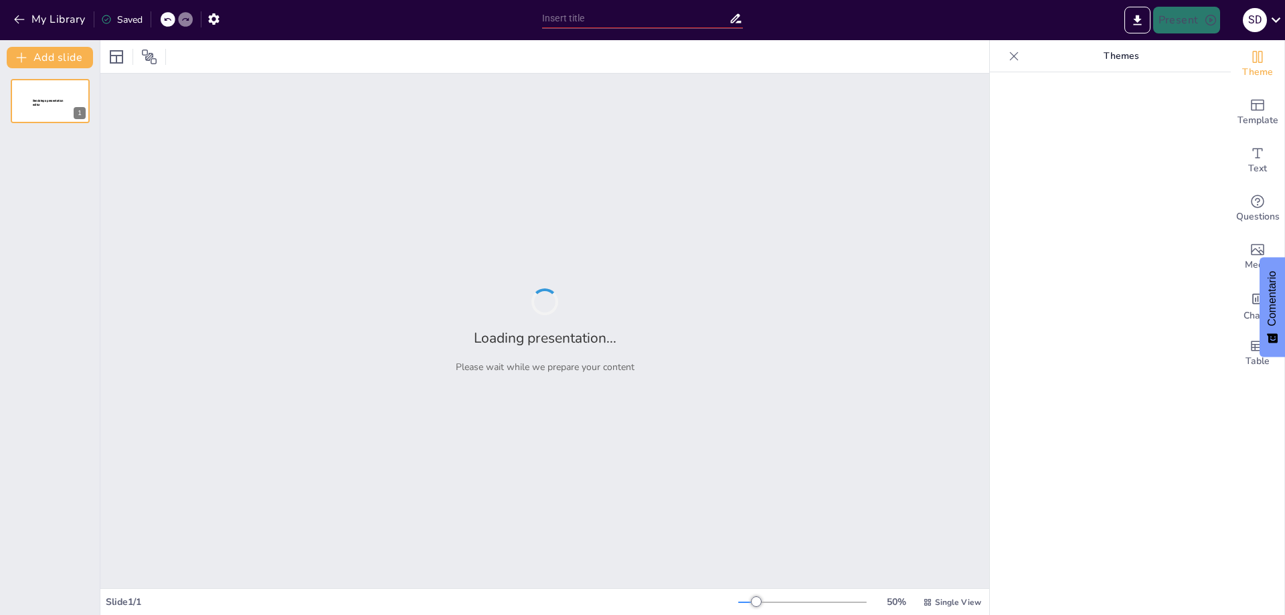
type input "**Estrategias de Marketing Digital para Aumentar la Visibilidad de Comidas Colo…"
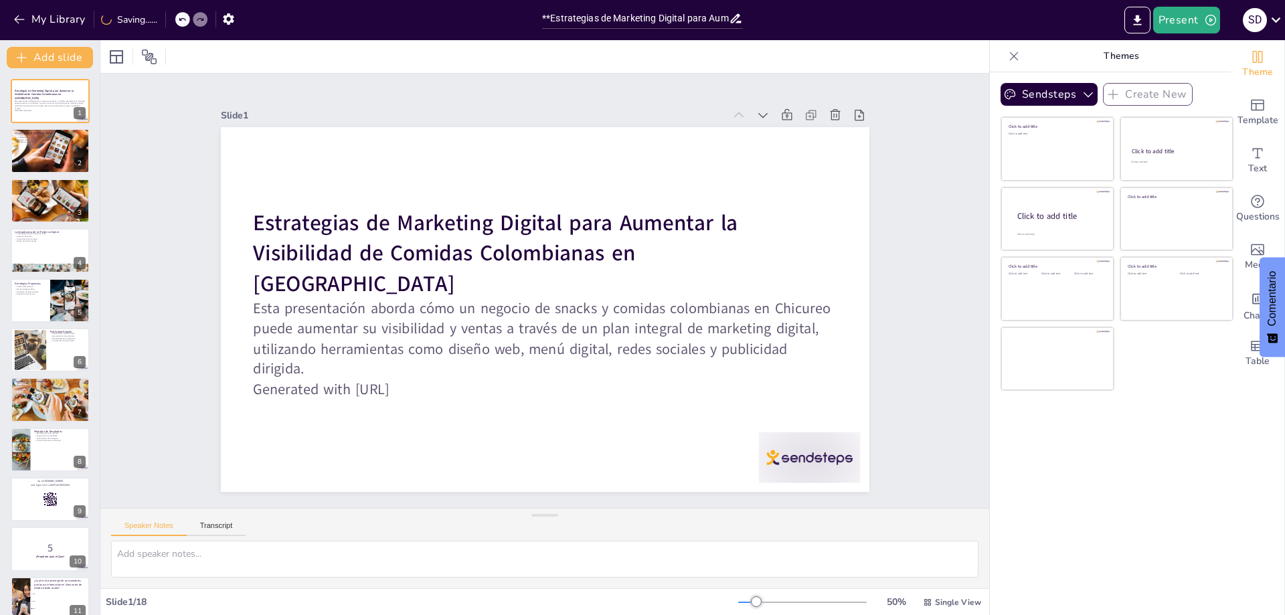
checkbox input "true"
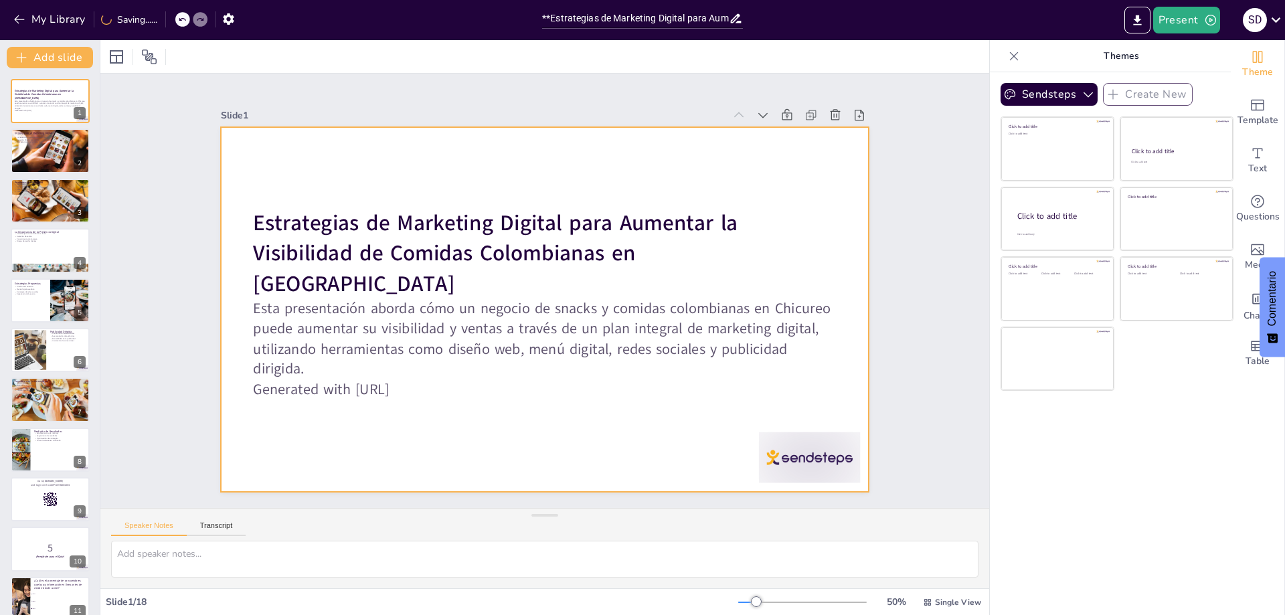
checkbox input "true"
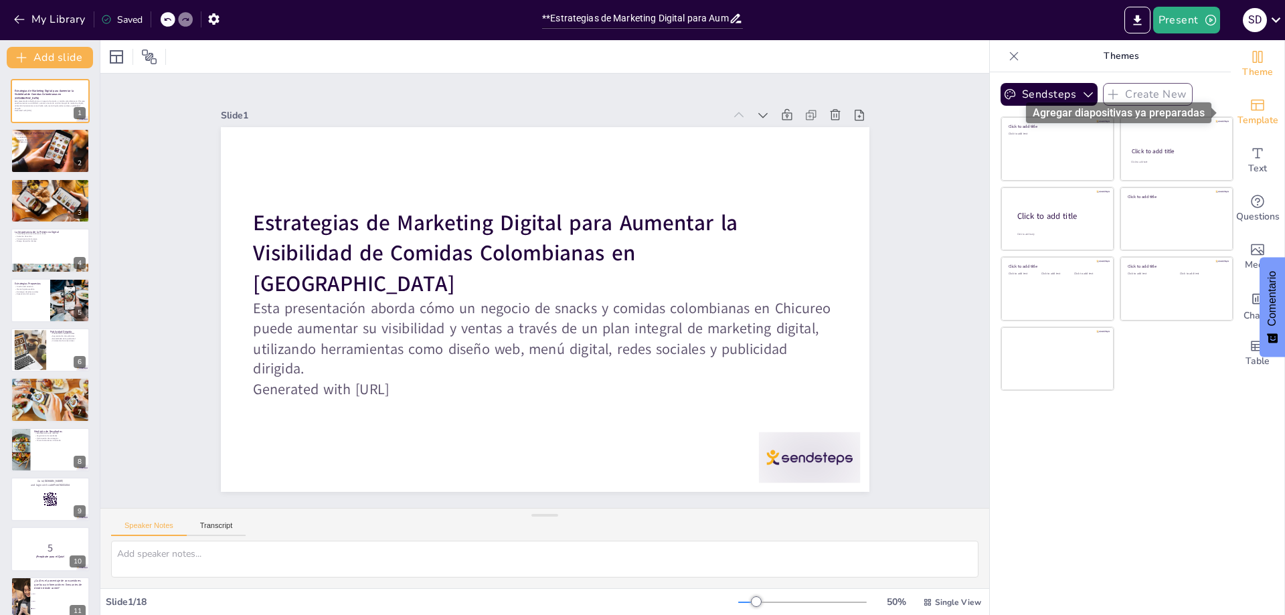
click at [1251, 110] on icon "Add ready made slides" at bounding box center [1257, 105] width 13 height 11
checkbox input "true"
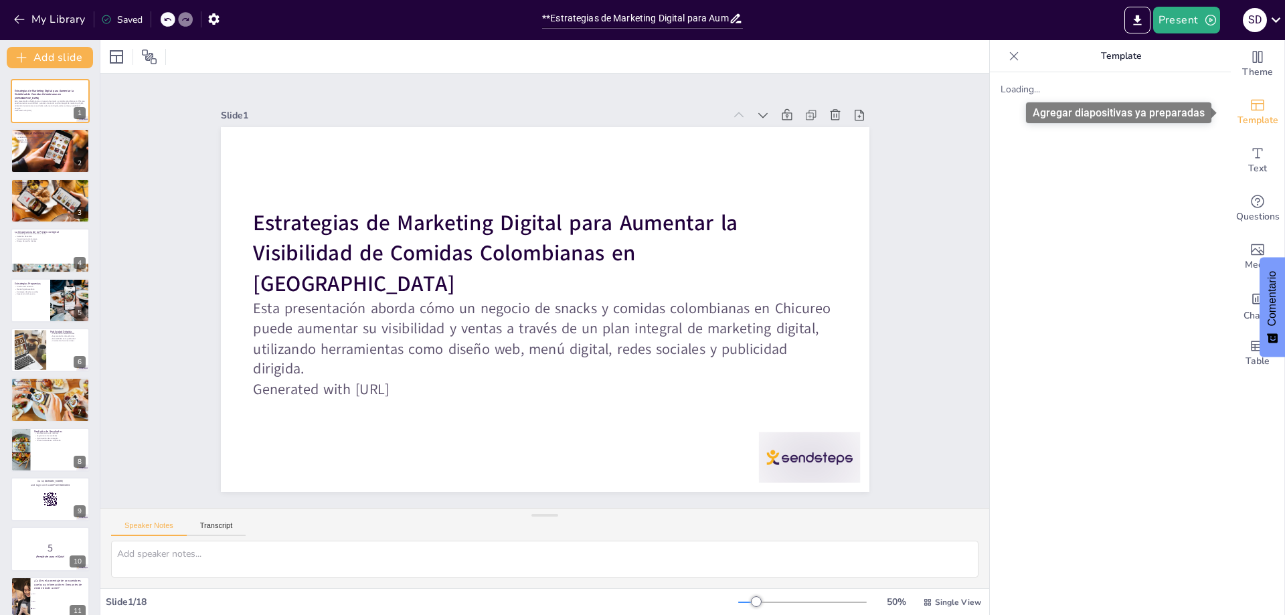
checkbox input "true"
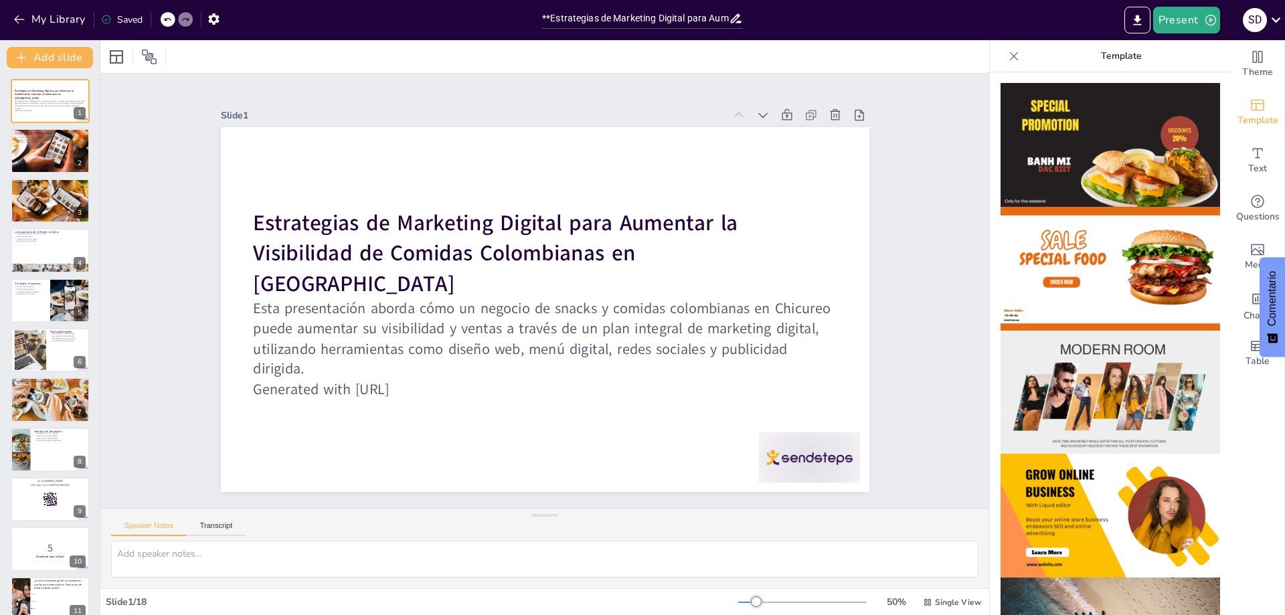
click at [1093, 131] on img at bounding box center [1111, 145] width 220 height 124
checkbox input "true"
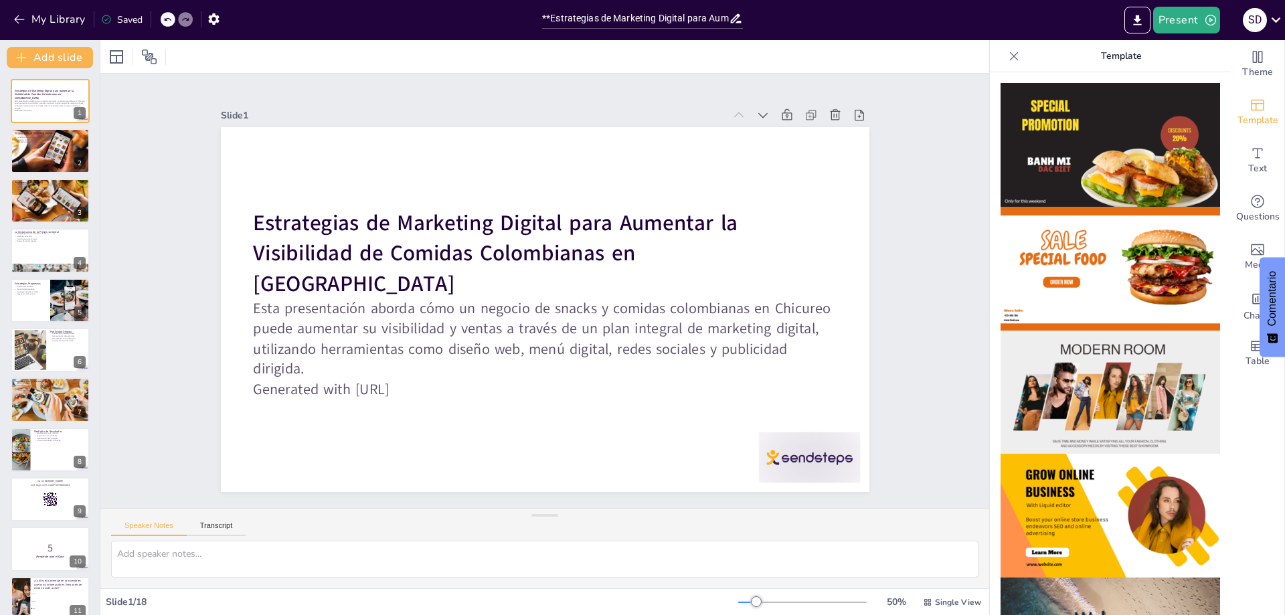
checkbox input "true"
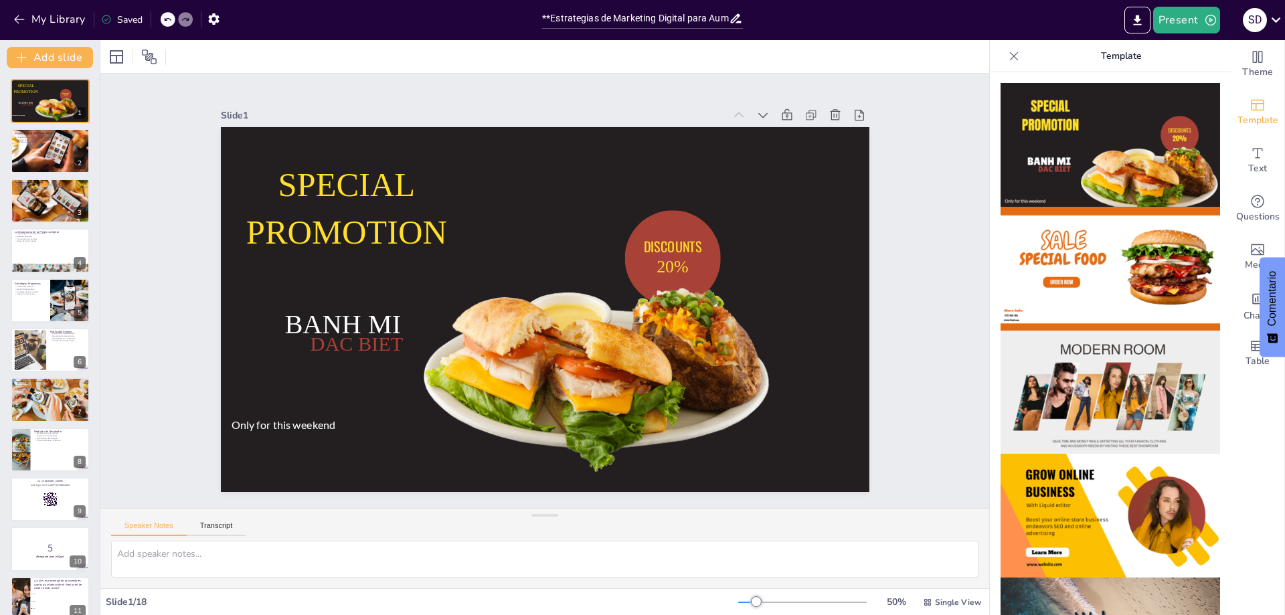
checkbox input "true"
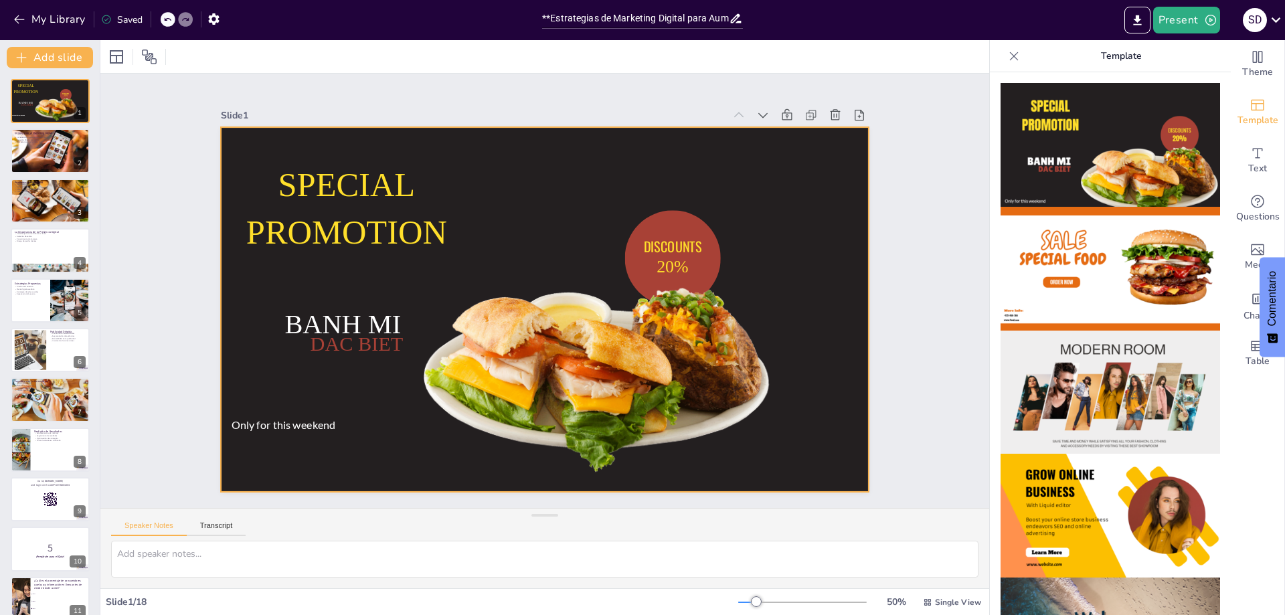
checkbox input "true"
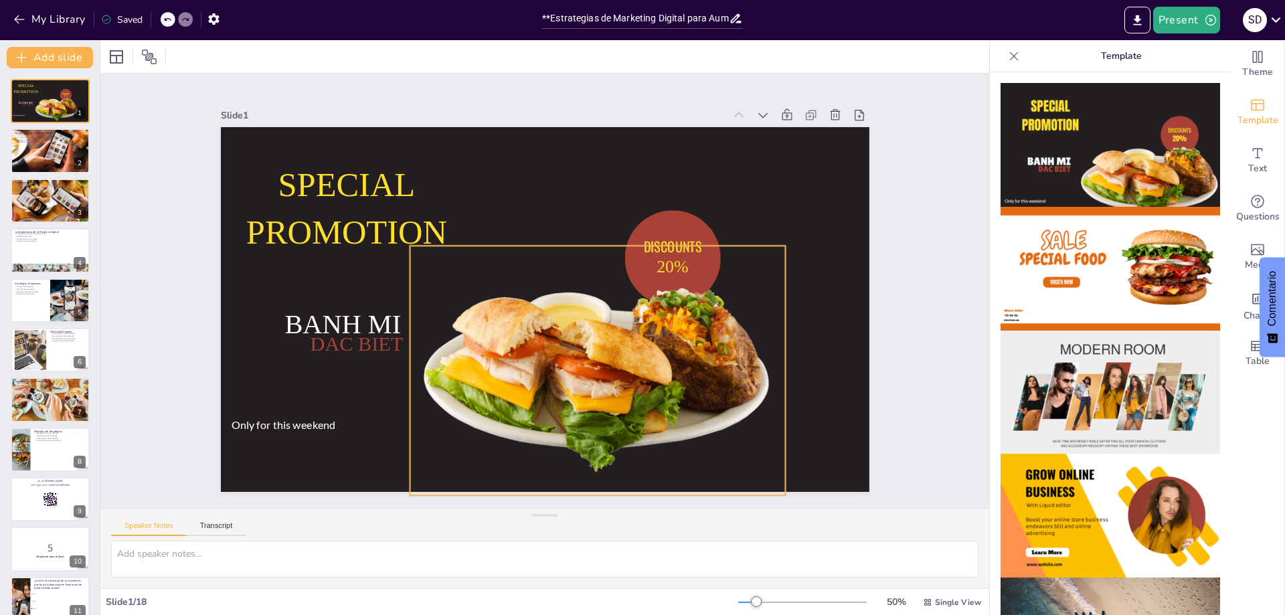
checkbox input "true"
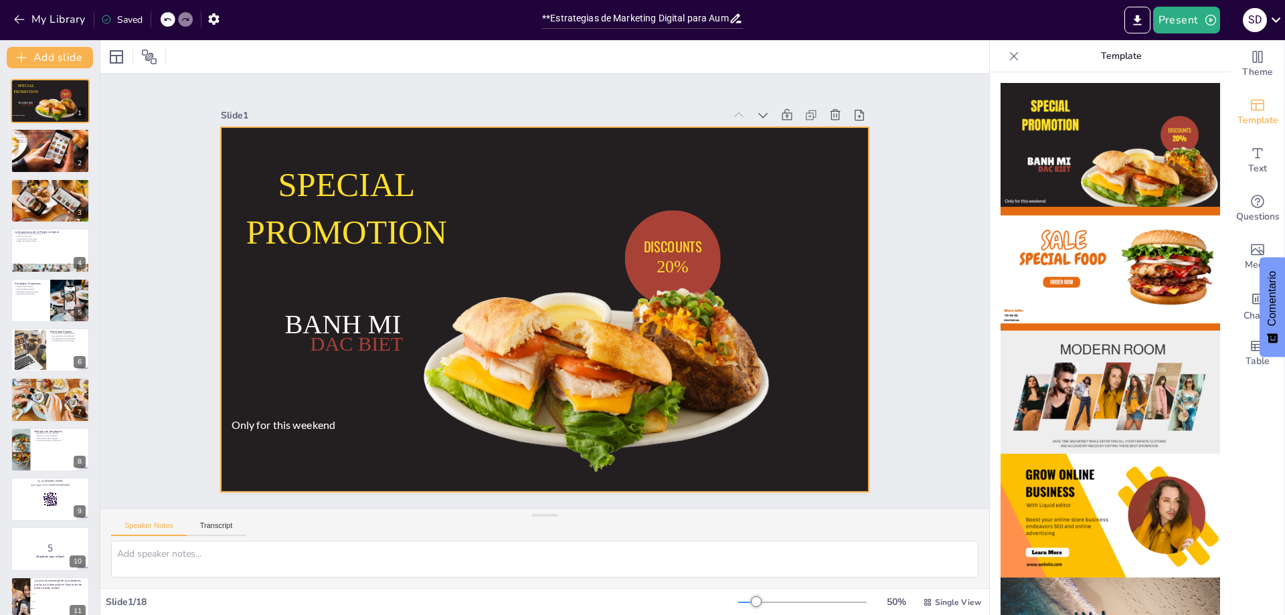
checkbox input "true"
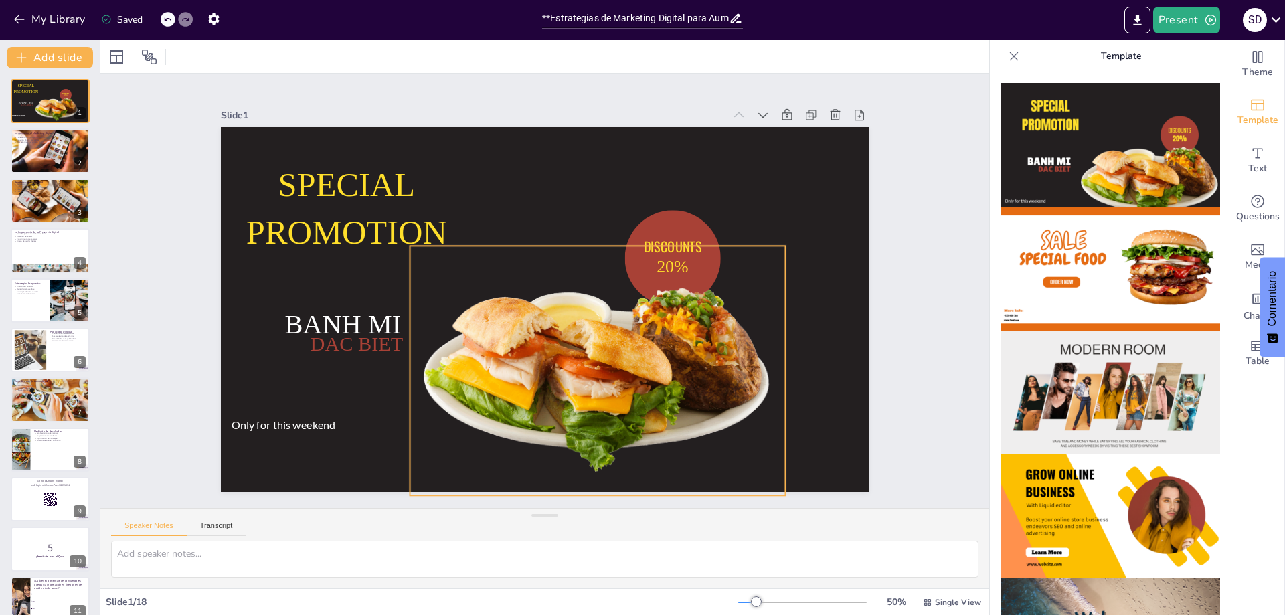
checkbox input "true"
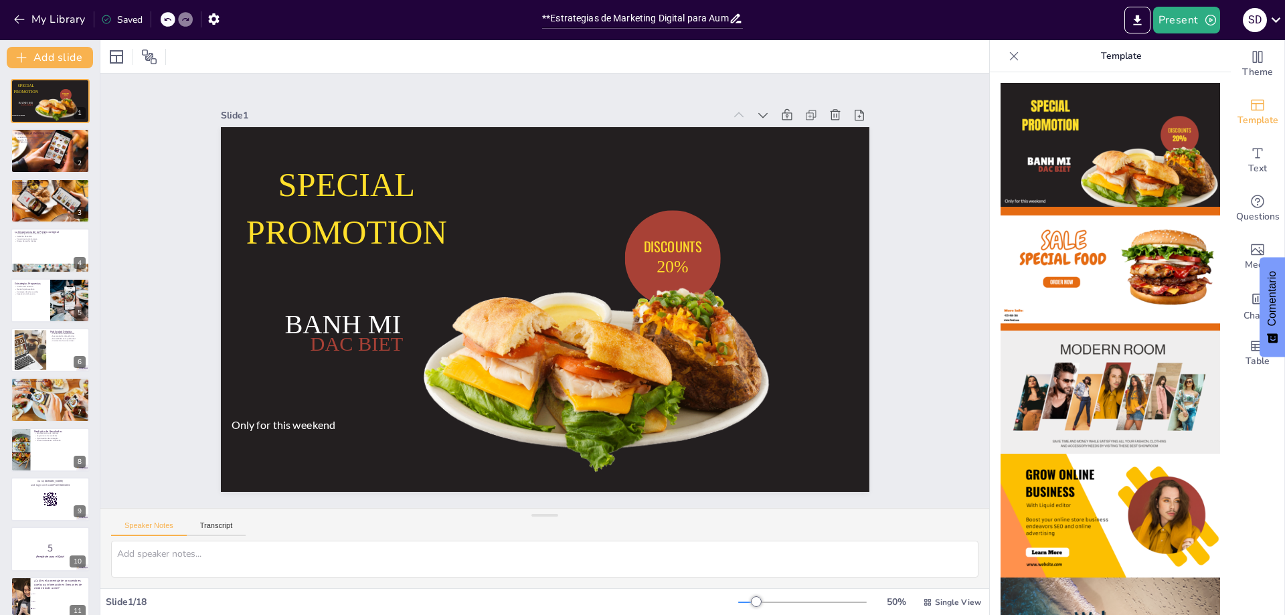
checkbox input "true"
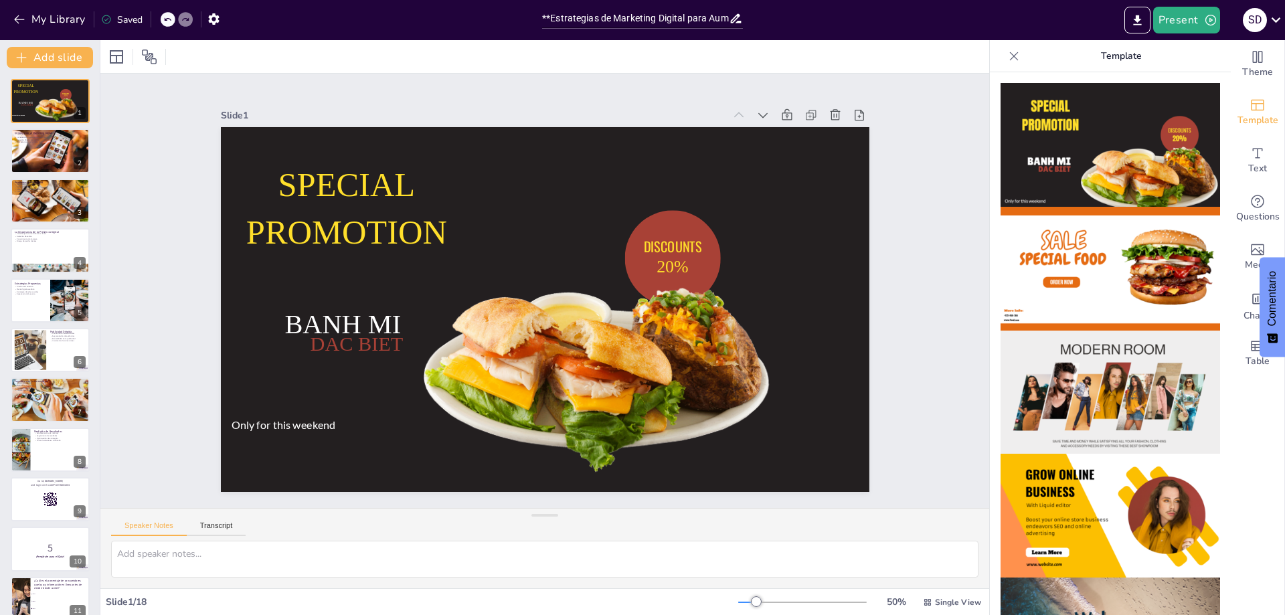
checkbox input "true"
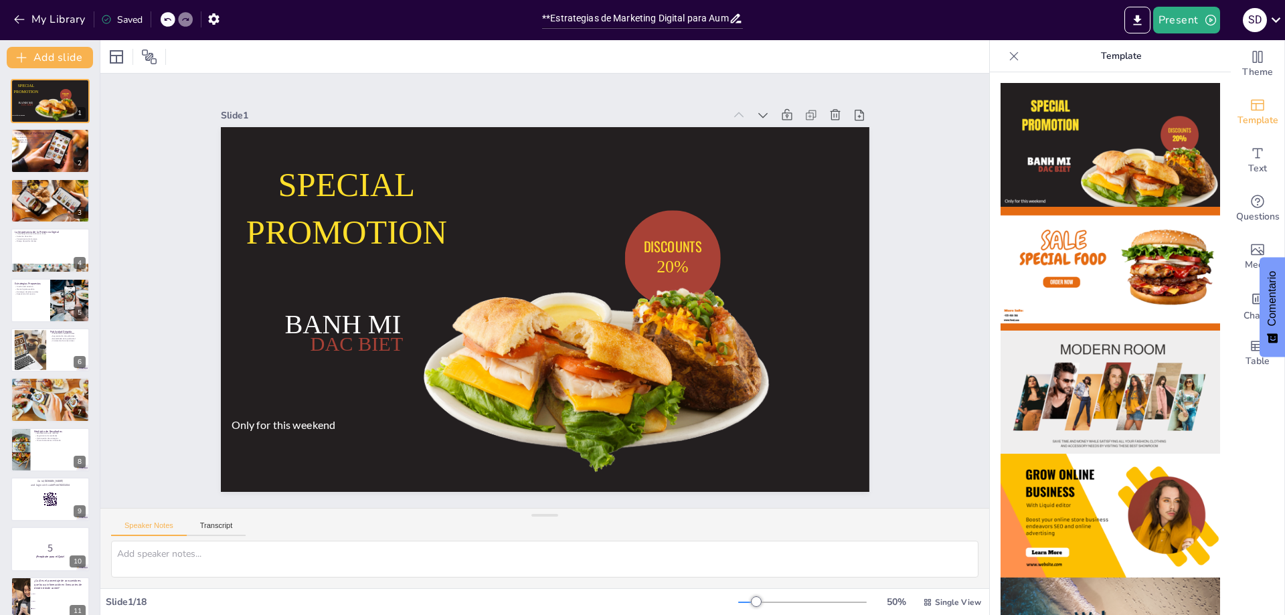
checkbox input "true"
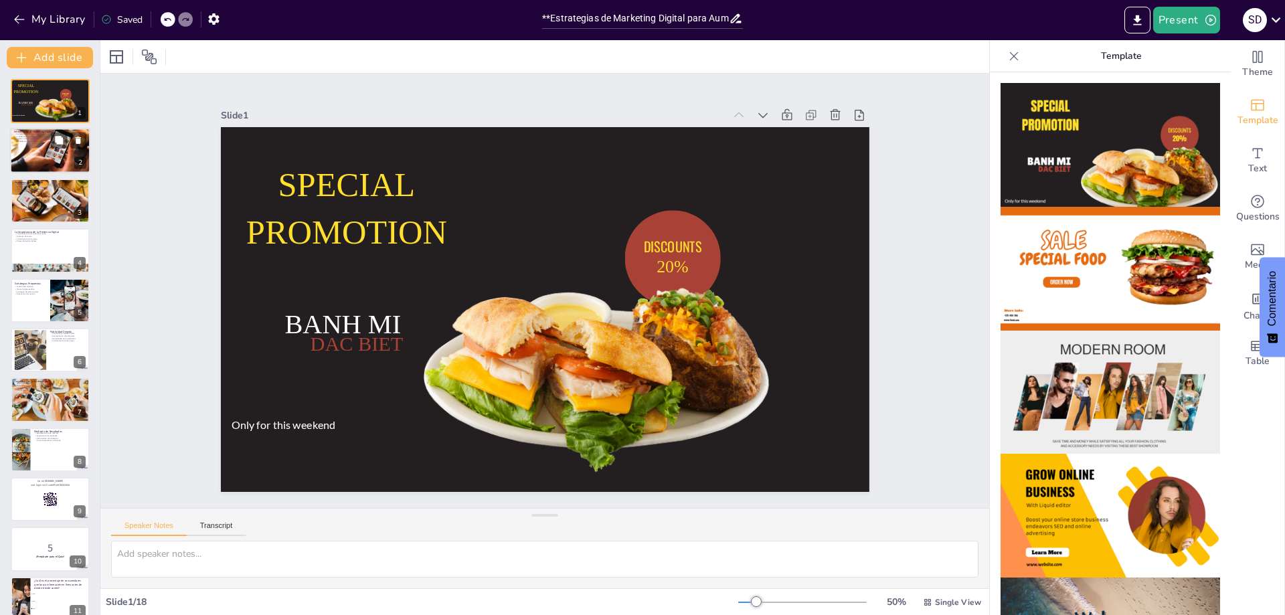
checkbox input "true"
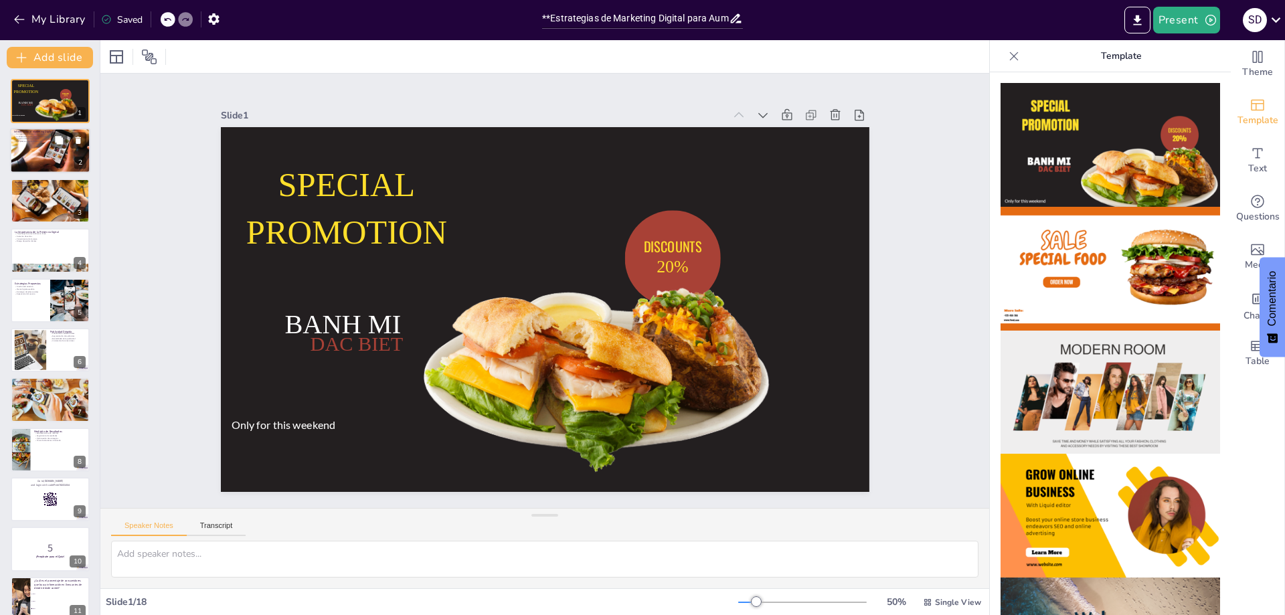
checkbox input "true"
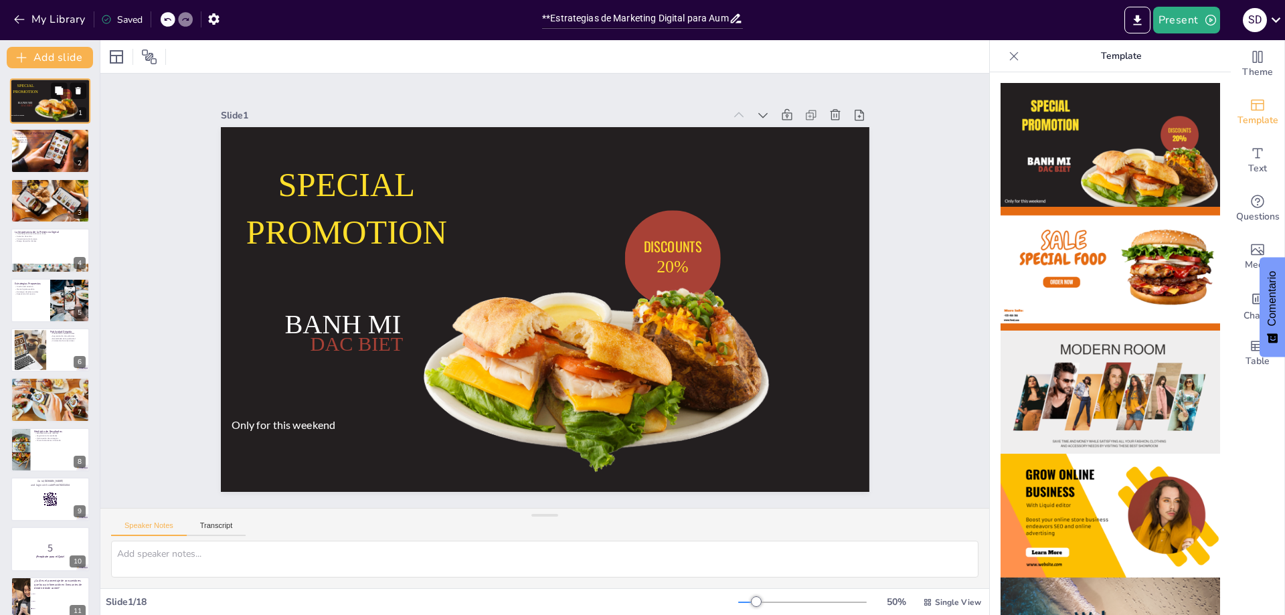
checkbox input "true"
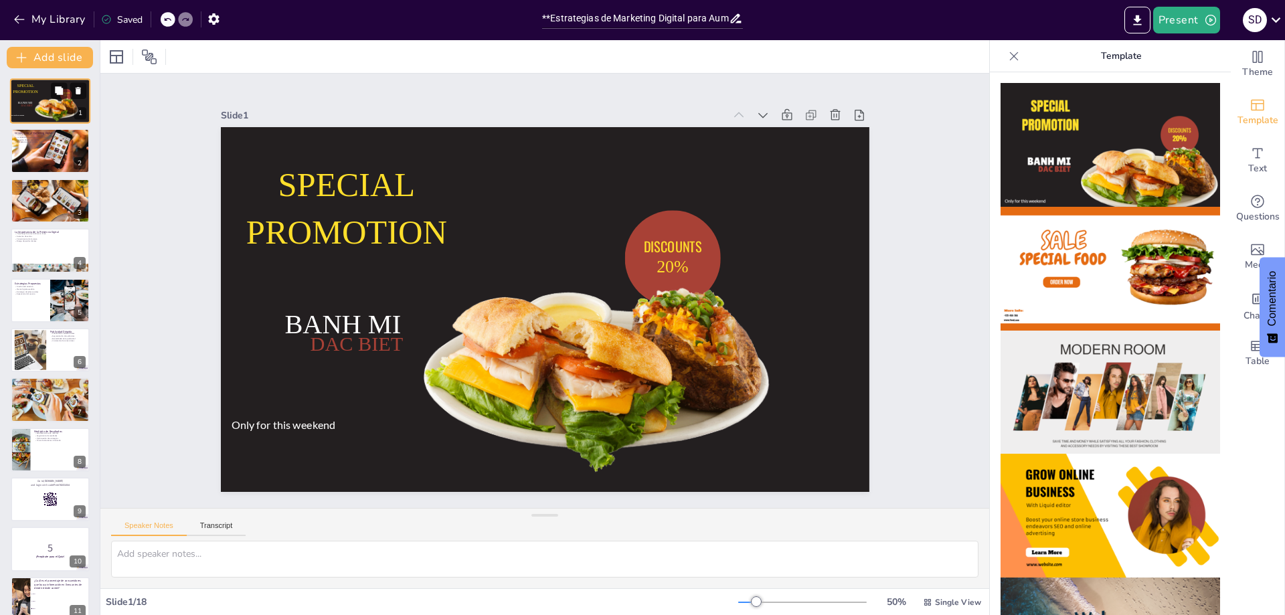
checkbox input "true"
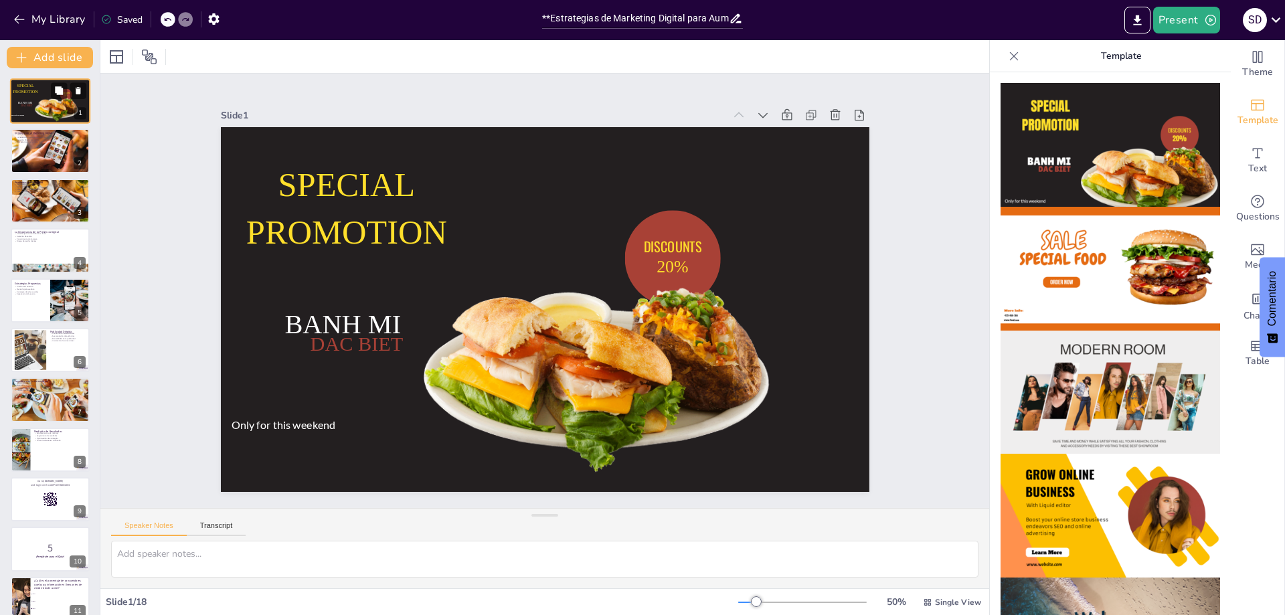
checkbox input "true"
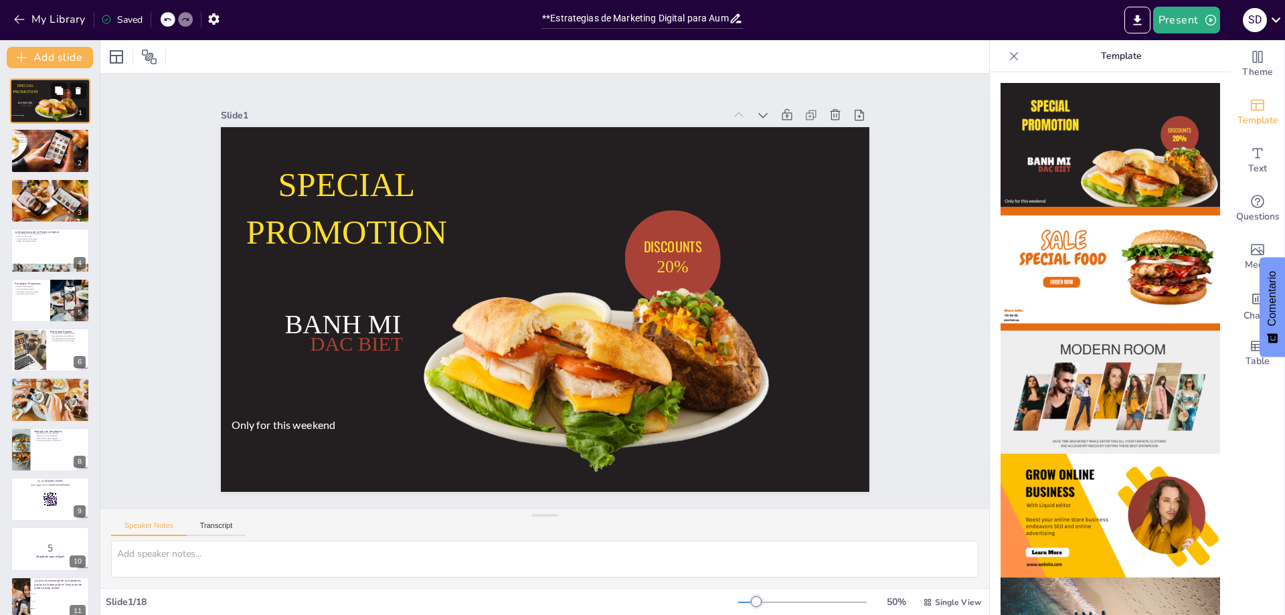
checkbox input "true"
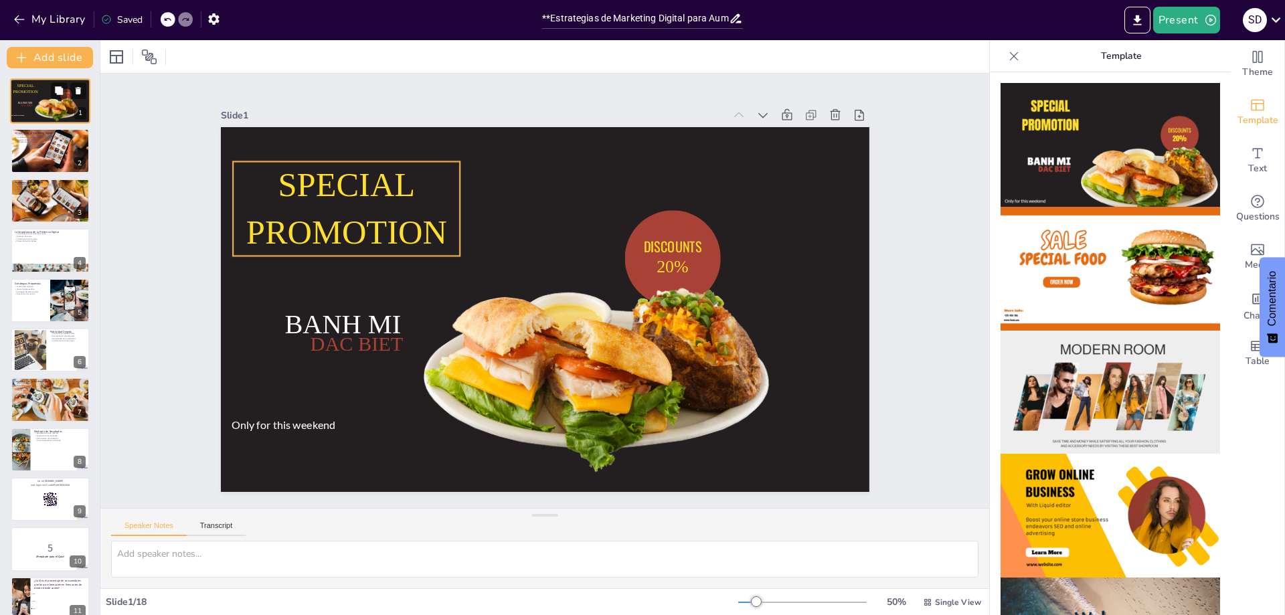
checkbox input "true"
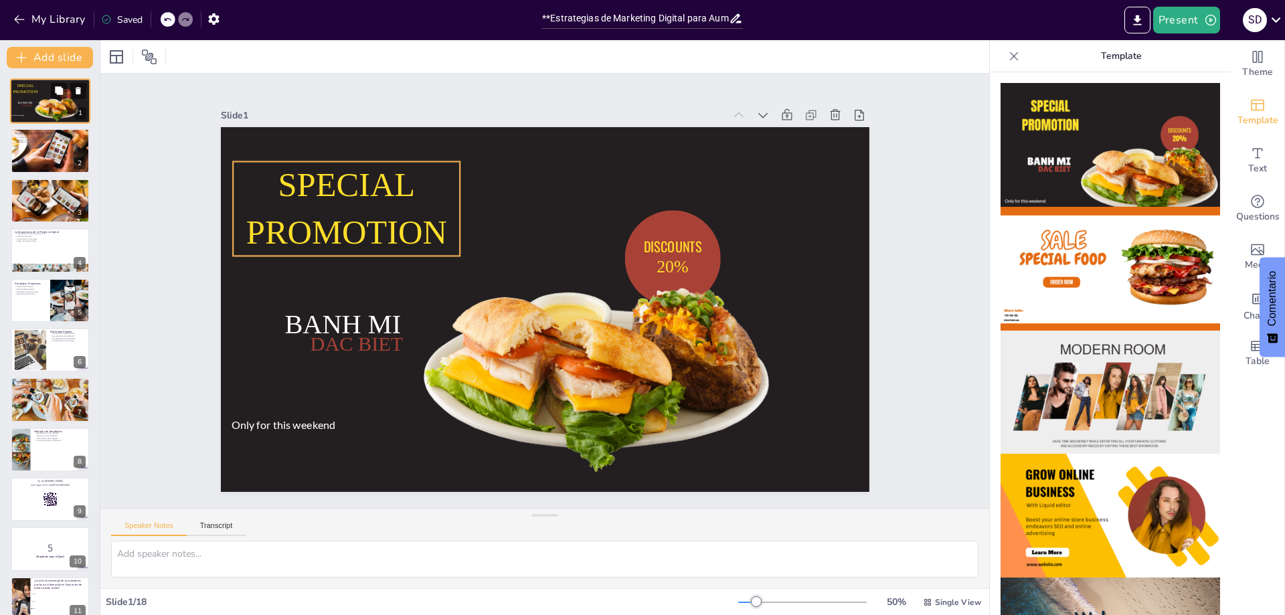
checkbox input "true"
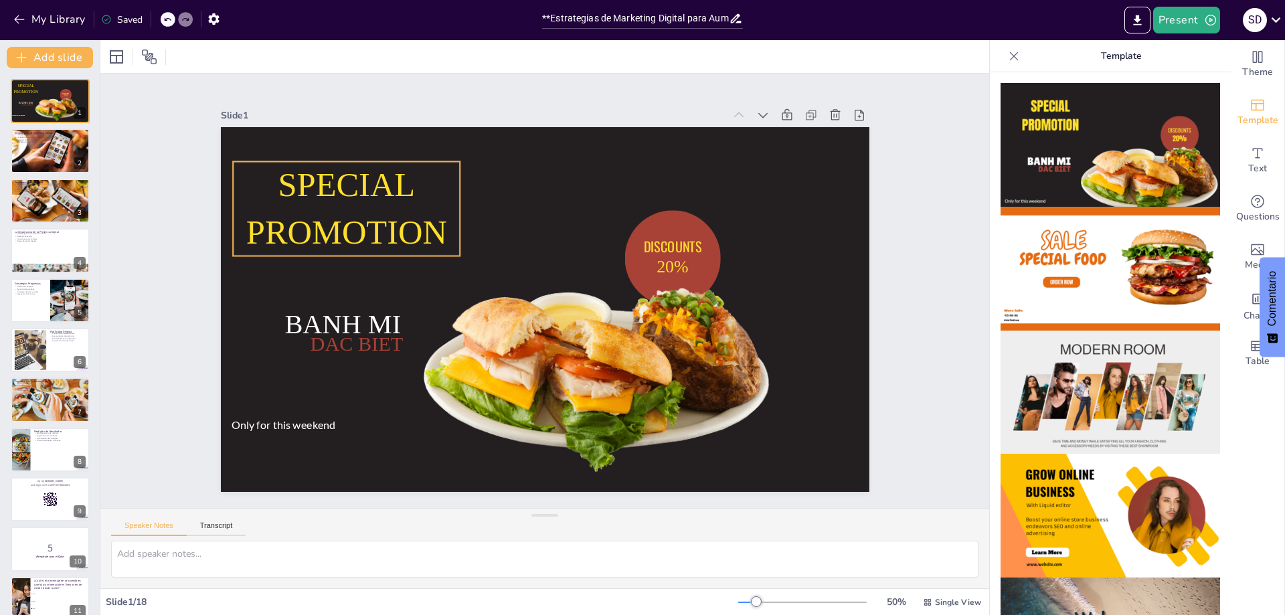
checkbox input "true"
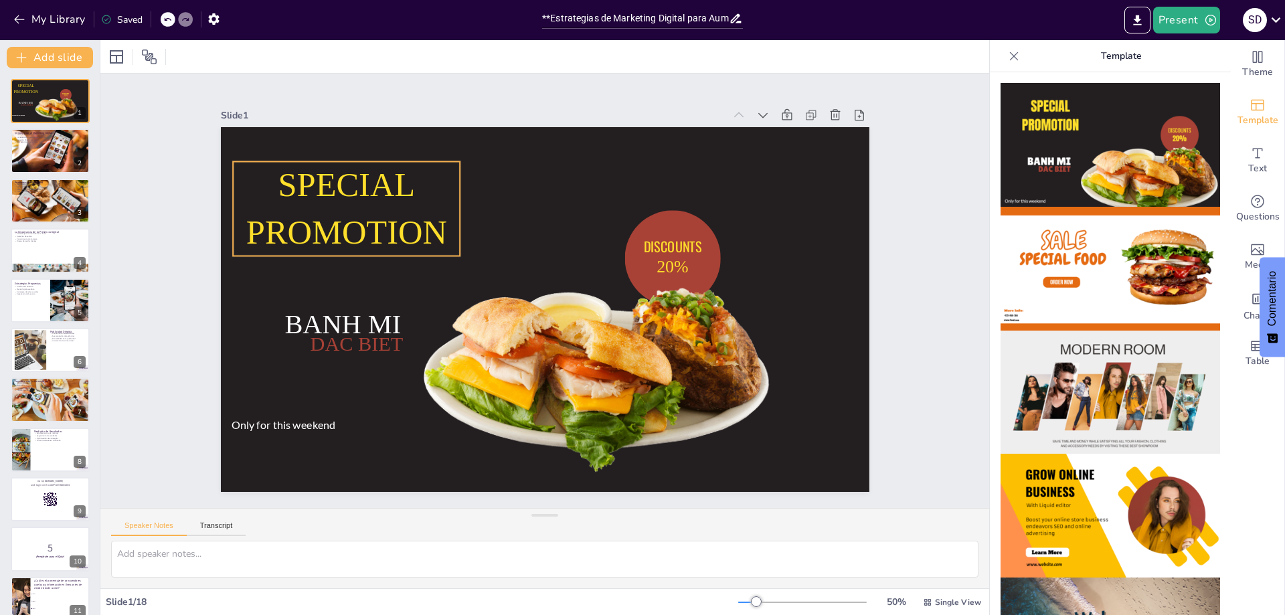
checkbox input "true"
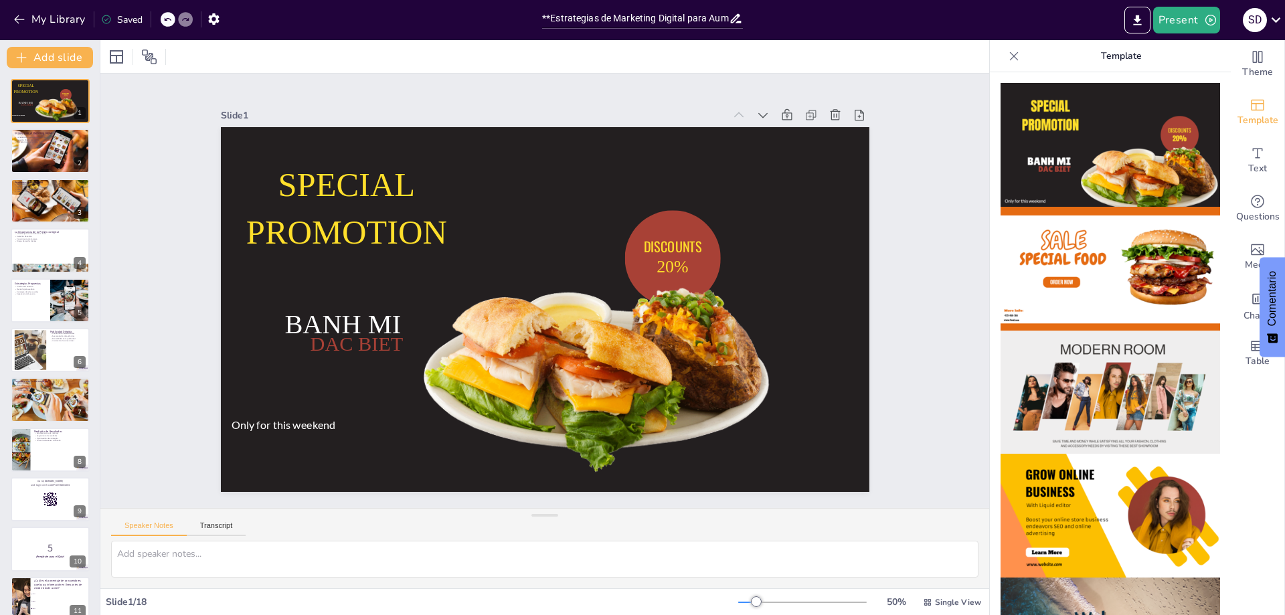
checkbox input "true"
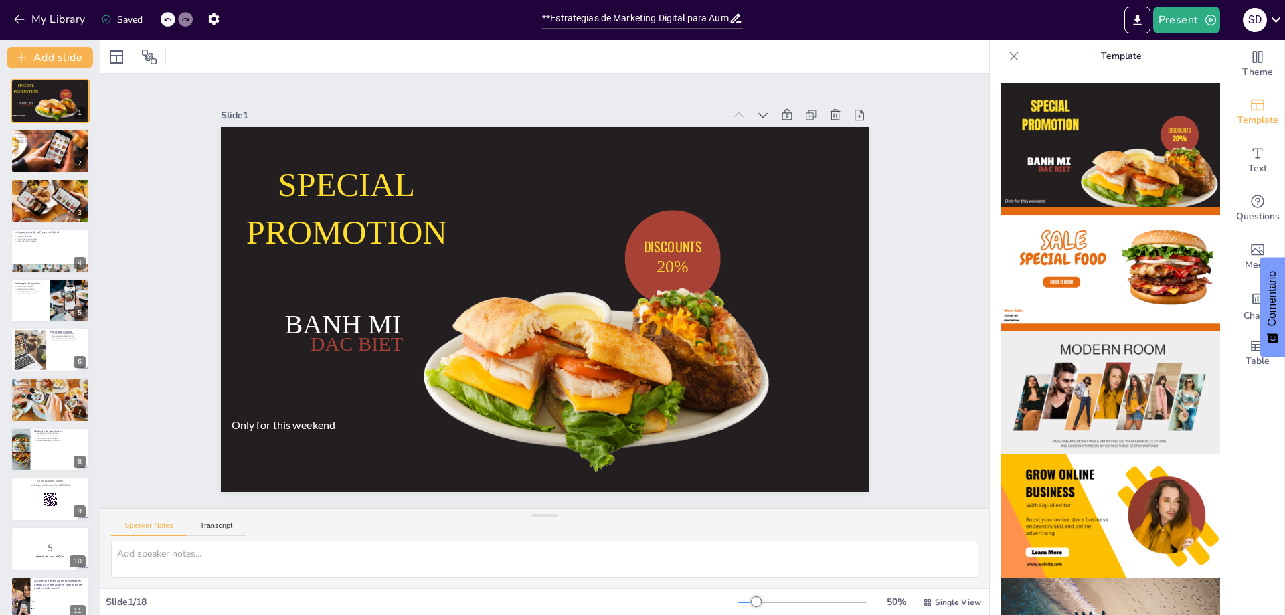
checkbox input "true"
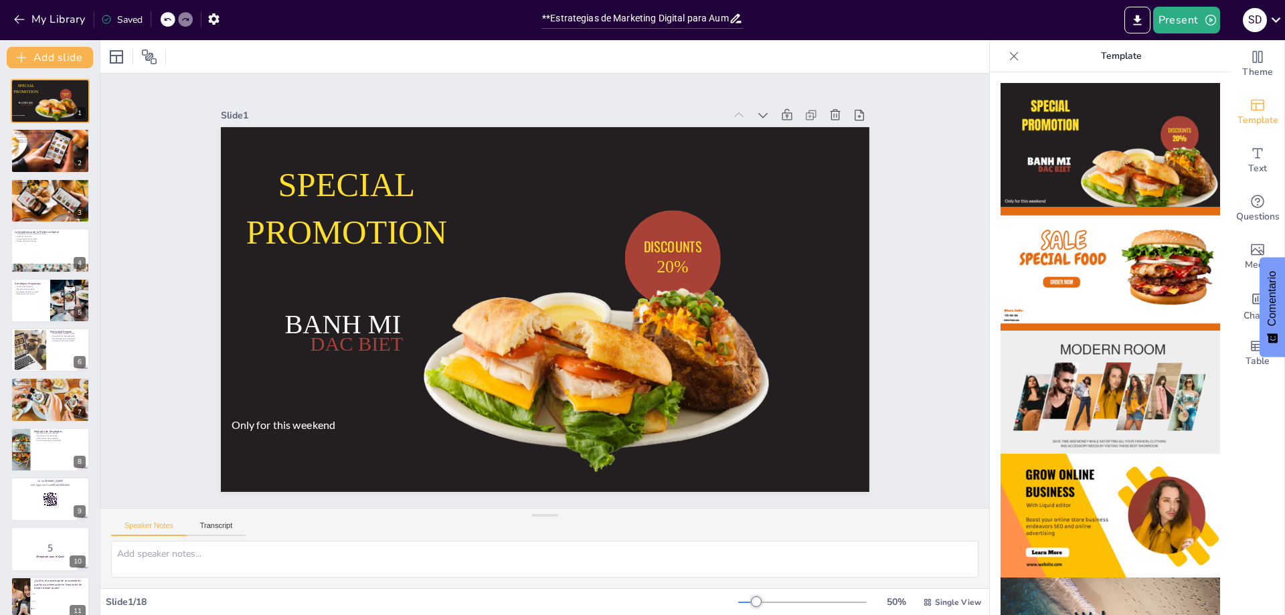
checkbox input "true"
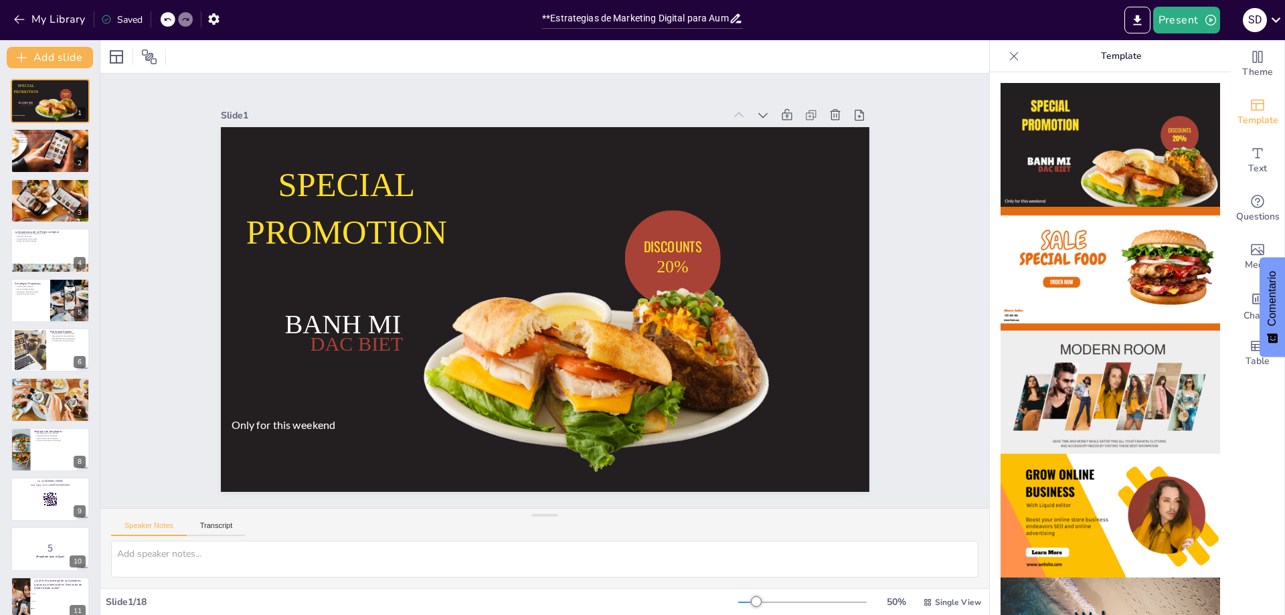
checkbox input "true"
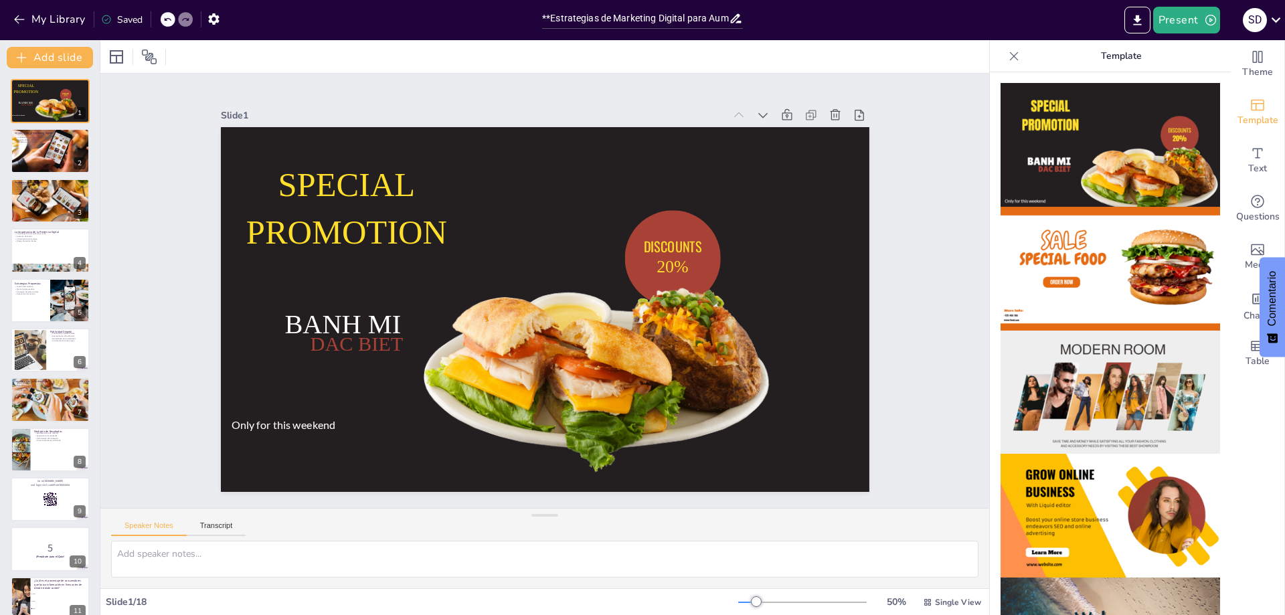
checkbox input "true"
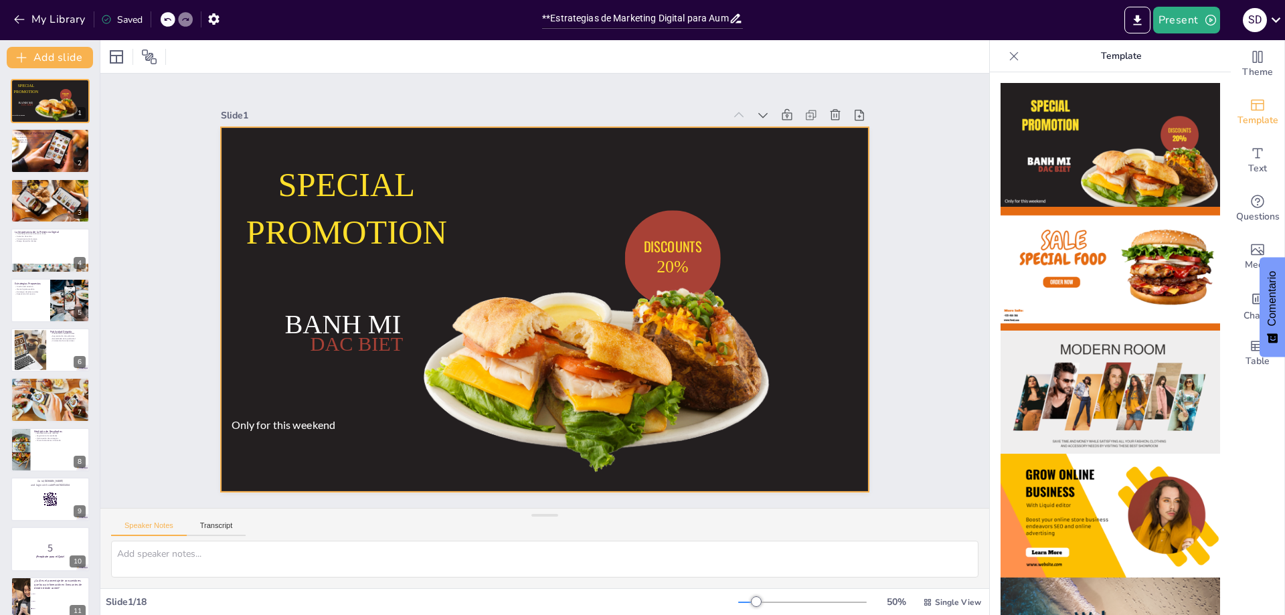
checkbox input "true"
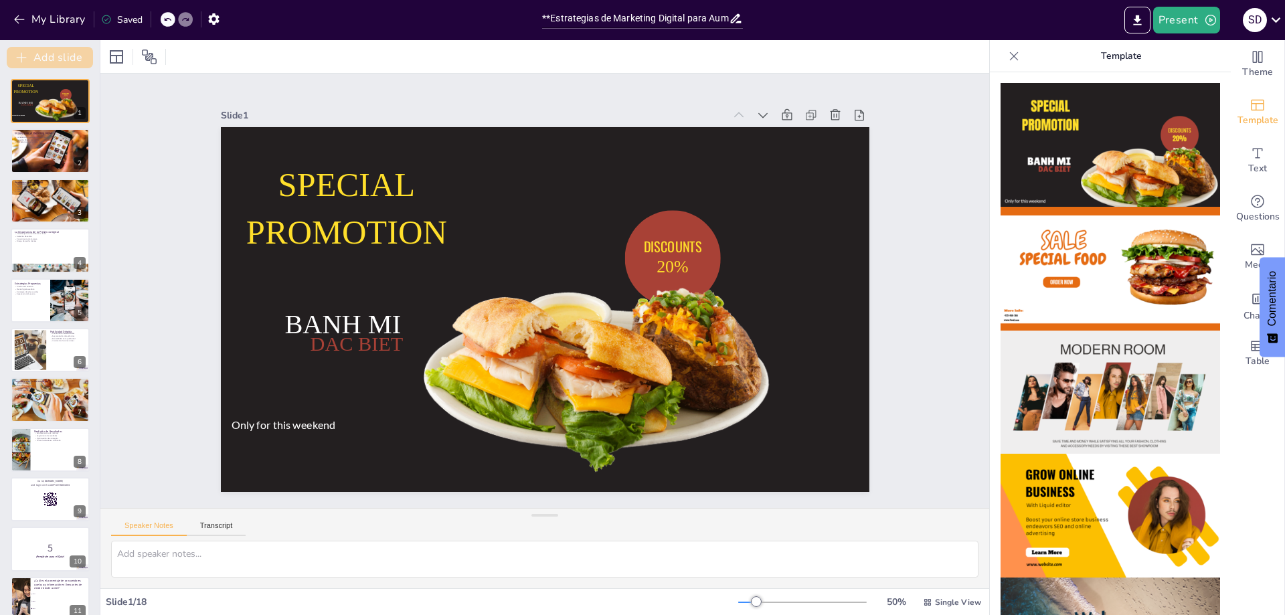
click at [39, 53] on button "Add slide" at bounding box center [50, 57] width 86 height 21
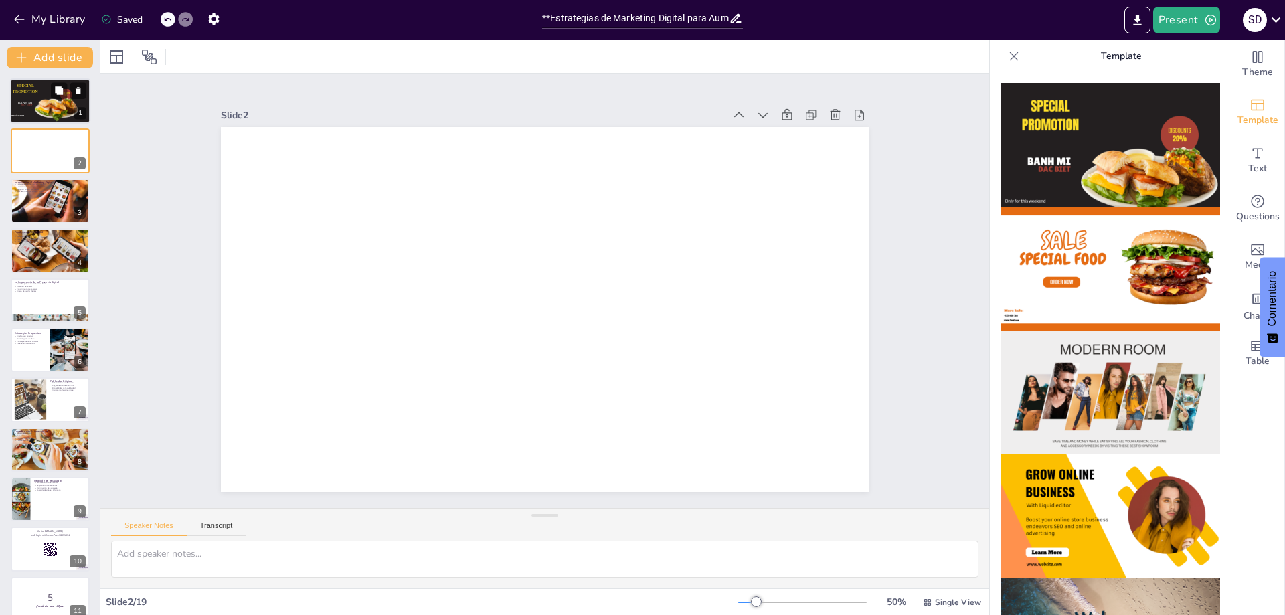
checkbox input "true"
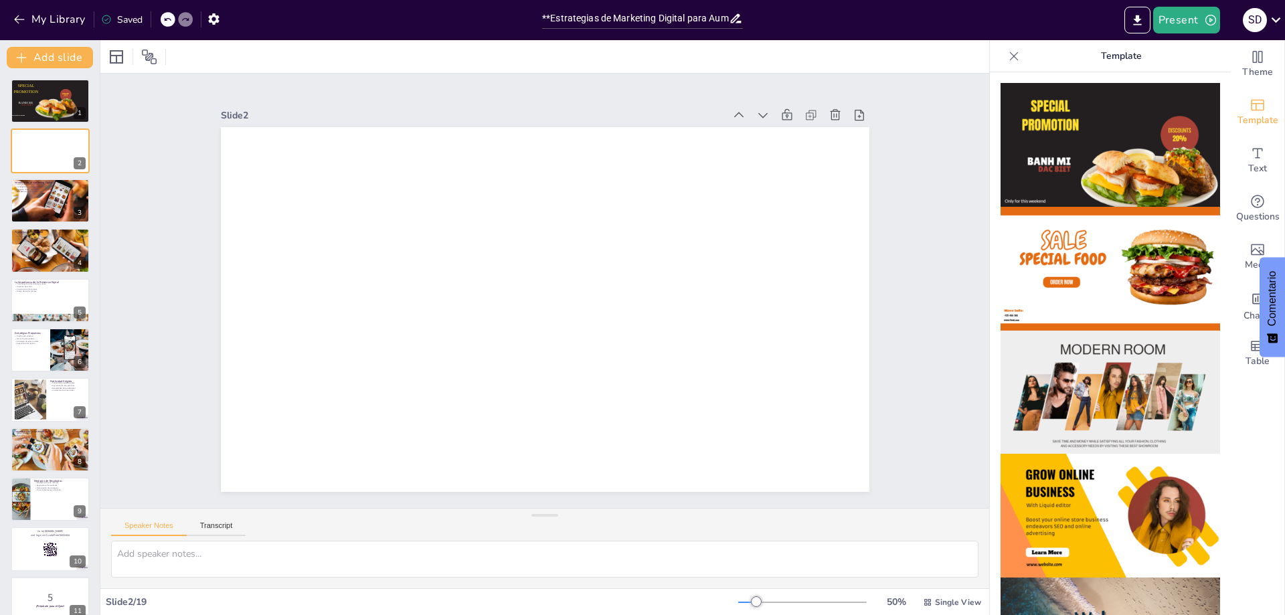
checkbox input "true"
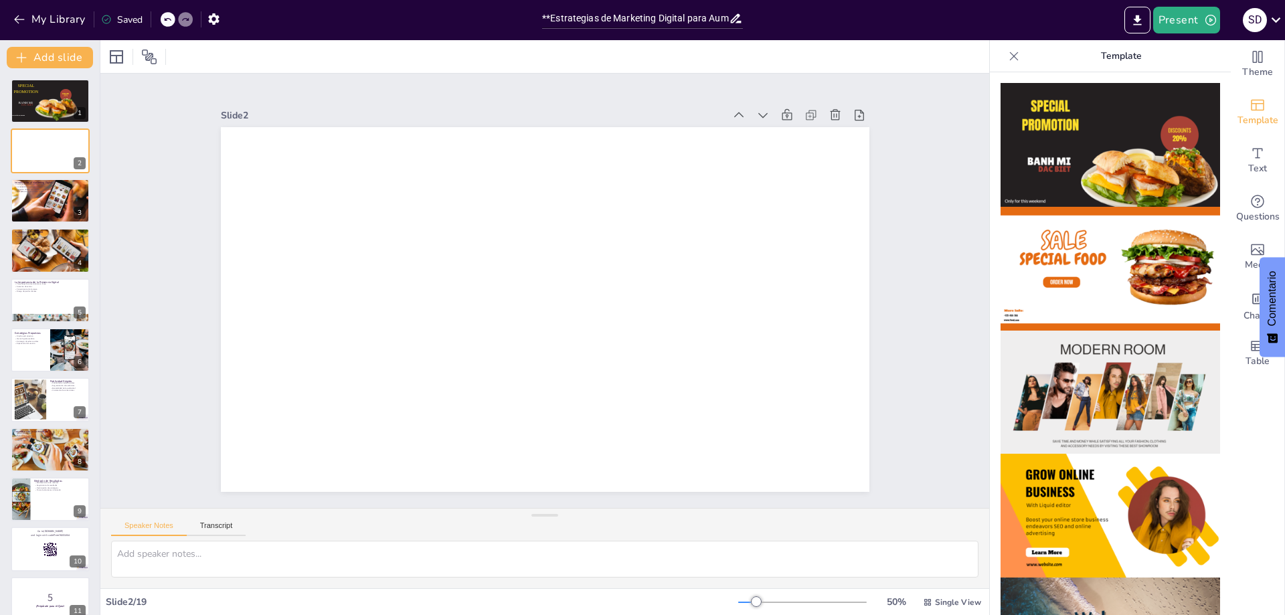
checkbox input "true"
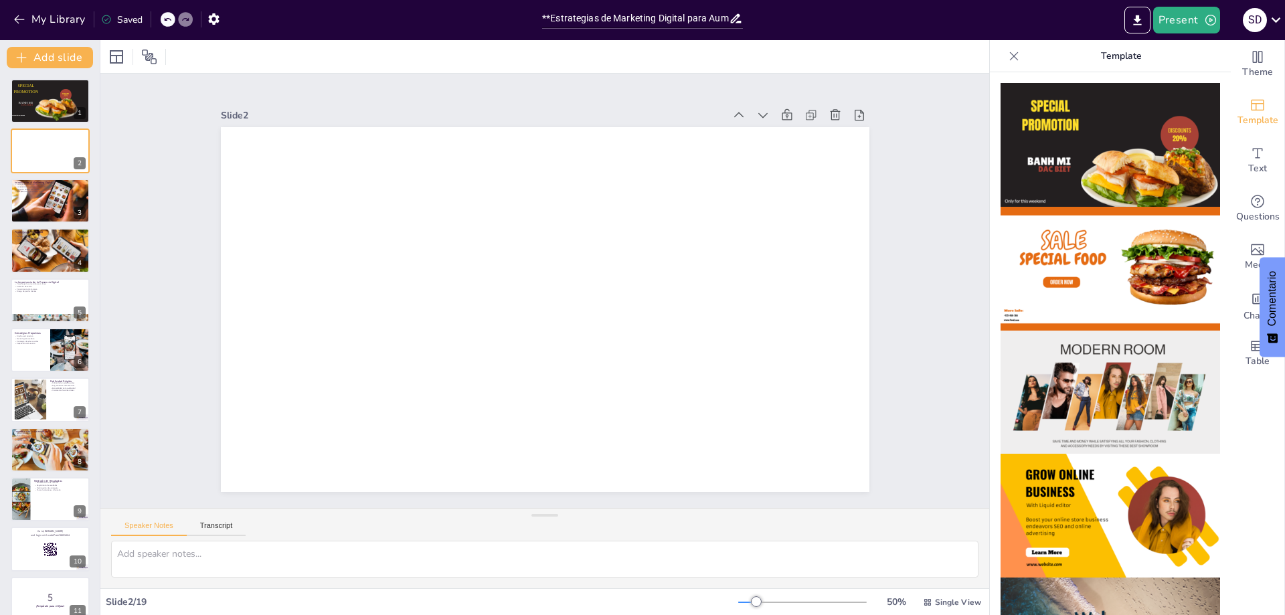
checkbox input "true"
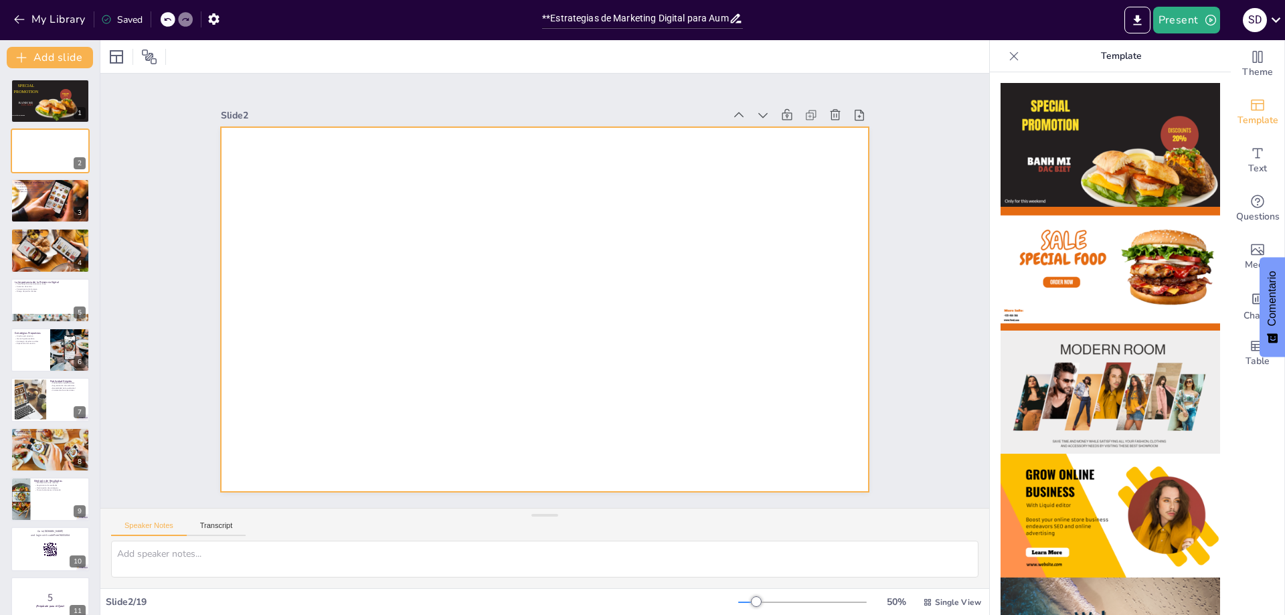
checkbox input "true"
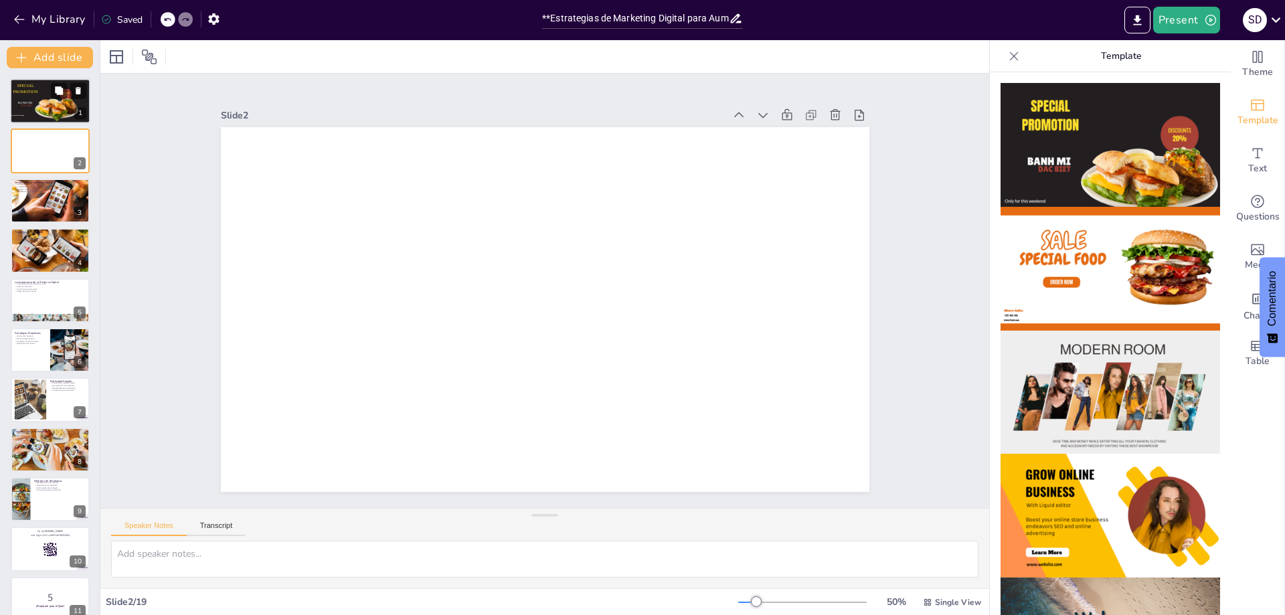
checkbox input "true"
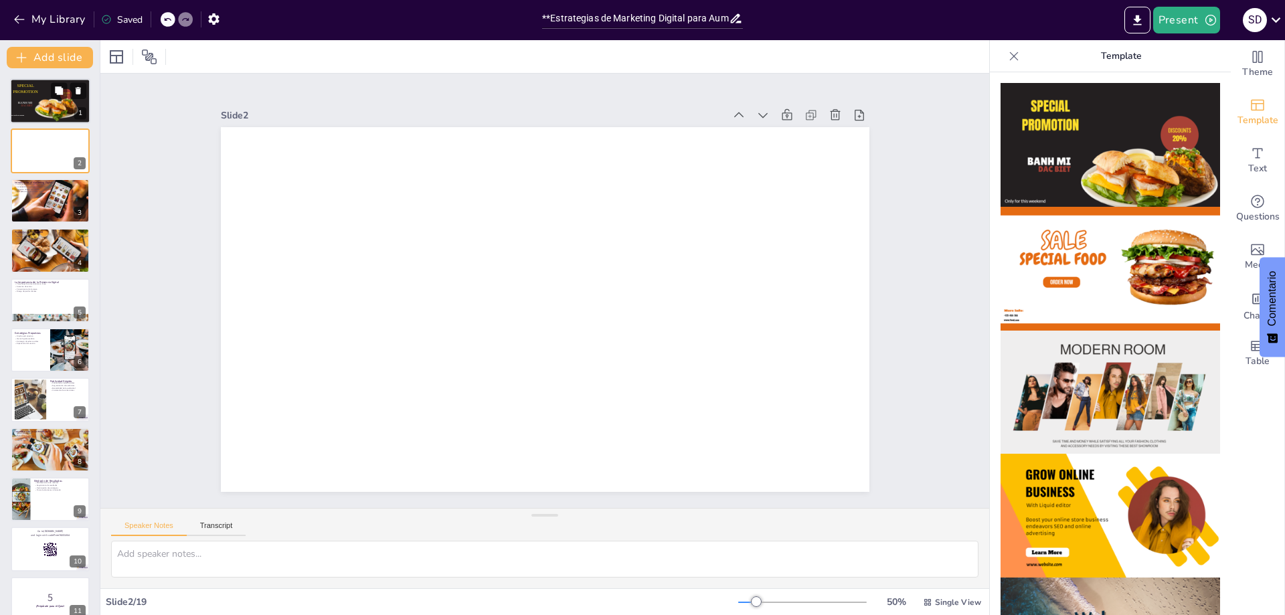
checkbox input "true"
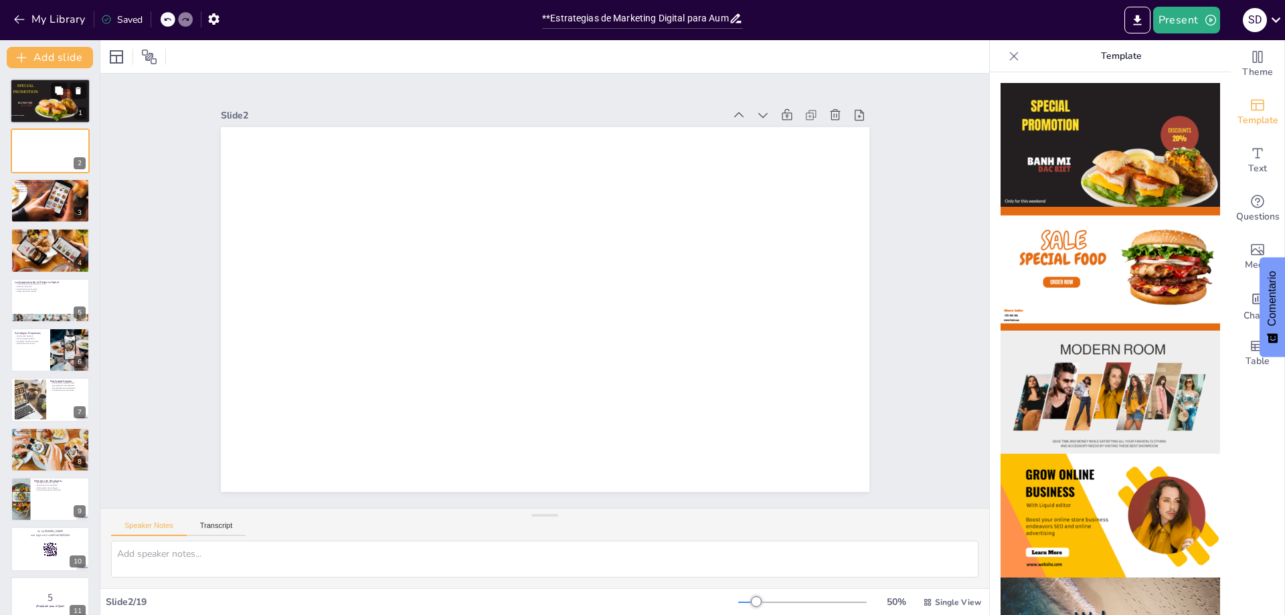
click at [44, 96] on div at bounding box center [56, 108] width 47 height 31
checkbox input "true"
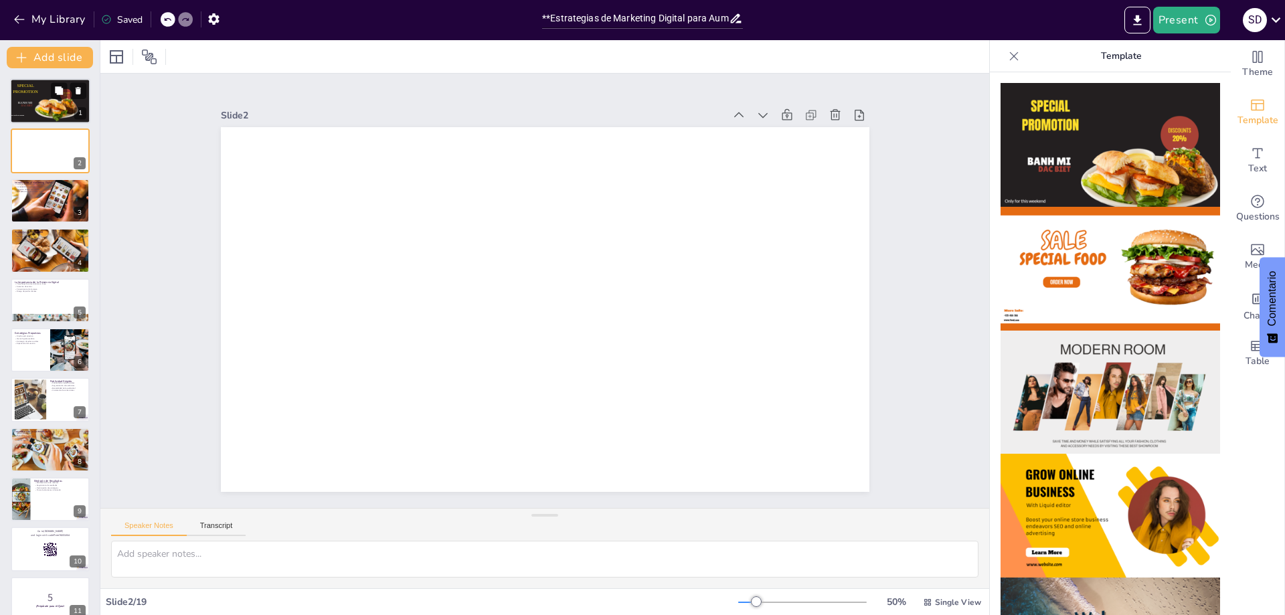
checkbox input "true"
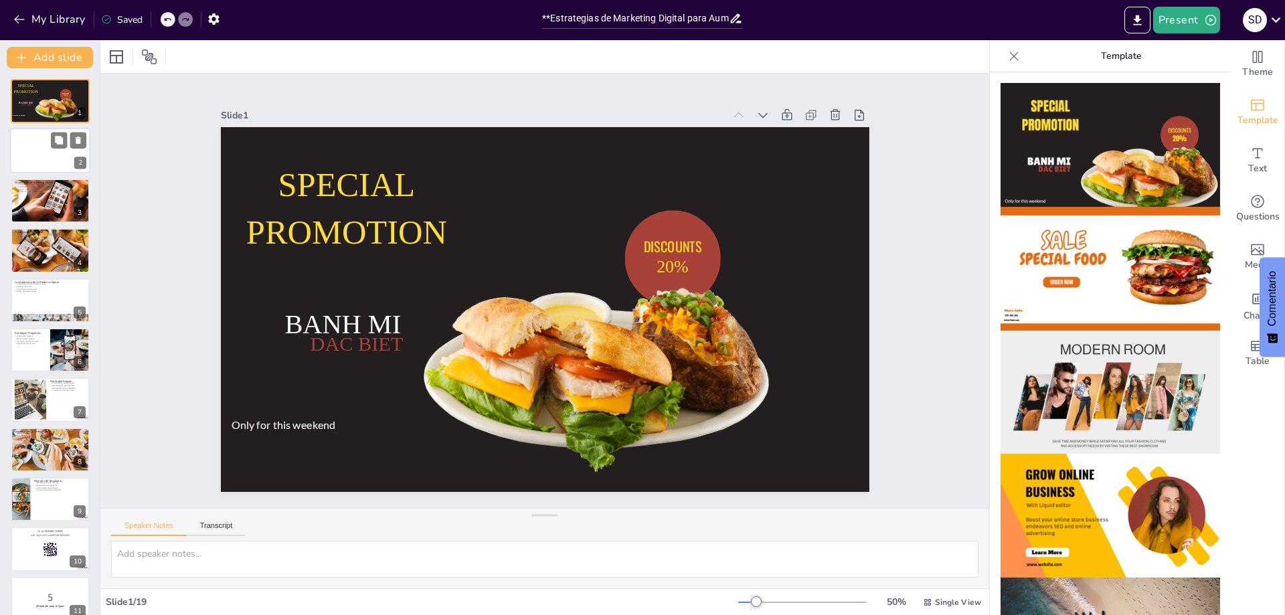
checkbox input "true"
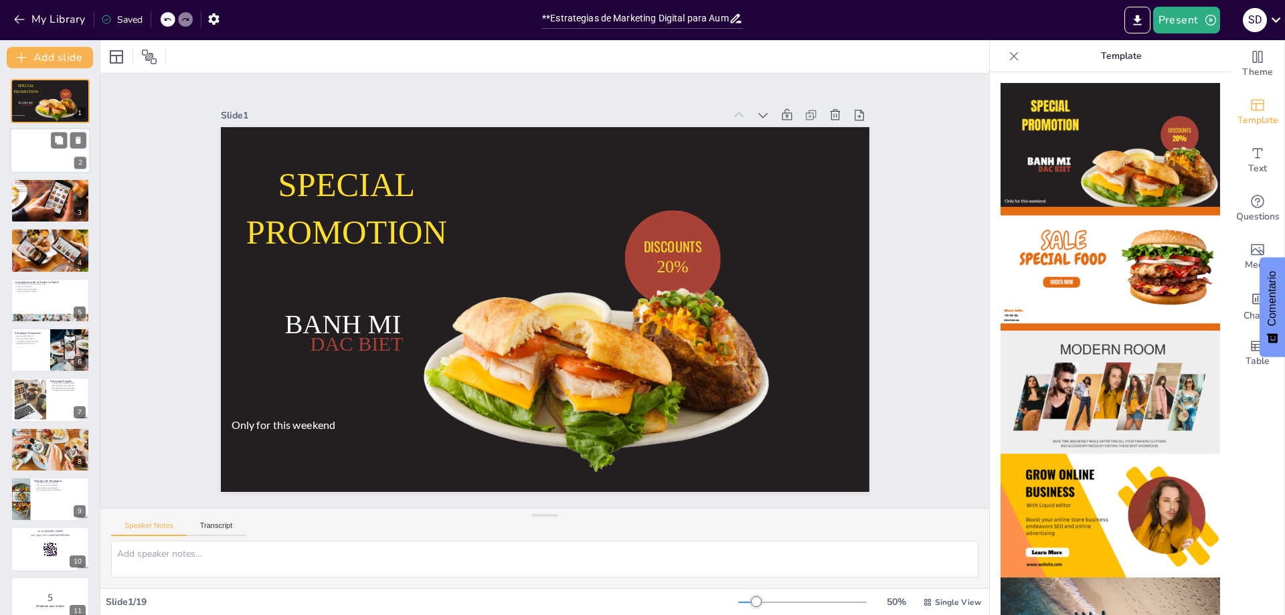
checkbox input "true"
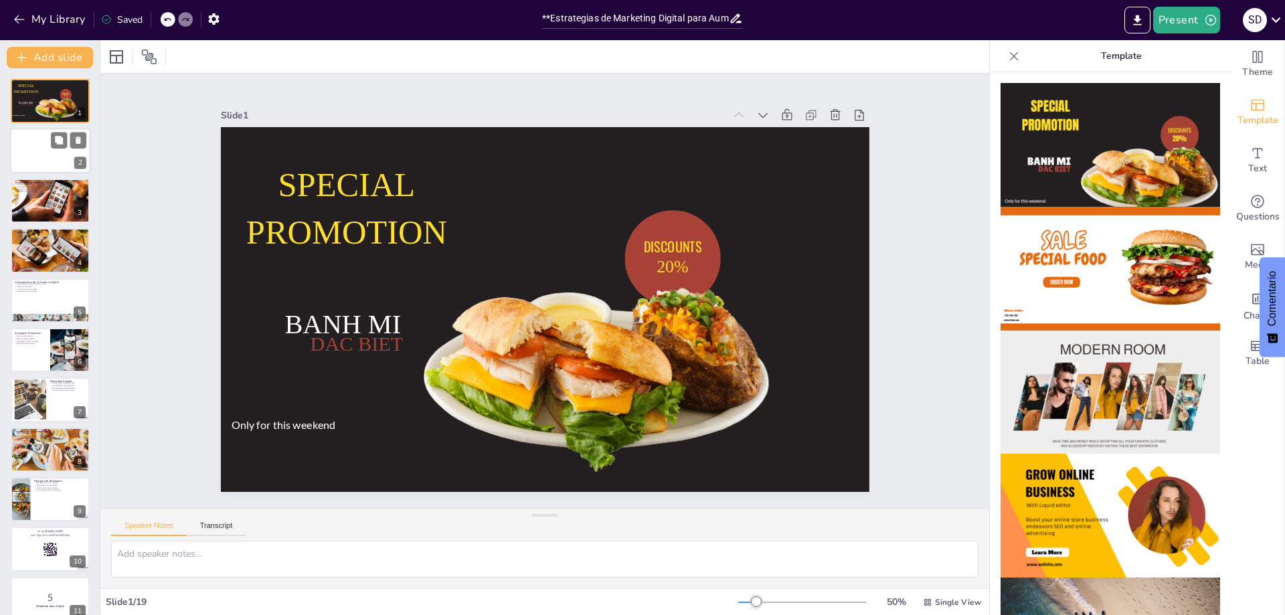
click at [43, 155] on div at bounding box center [50, 151] width 80 height 46
checkbox input "true"
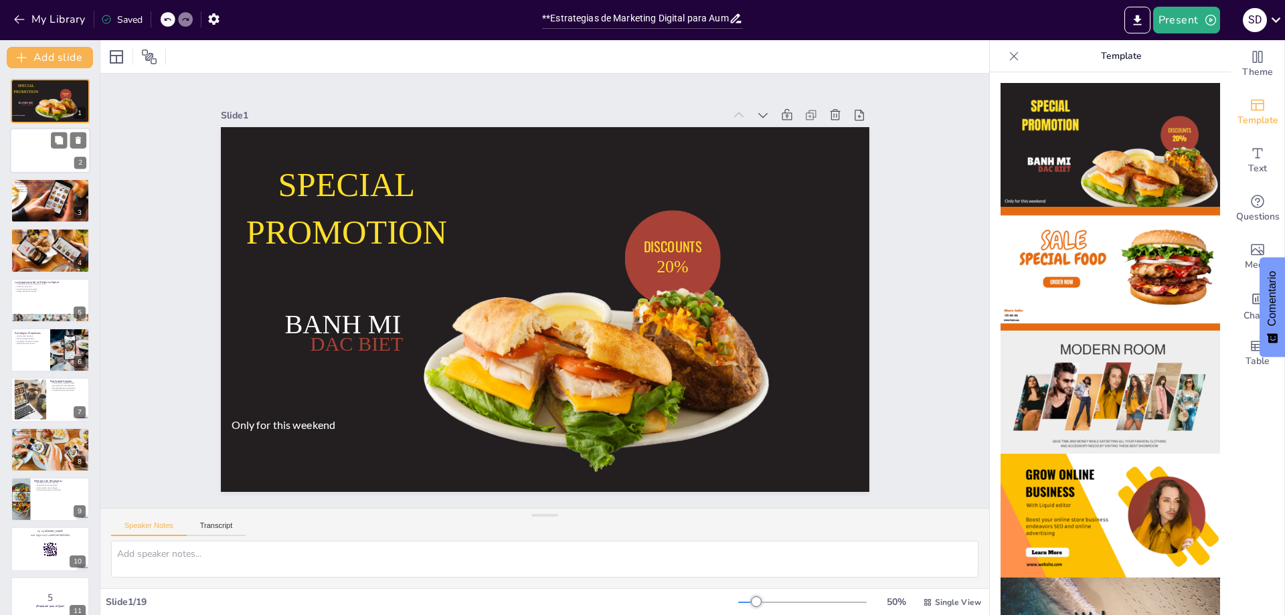
checkbox input "true"
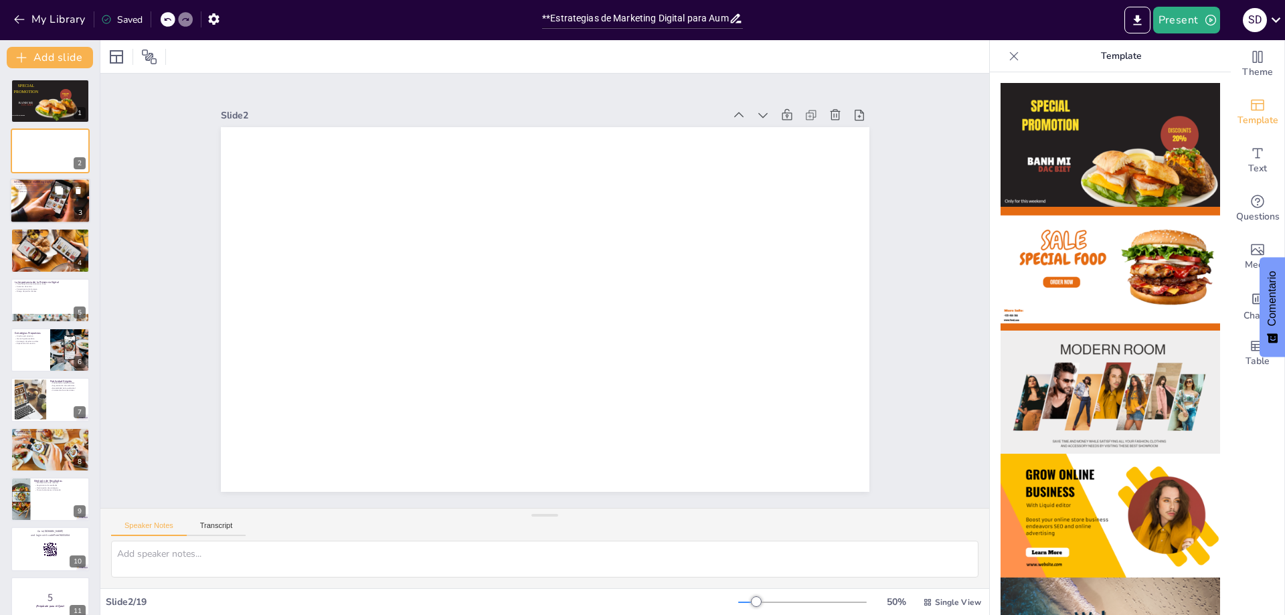
checkbox input "true"
click at [47, 201] on div at bounding box center [49, 201] width 113 height 46
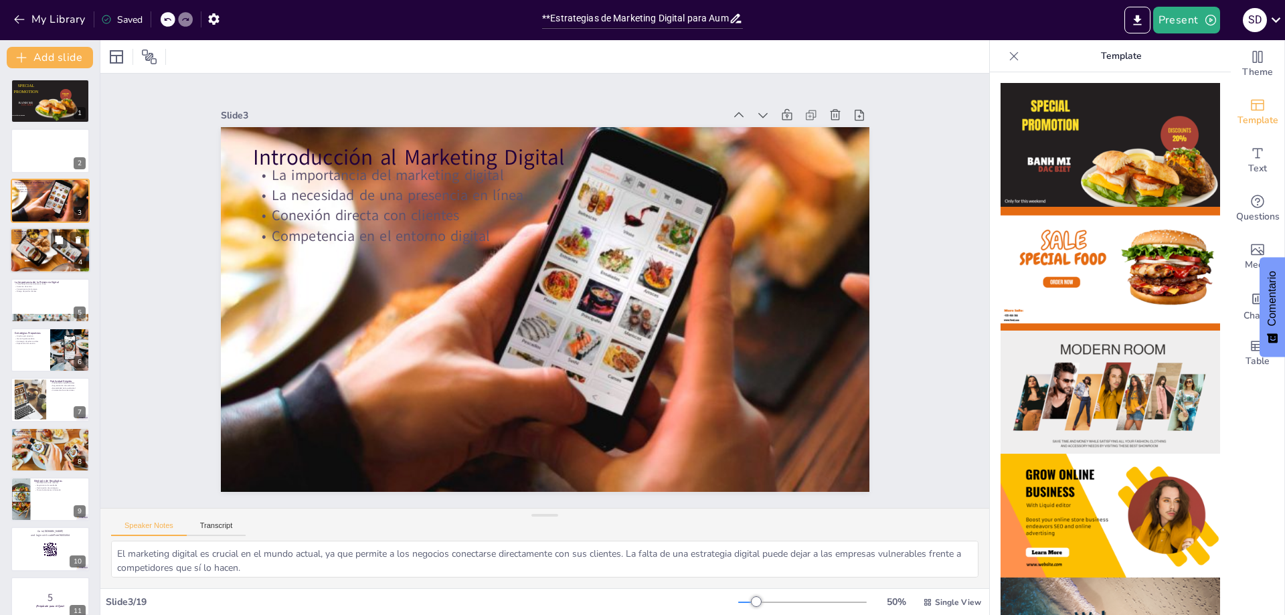
click at [44, 242] on p "Competencia activa en redes" at bounding box center [50, 241] width 72 height 3
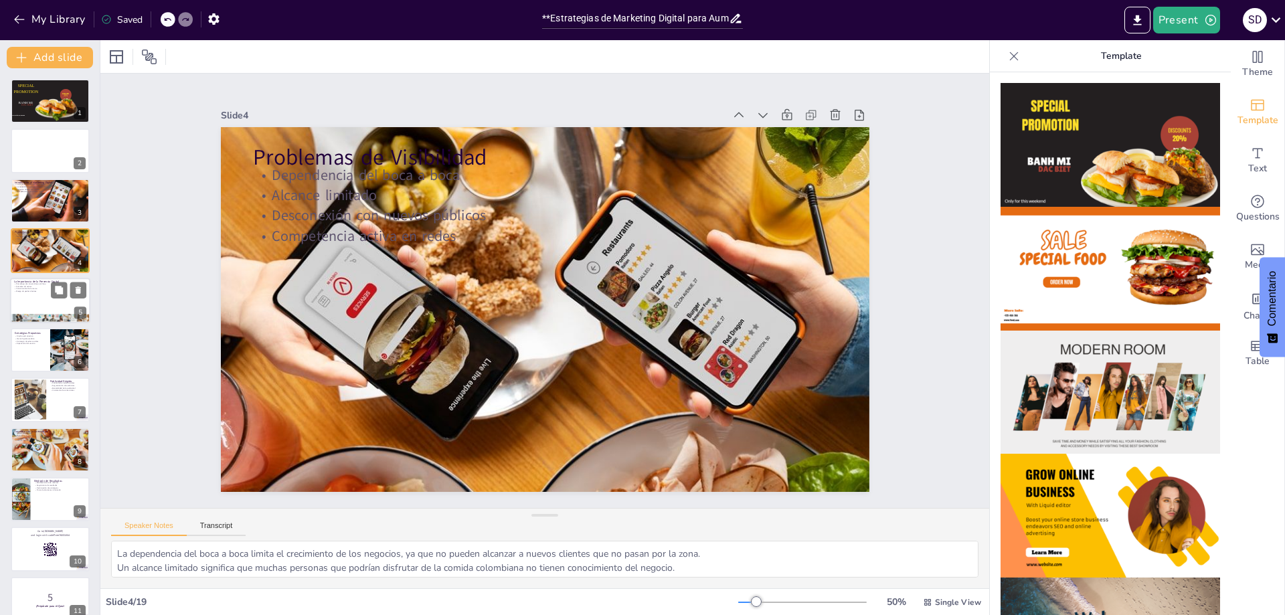
click at [29, 288] on p "Conocimiento de la marca" at bounding box center [50, 288] width 72 height 3
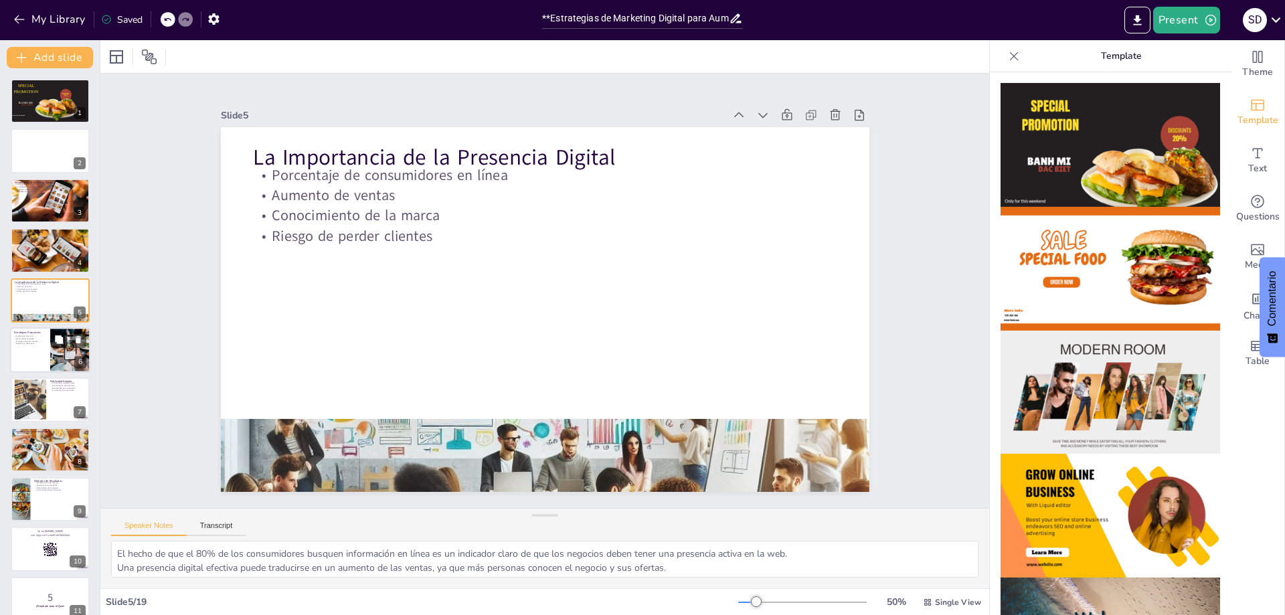
click at [52, 342] on button at bounding box center [59, 339] width 16 height 16
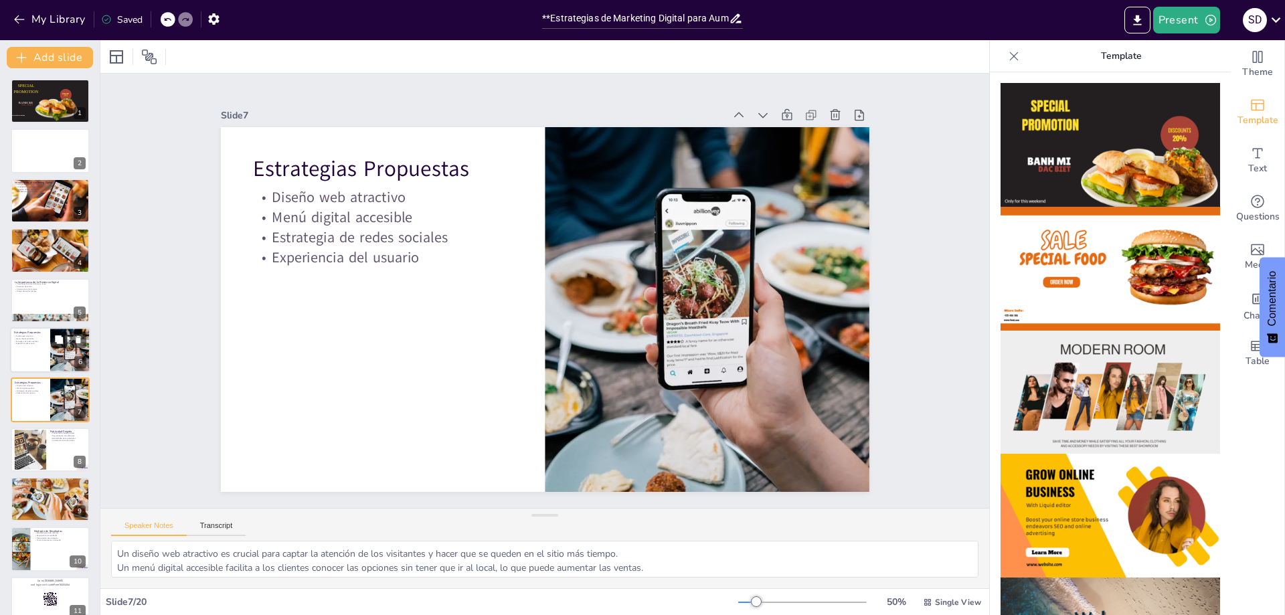
scroll to position [58, 0]
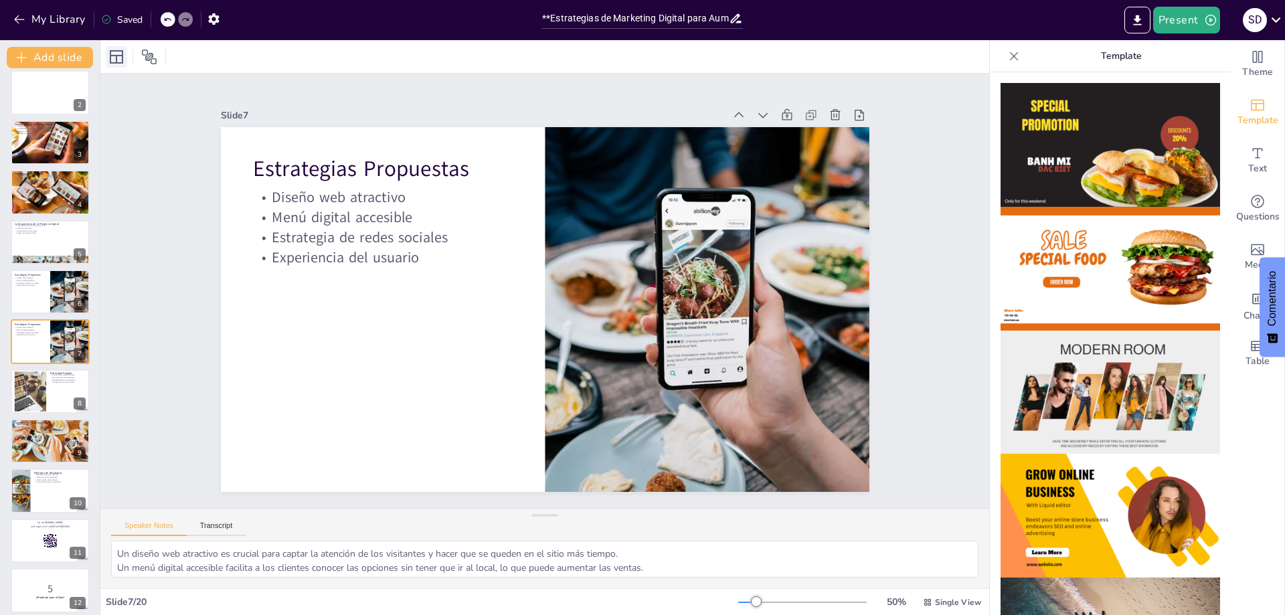
click at [116, 55] on icon at bounding box center [116, 56] width 13 height 13
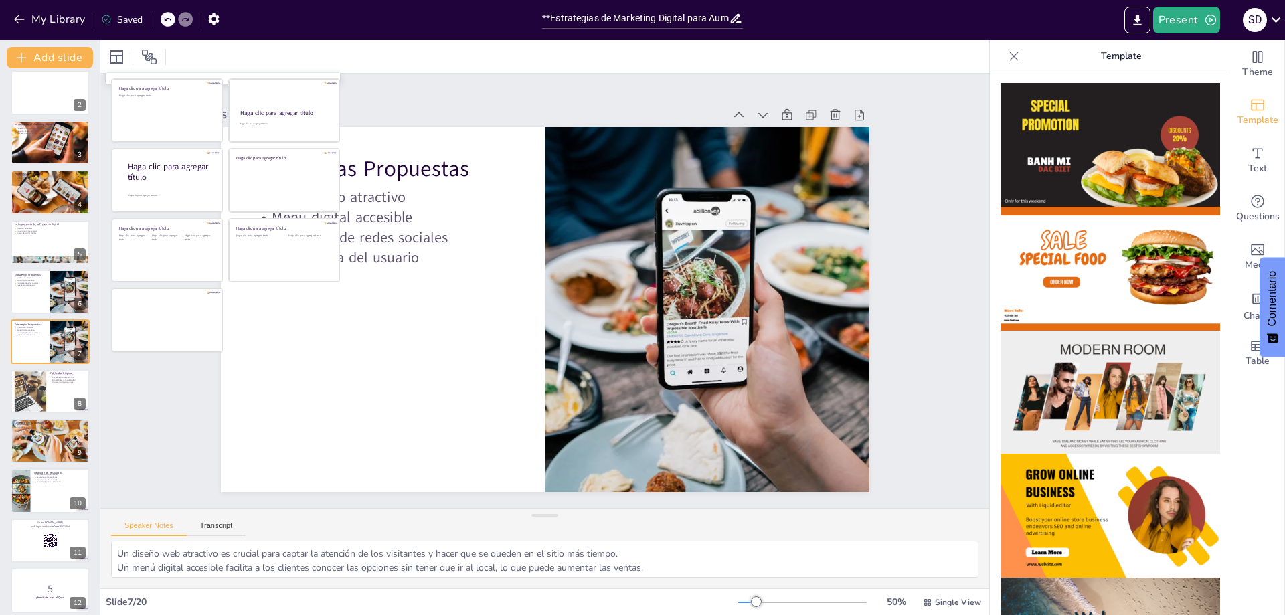
click at [236, 52] on div at bounding box center [544, 56] width 889 height 33
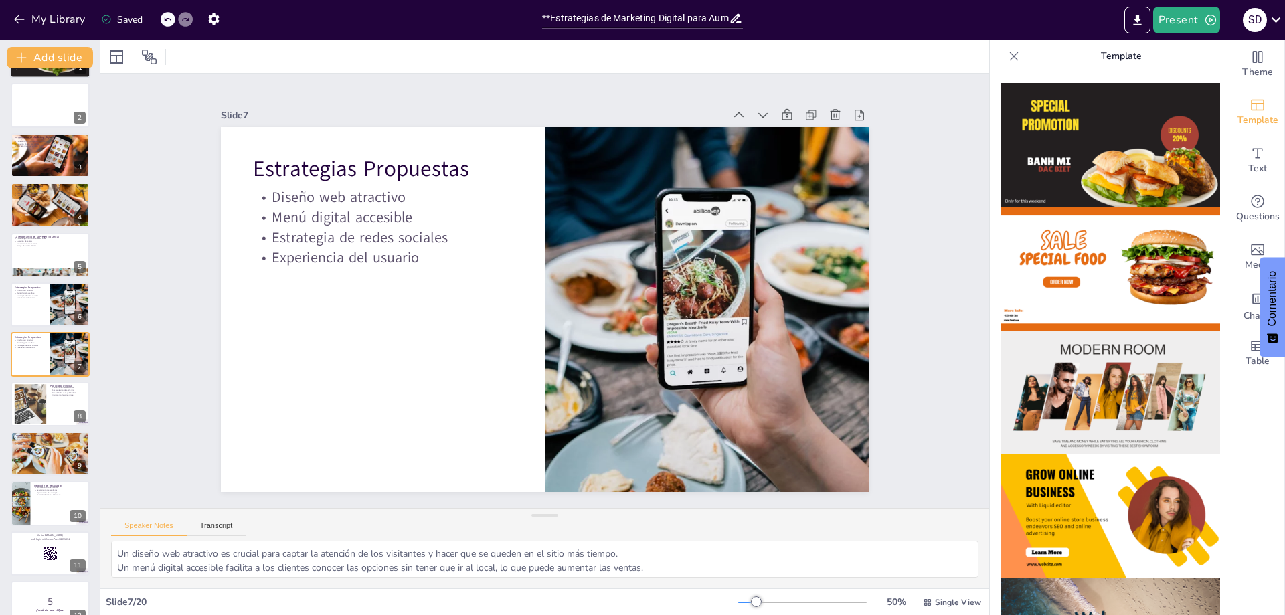
scroll to position [0, 0]
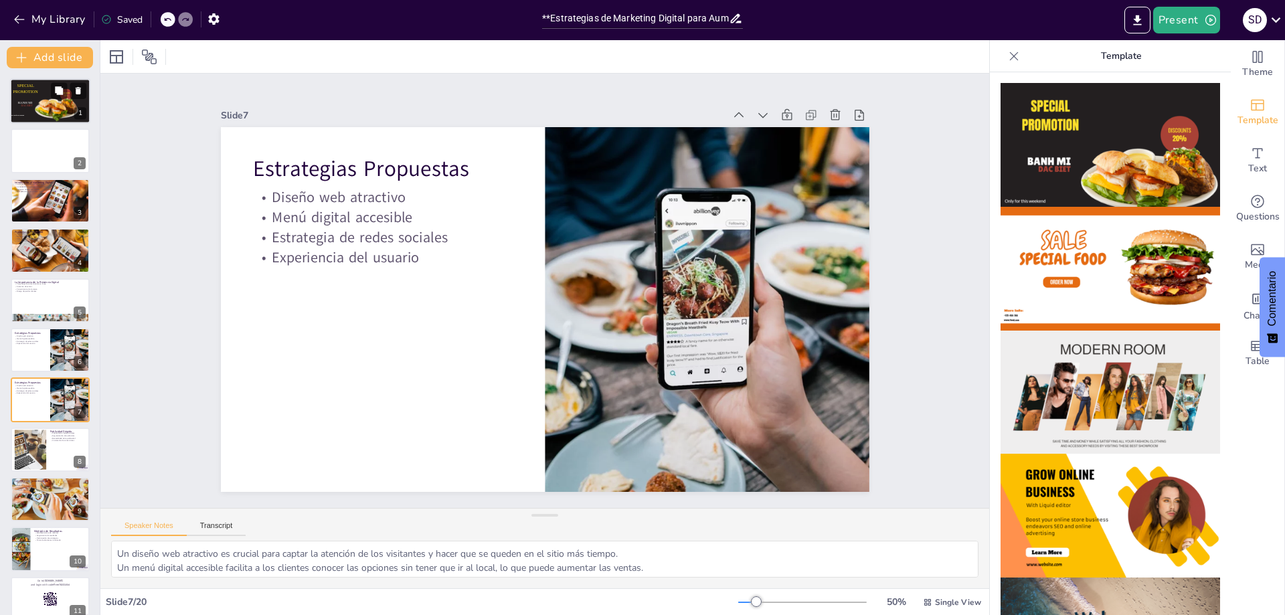
click at [29, 93] on span "SPECIAL PROMOTION" at bounding box center [25, 89] width 25 height 11
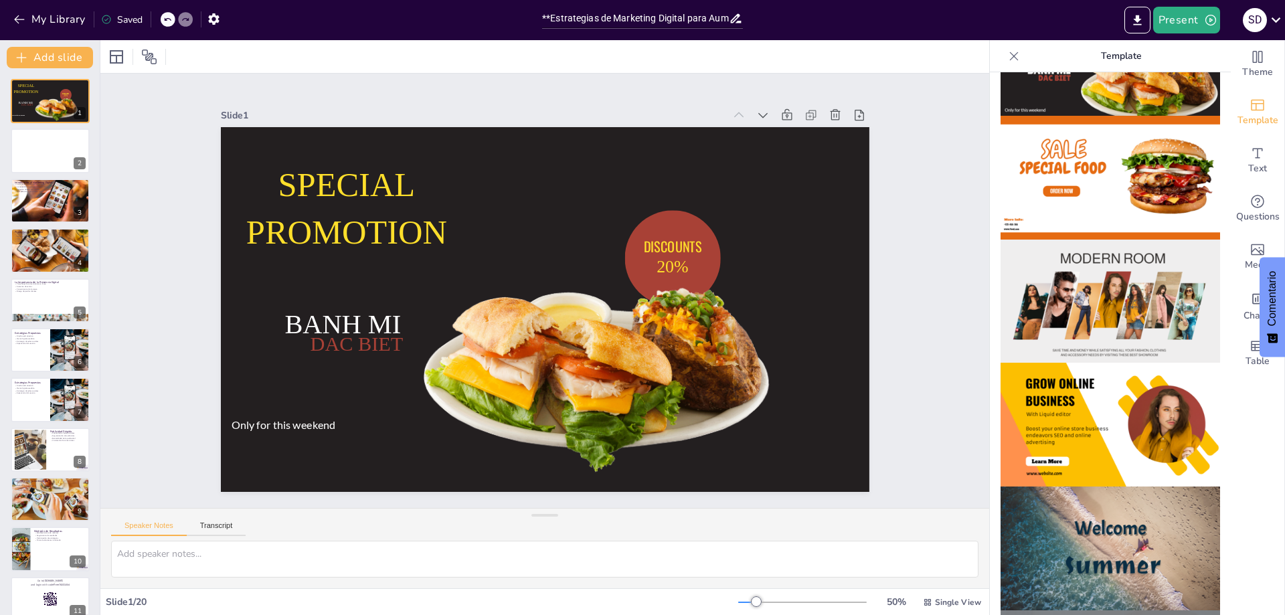
scroll to position [134, 0]
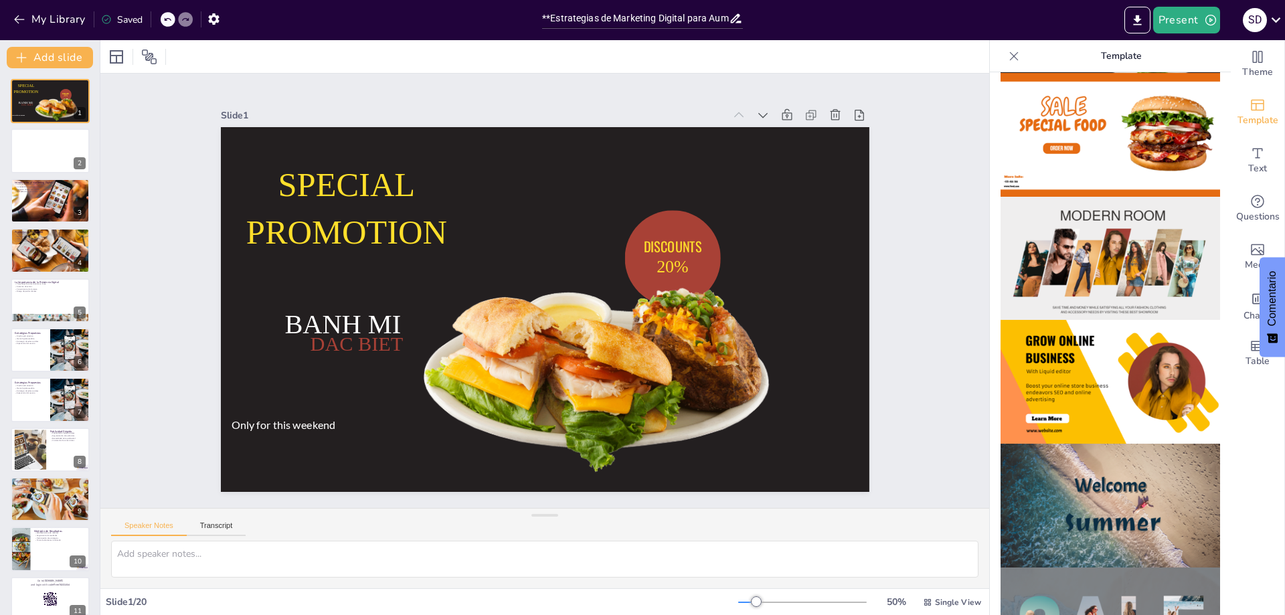
click at [1113, 242] on img at bounding box center [1111, 259] width 220 height 124
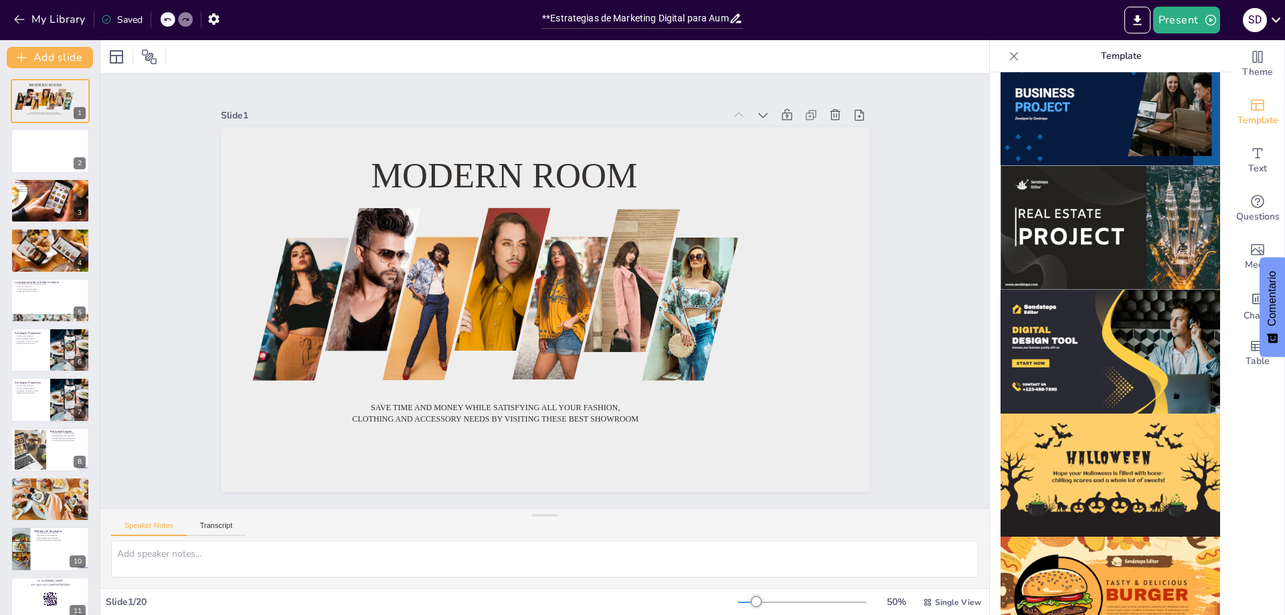
scroll to position [1157, 0]
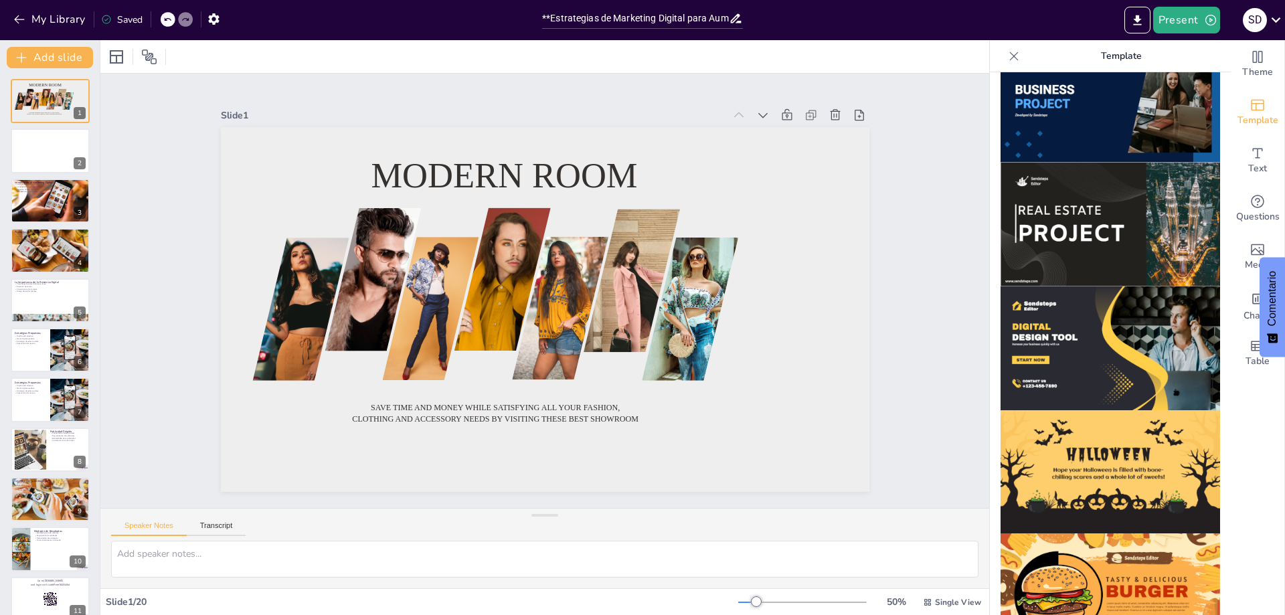
click at [1130, 547] on img at bounding box center [1111, 595] width 220 height 124
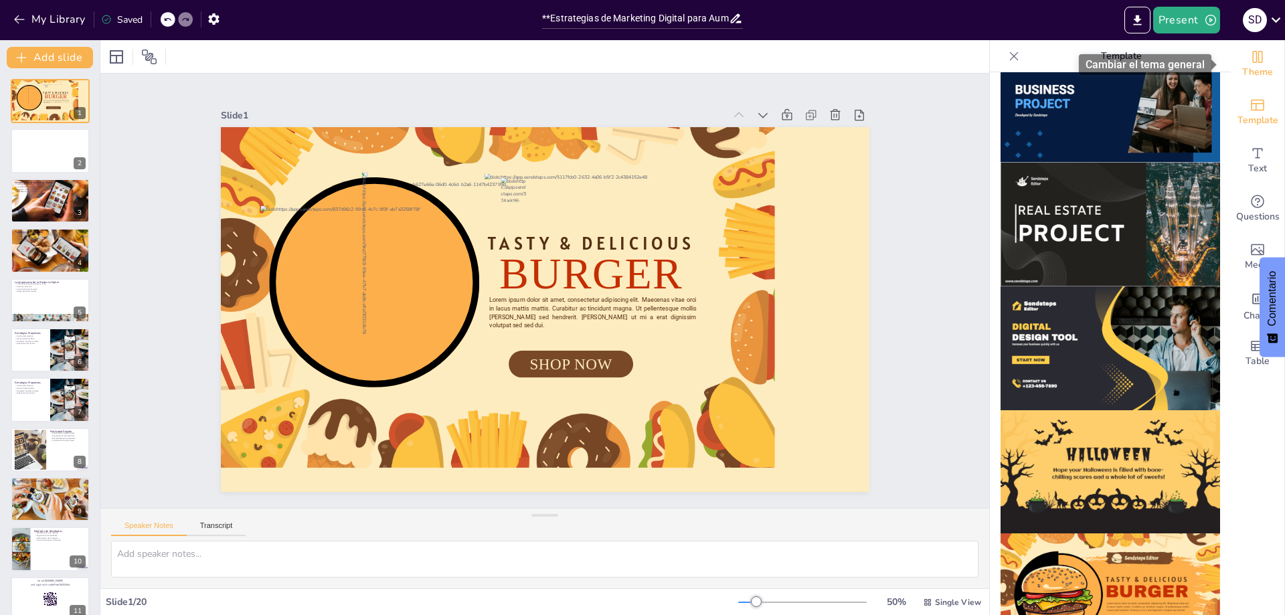
click at [1253, 59] on icon "Change the overall theme" at bounding box center [1258, 57] width 10 height 12
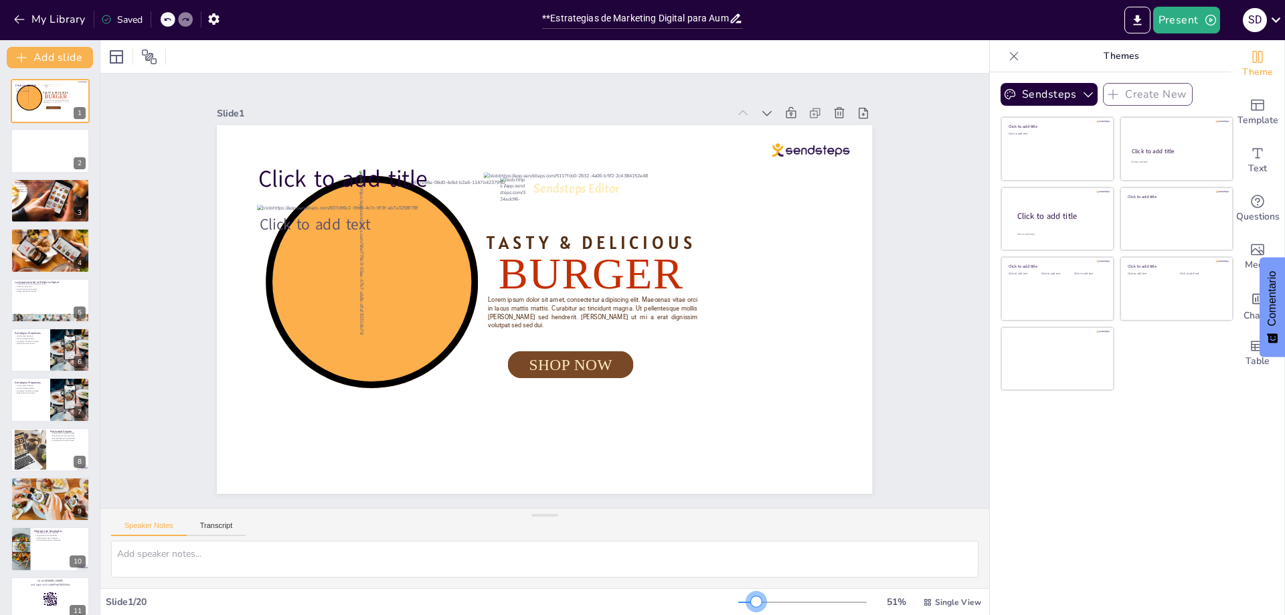
click at [751, 597] on div at bounding box center [756, 601] width 11 height 11
click at [217, 19] on icon "button" at bounding box center [213, 18] width 11 height 11
click at [212, 17] on icon "button" at bounding box center [213, 18] width 11 height 11
click at [216, 21] on icon "button" at bounding box center [213, 18] width 11 height 11
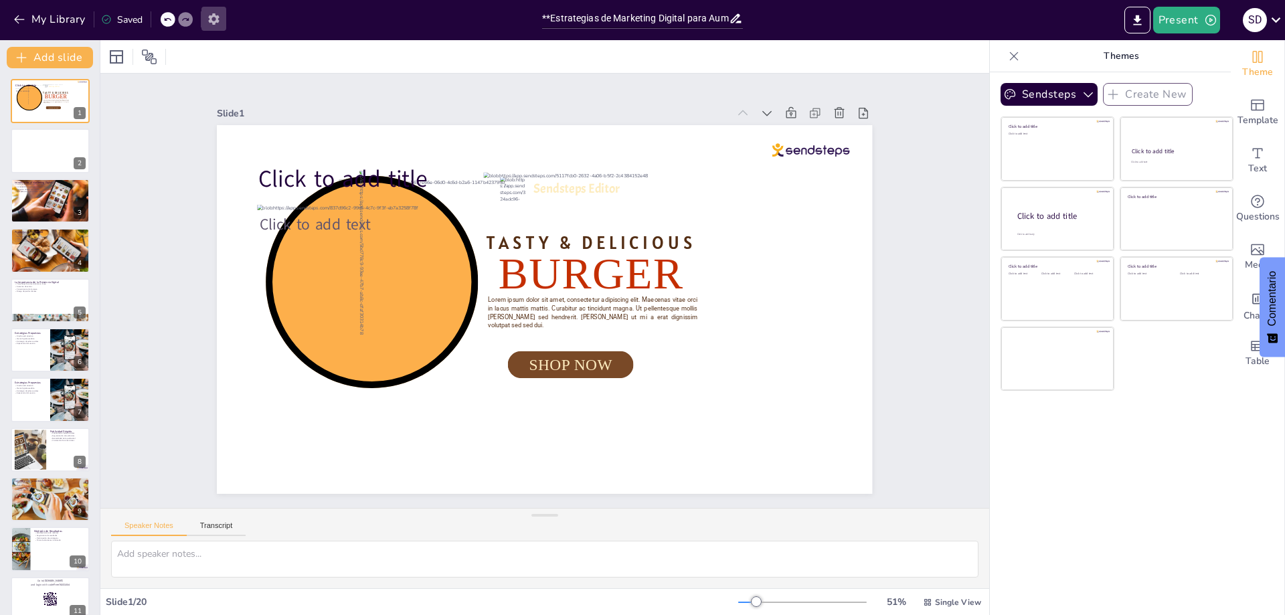
click at [216, 21] on icon "button" at bounding box center [213, 18] width 11 height 11
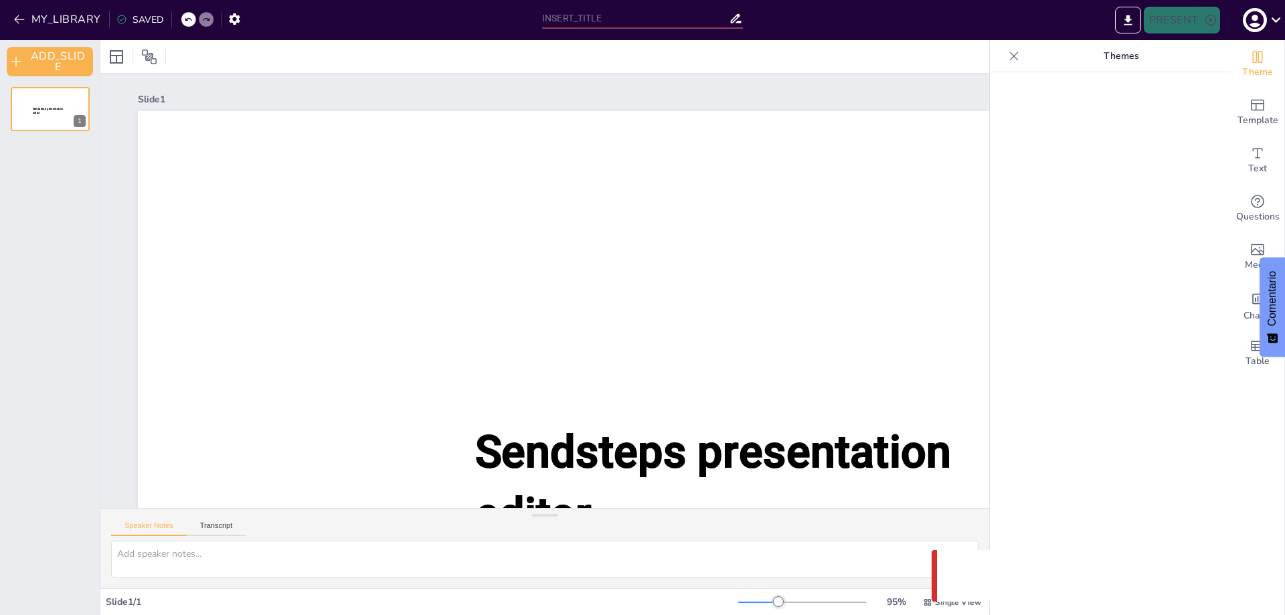
type input "**Estrategias de Marketing Digital para Aumentar la Visibilidad de Comidas Colo…"
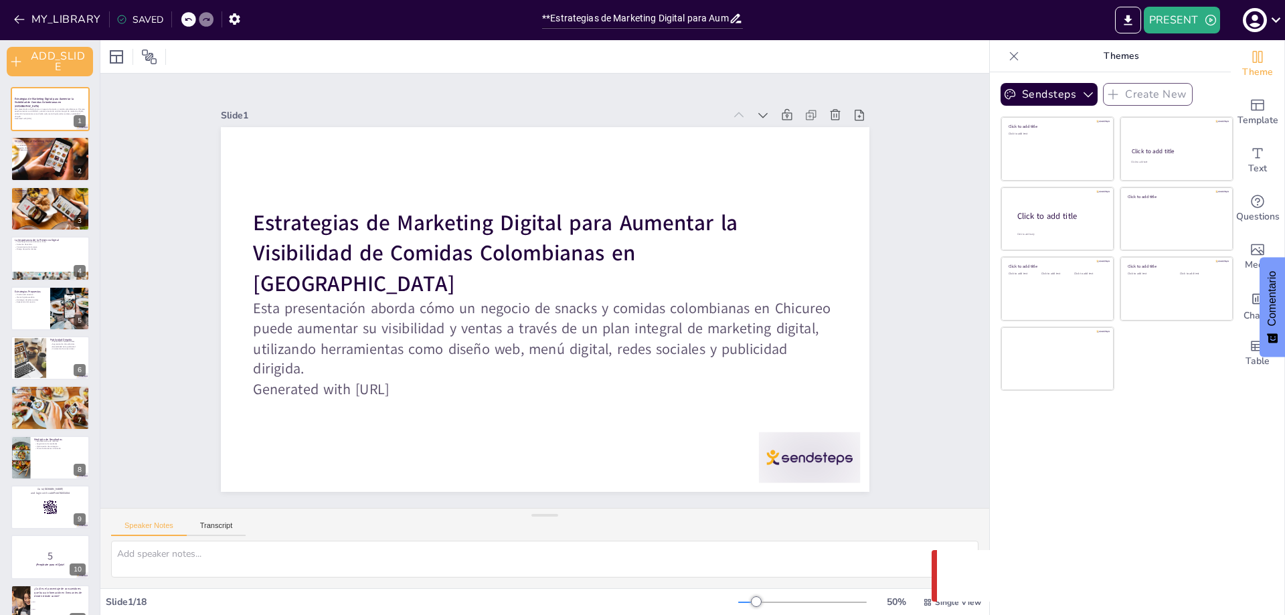
checkbox input "true"
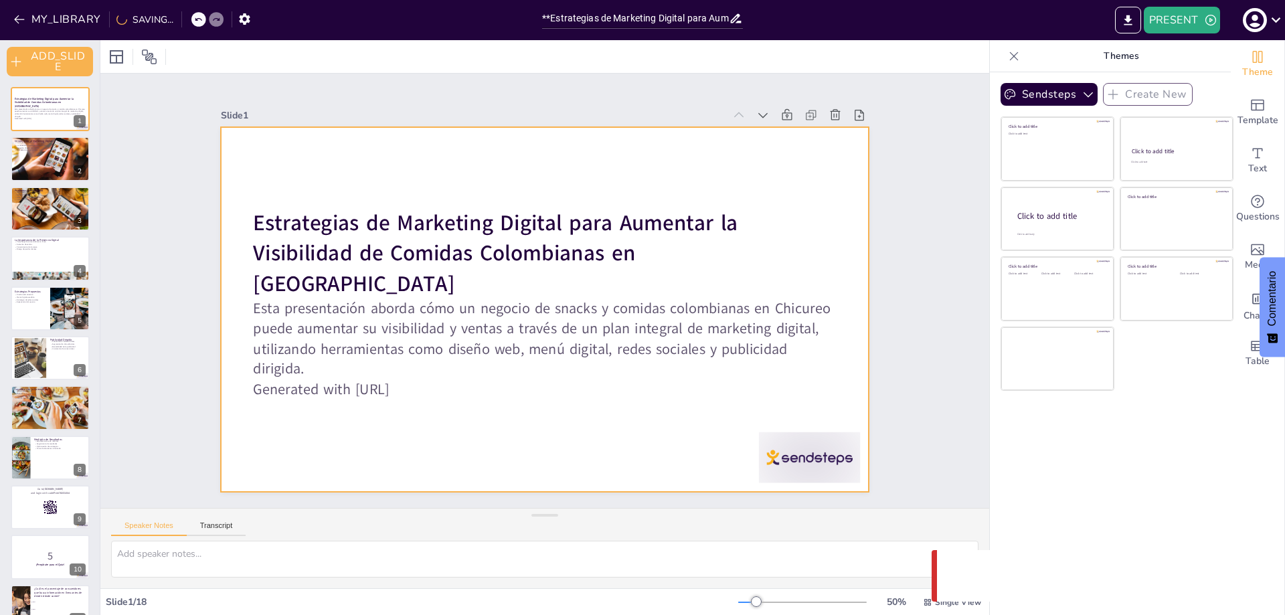
checkbox input "true"
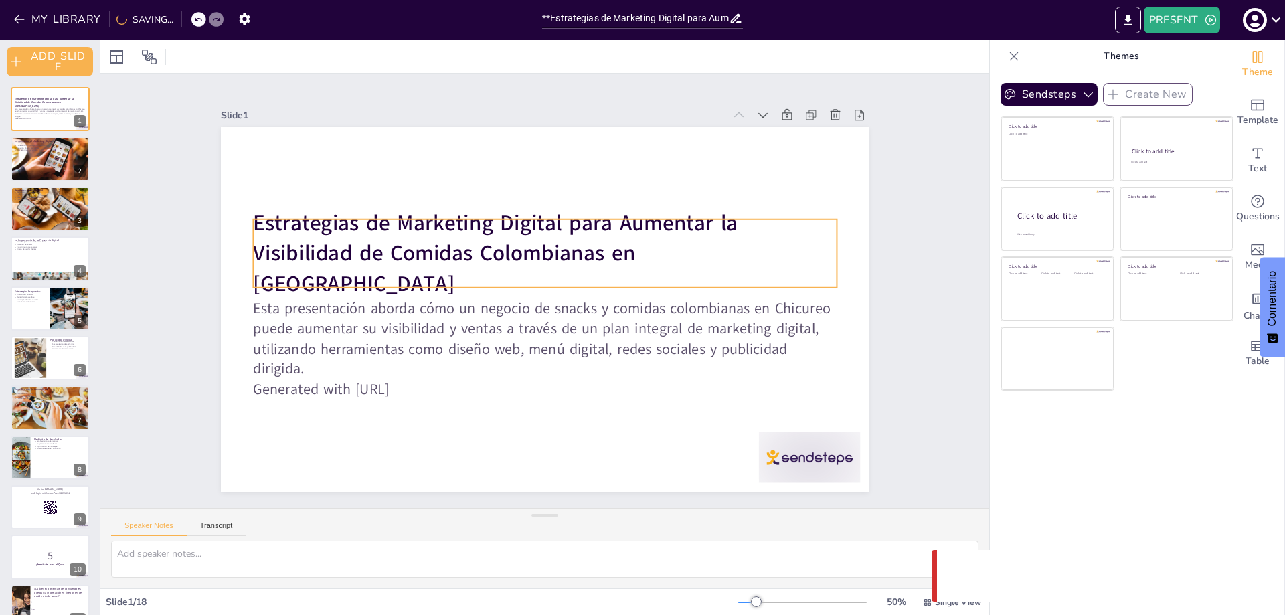
checkbox input "true"
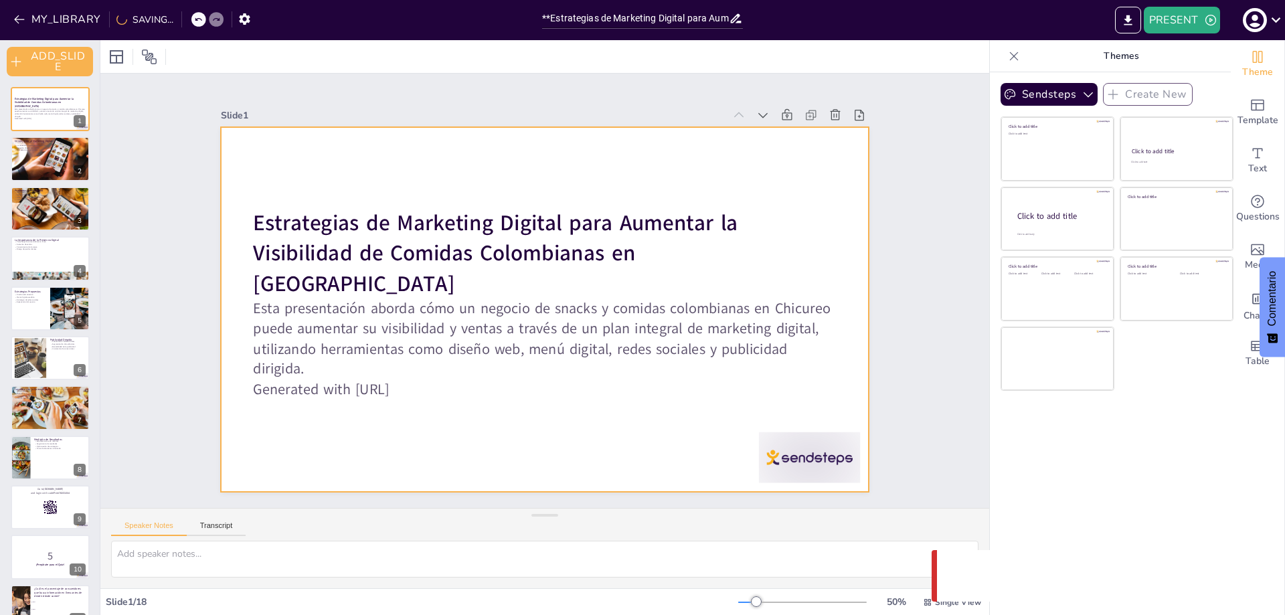
checkbox input "true"
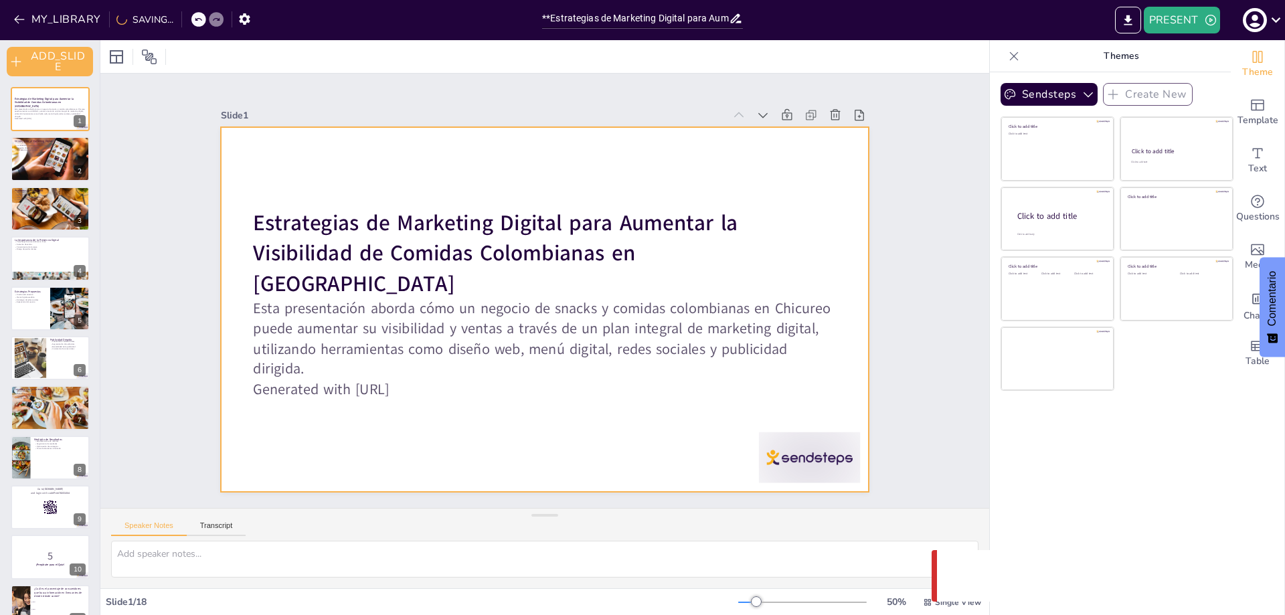
checkbox input "true"
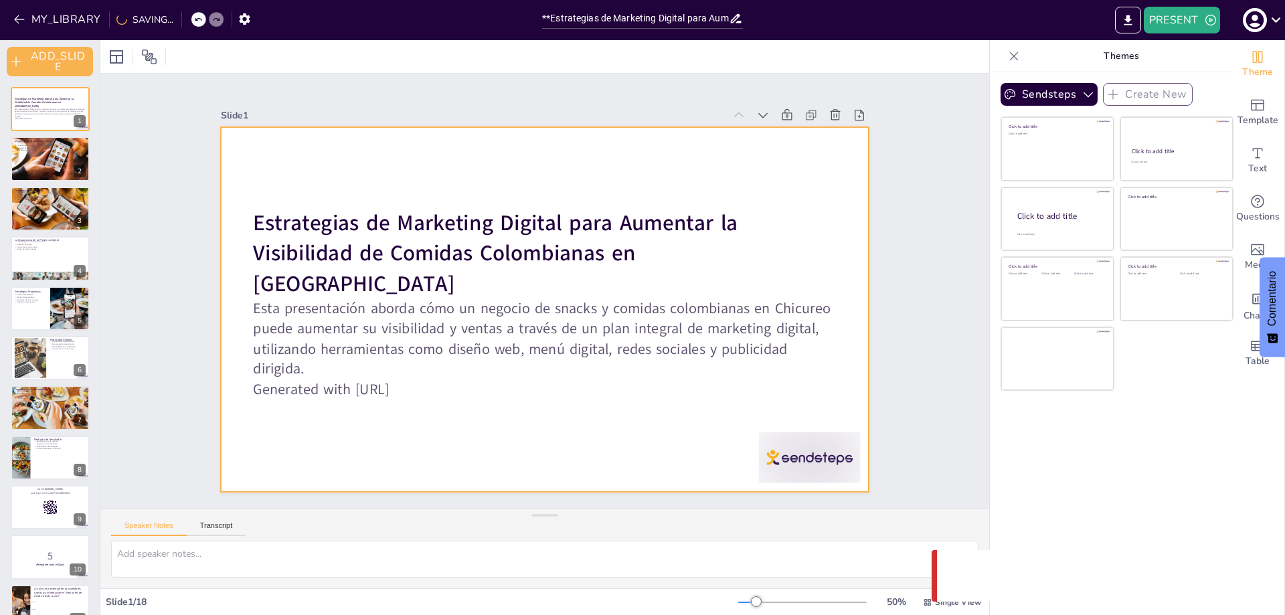
checkbox input "true"
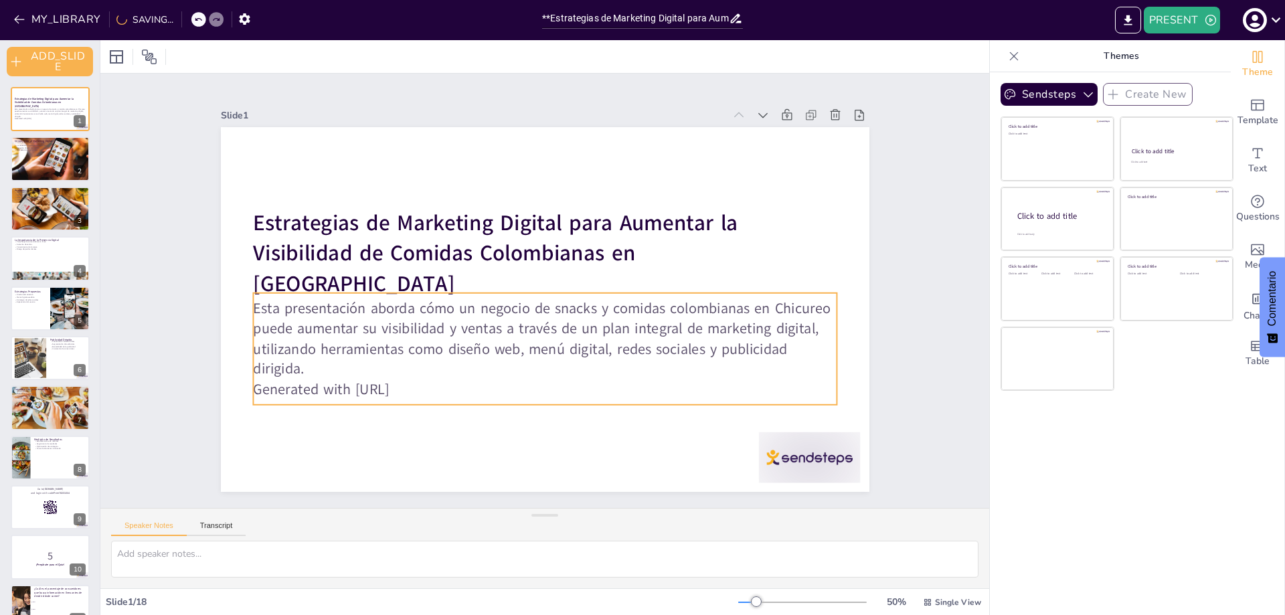
checkbox input "true"
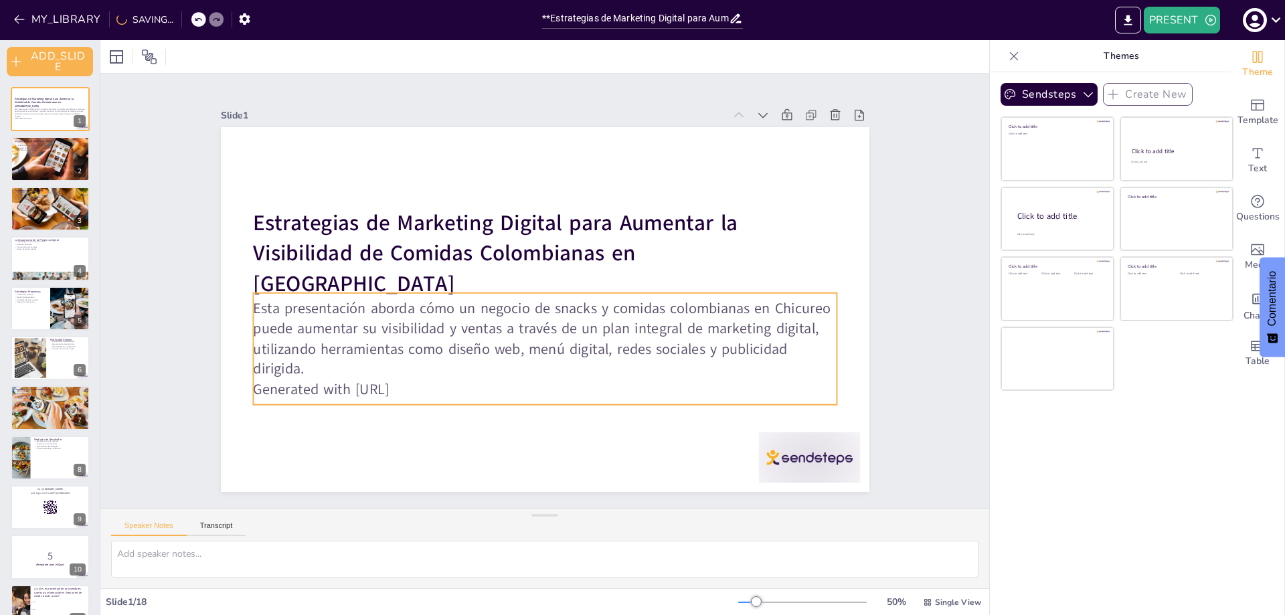
checkbox input "true"
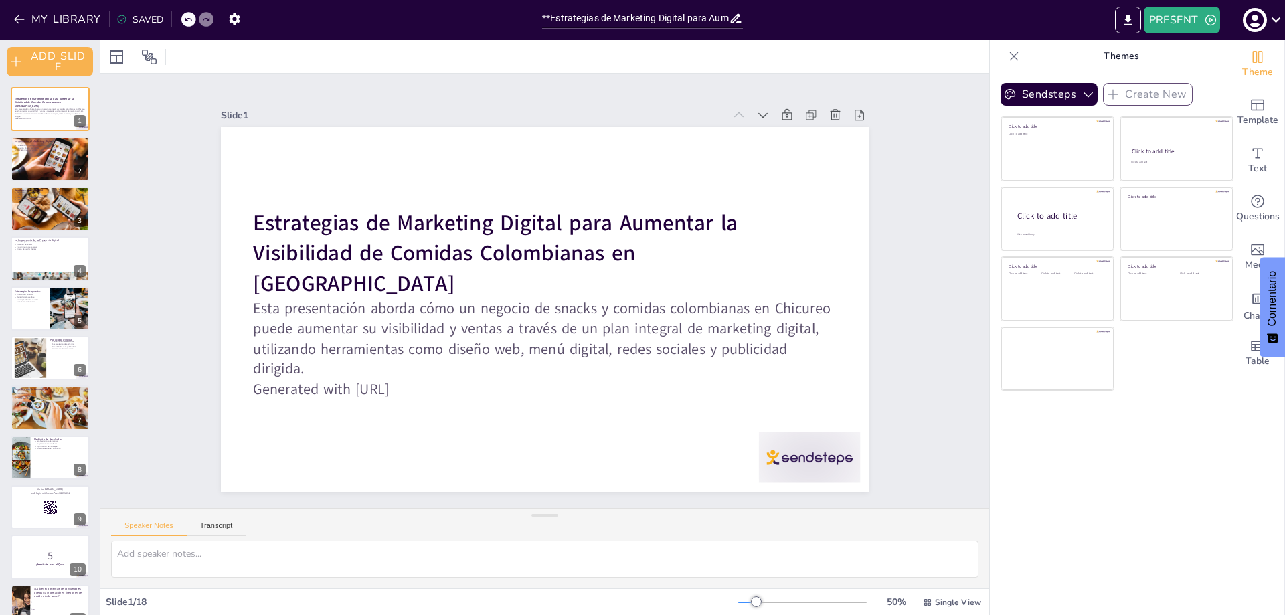
checkbox input "true"
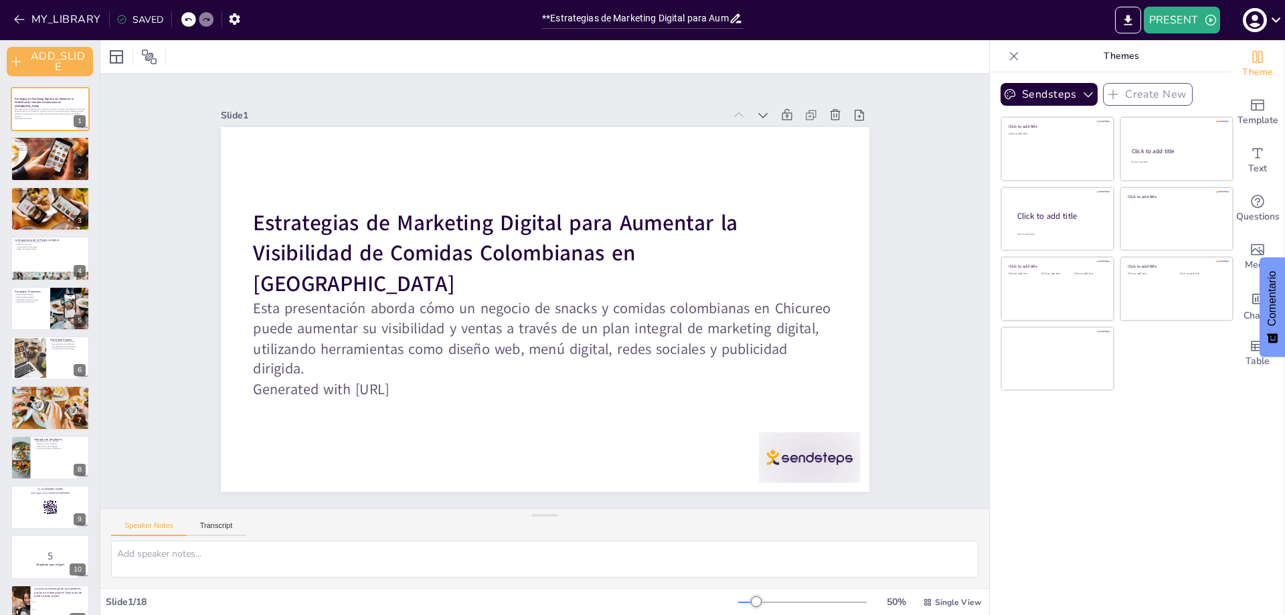
checkbox input "true"
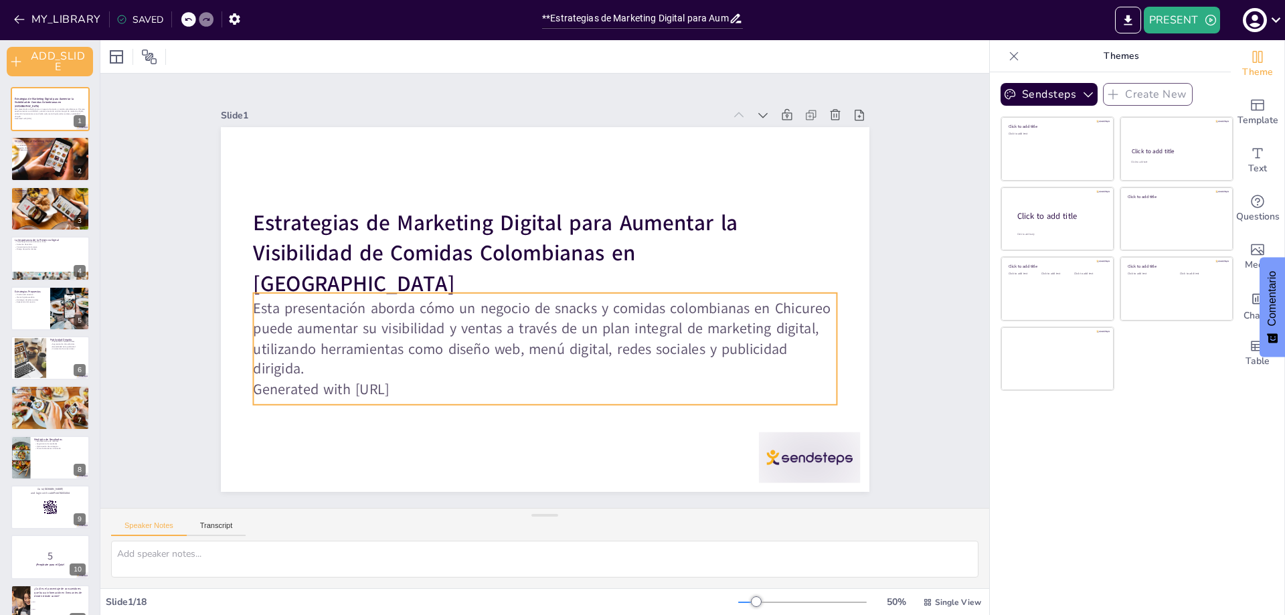
checkbox input "true"
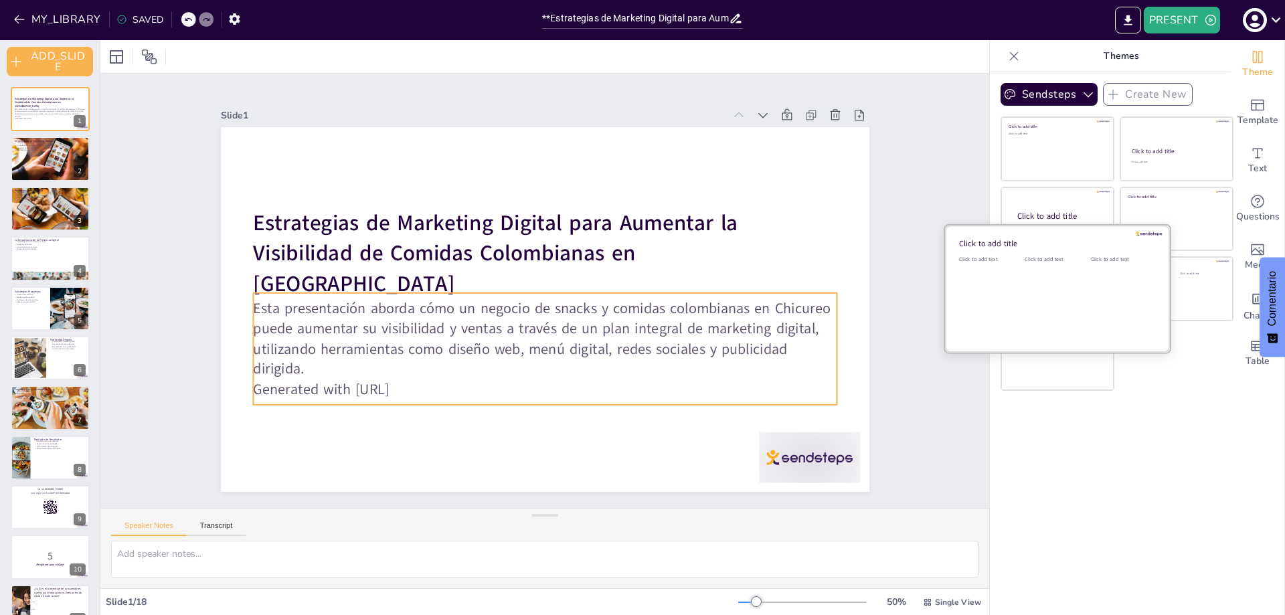
checkbox input "true"
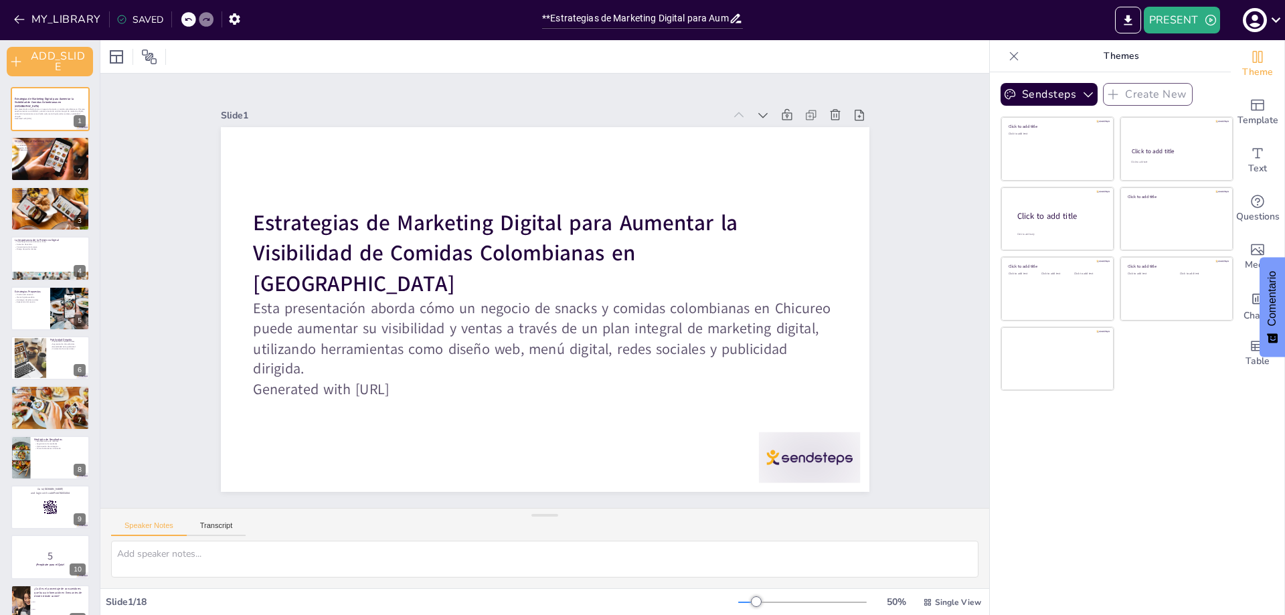
checkbox input "true"
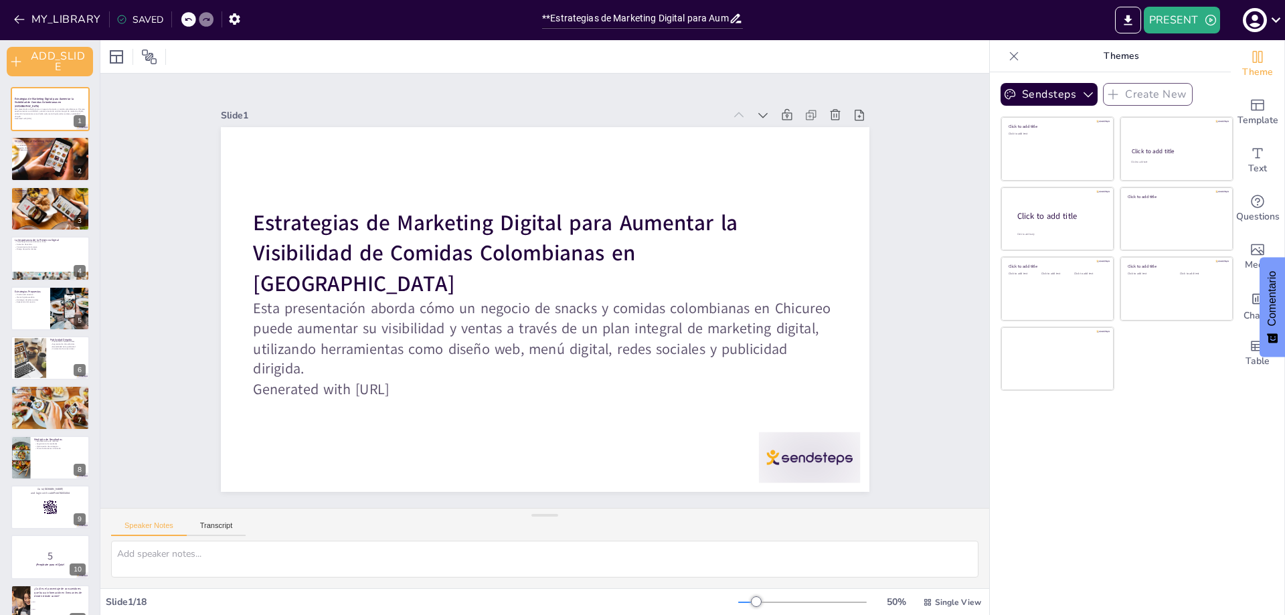
checkbox input "true"
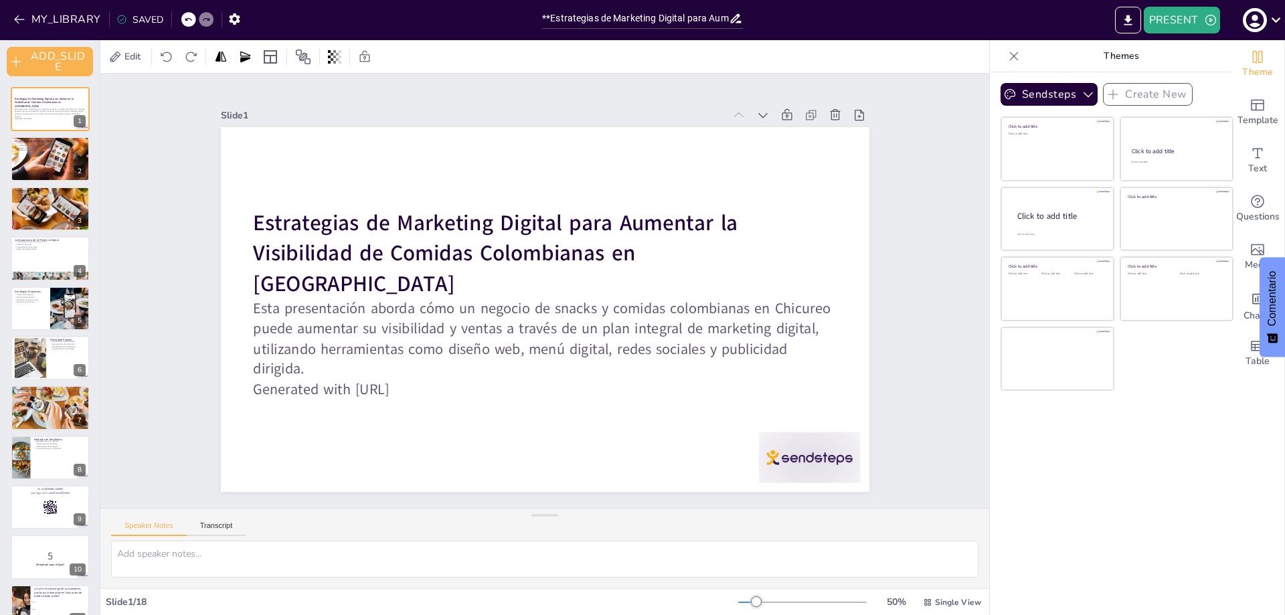
checkbox input "true"
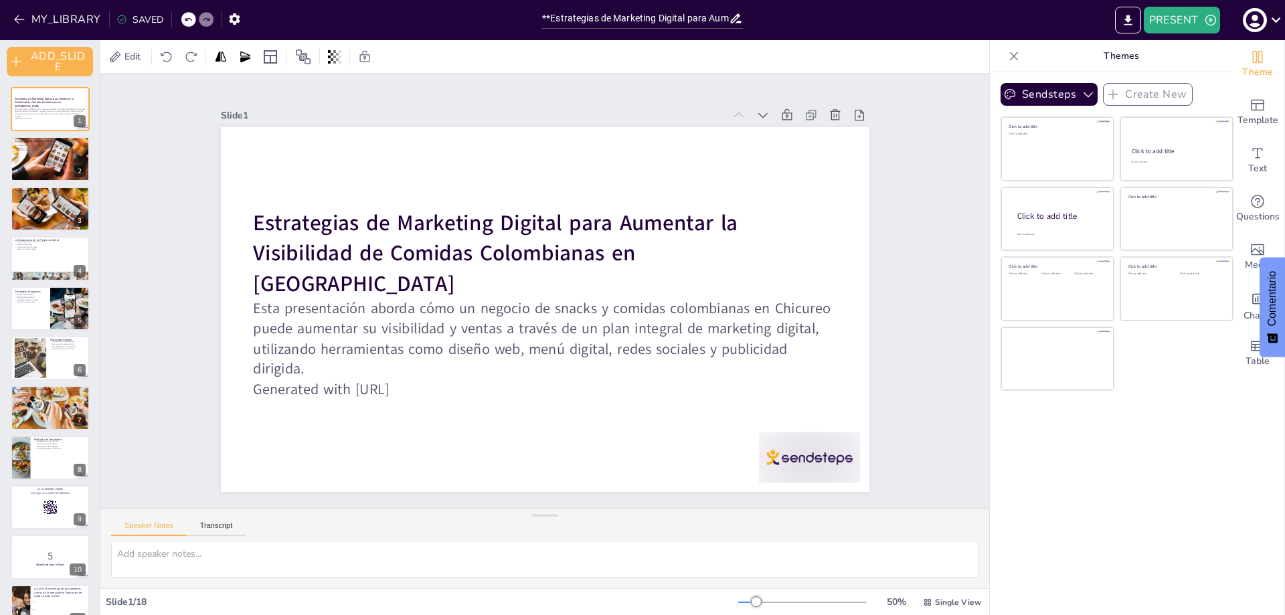
checkbox input "true"
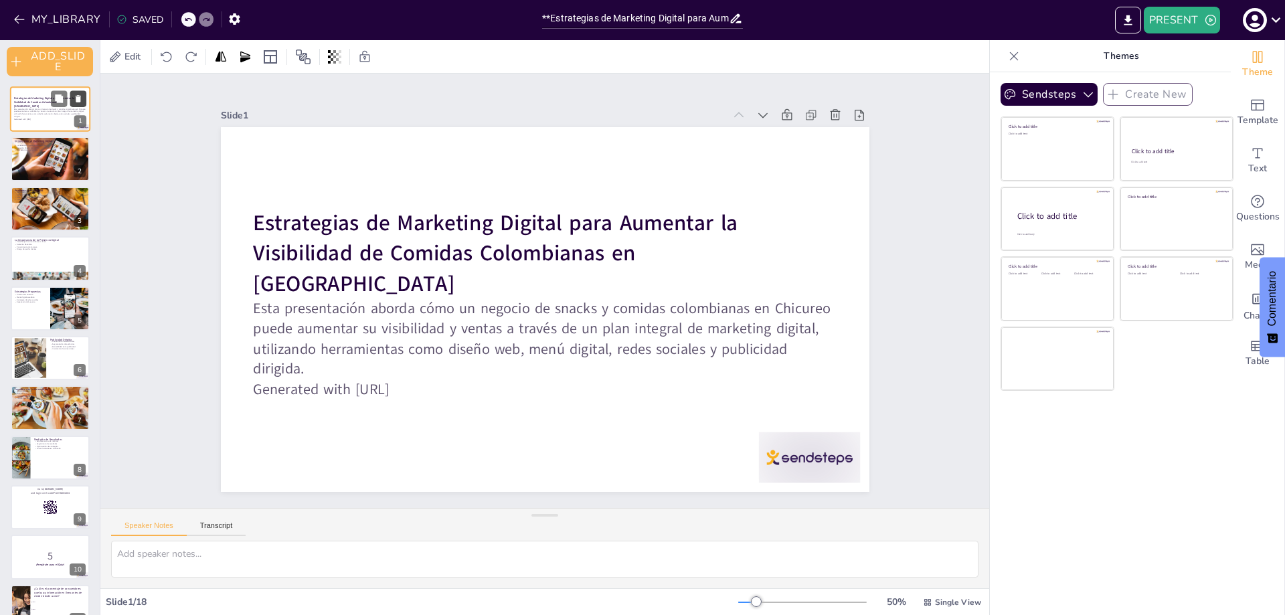
checkbox input "true"
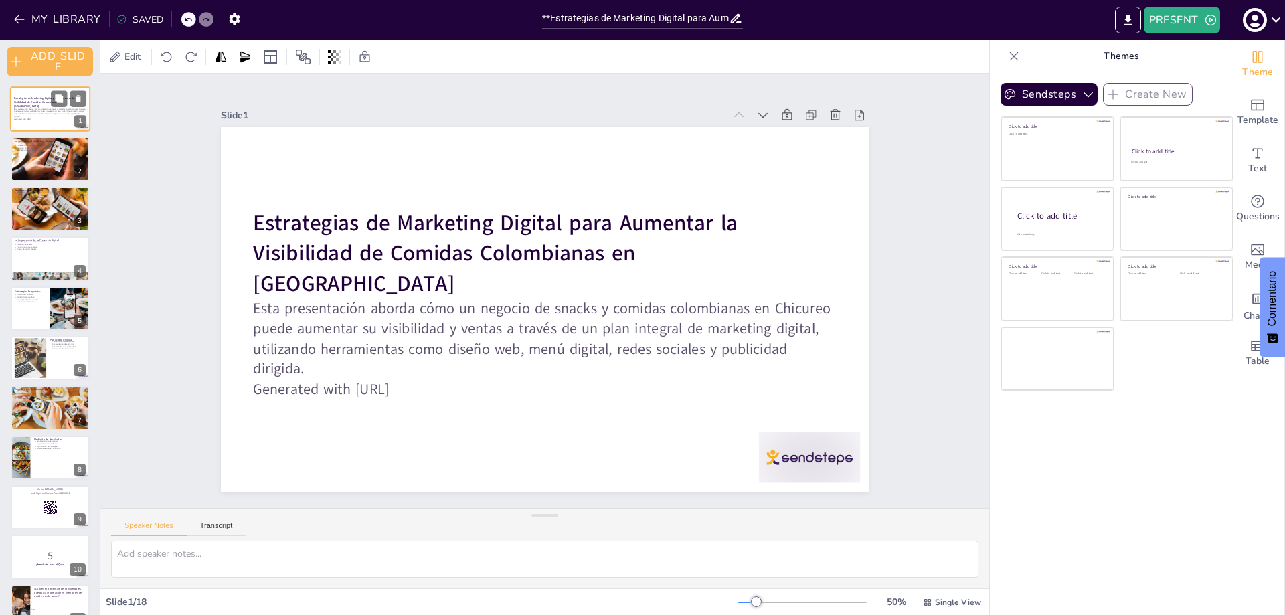
checkbox input "true"
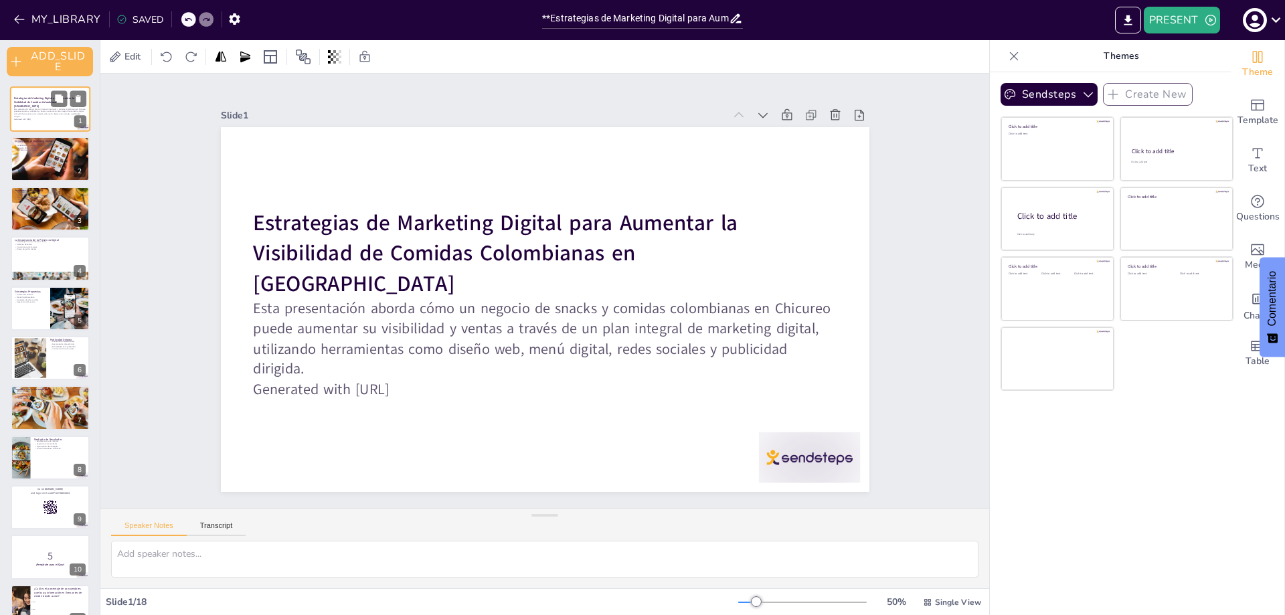
checkbox input "true"
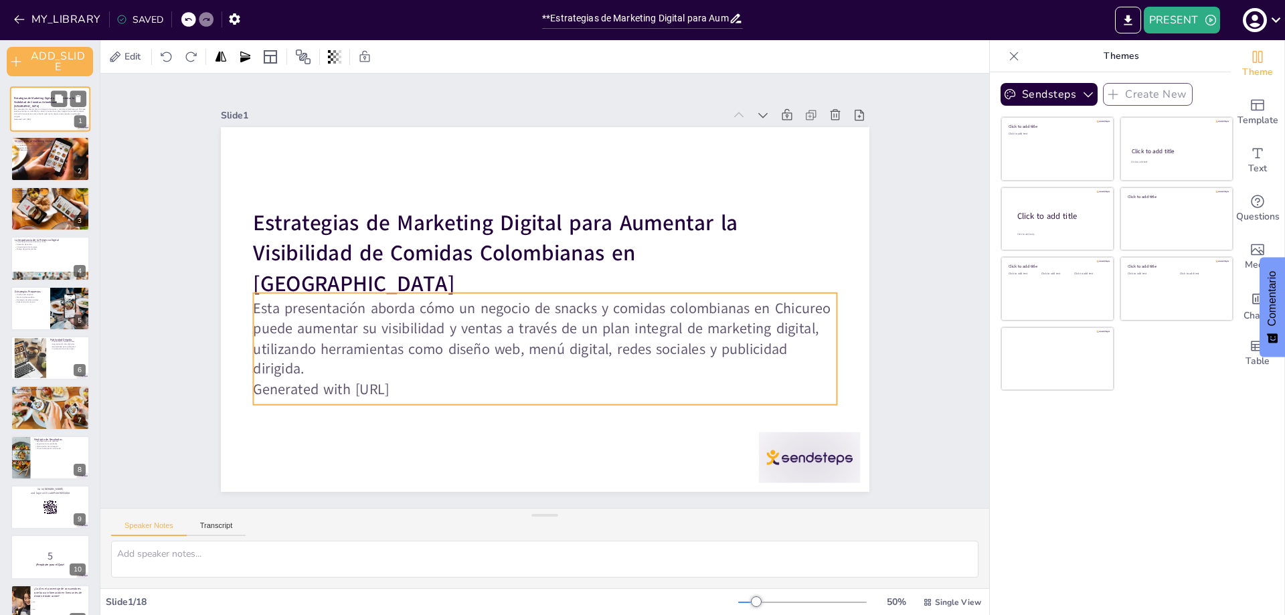
checkbox input "true"
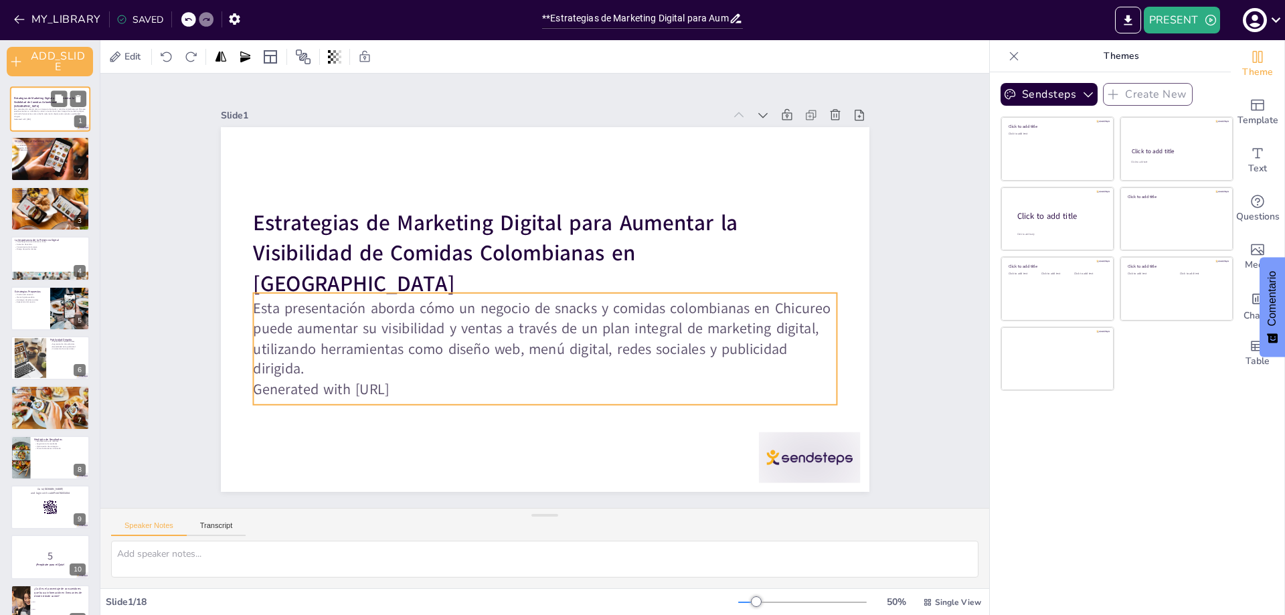
checkbox input "true"
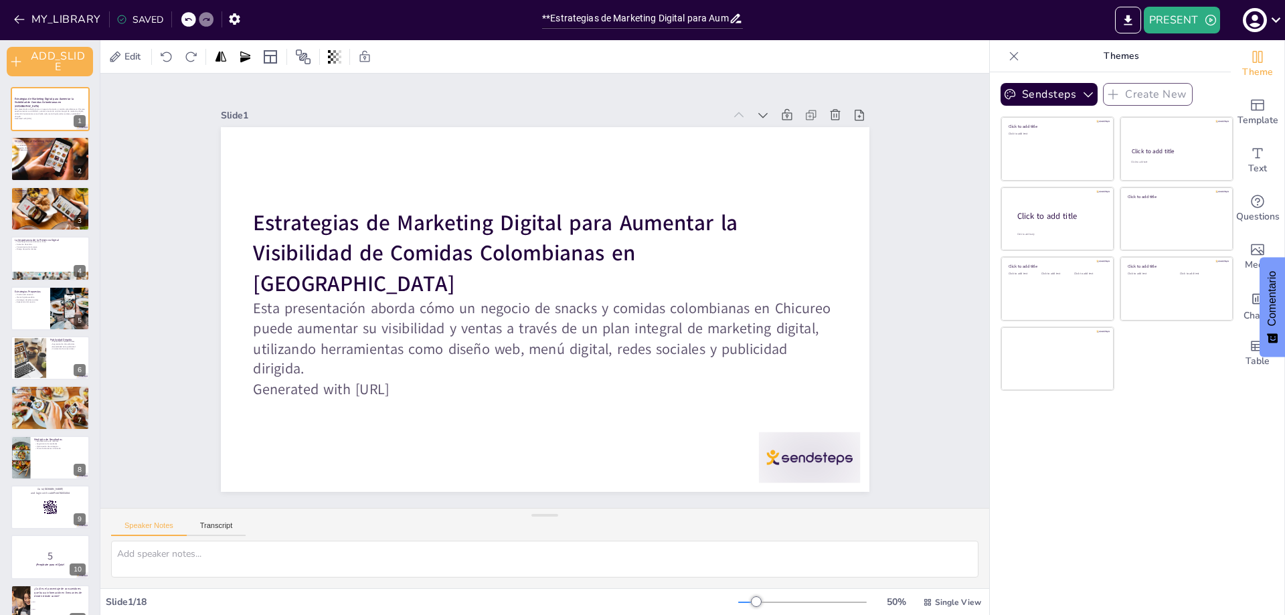
checkbox input "true"
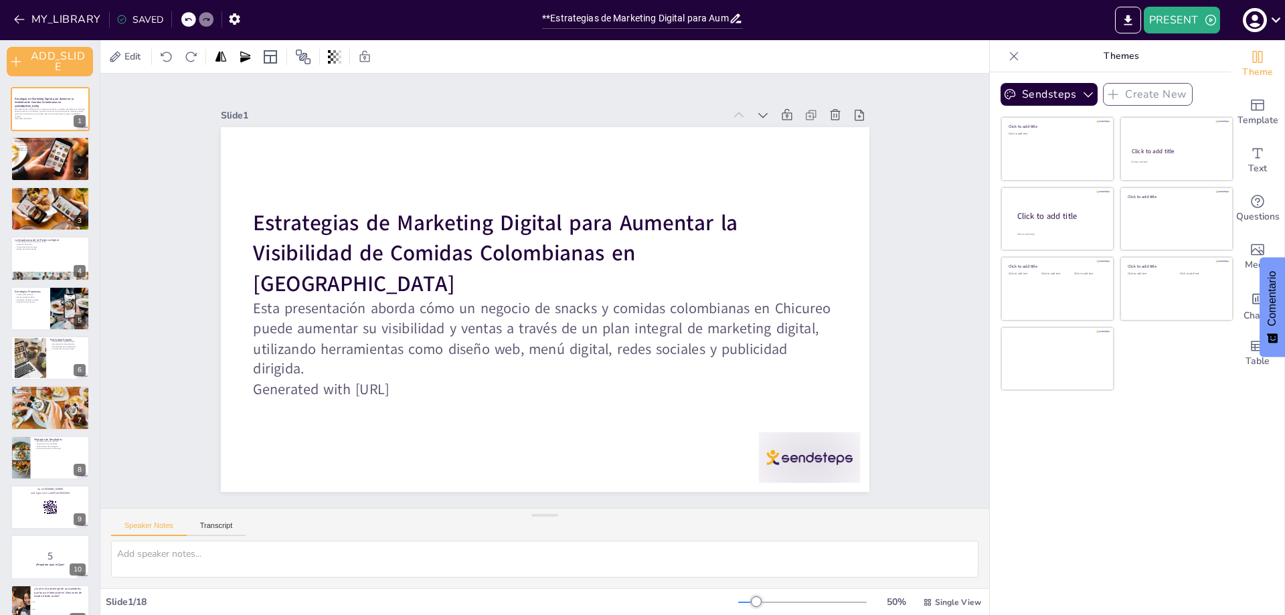
checkbox input "true"
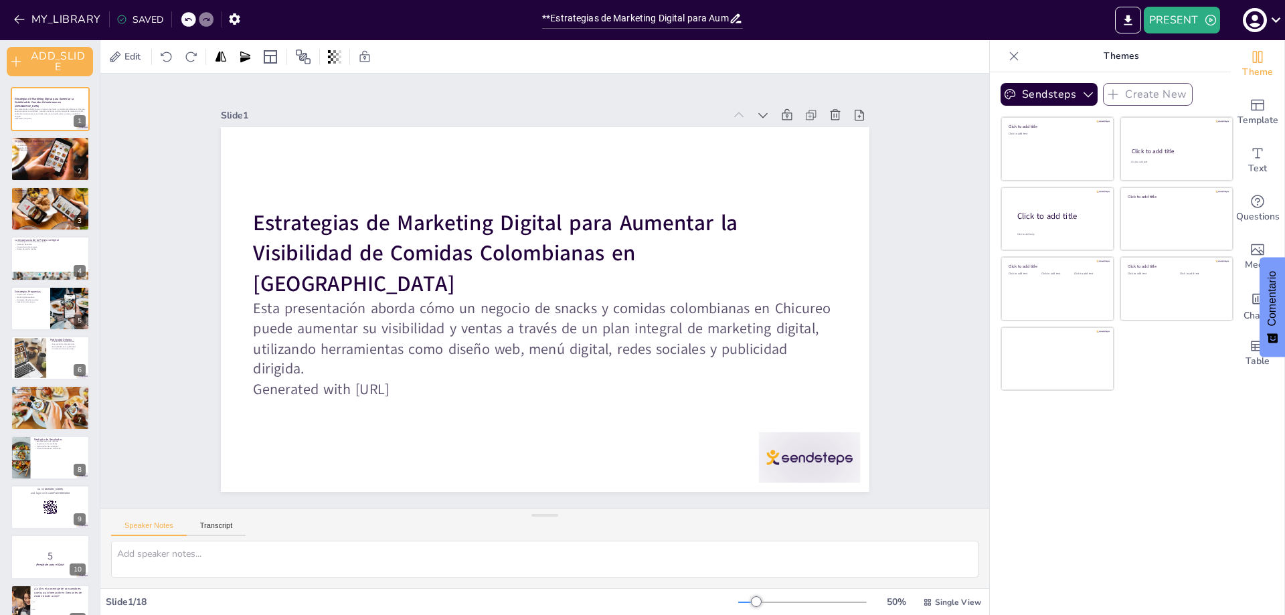
checkbox input "true"
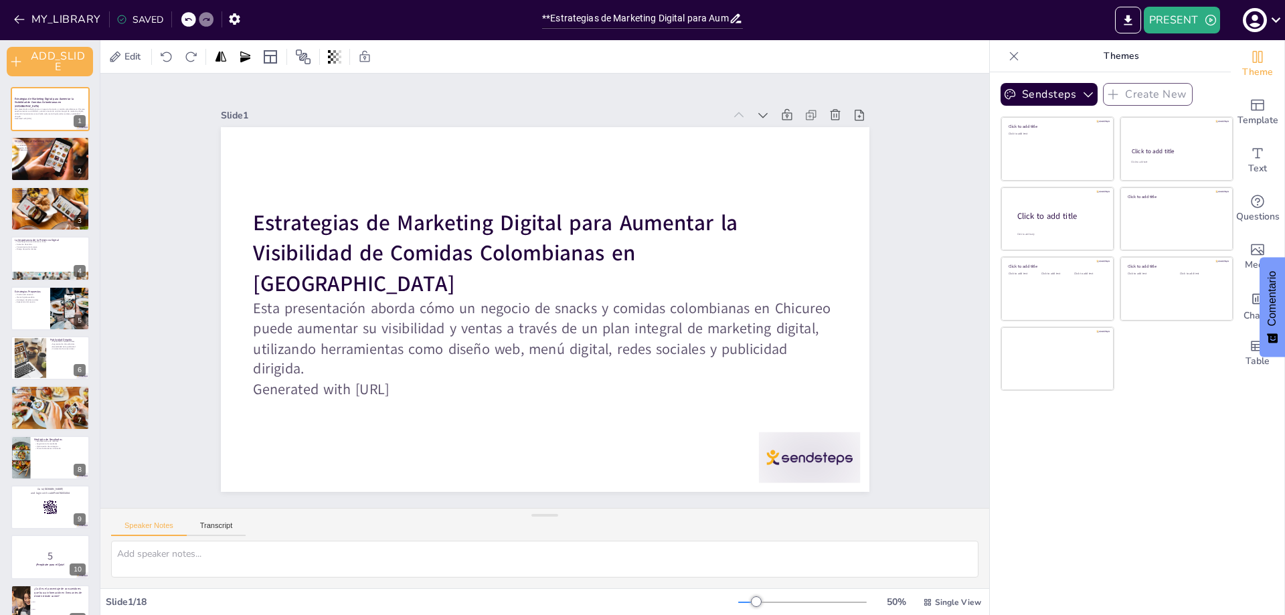
checkbox input "true"
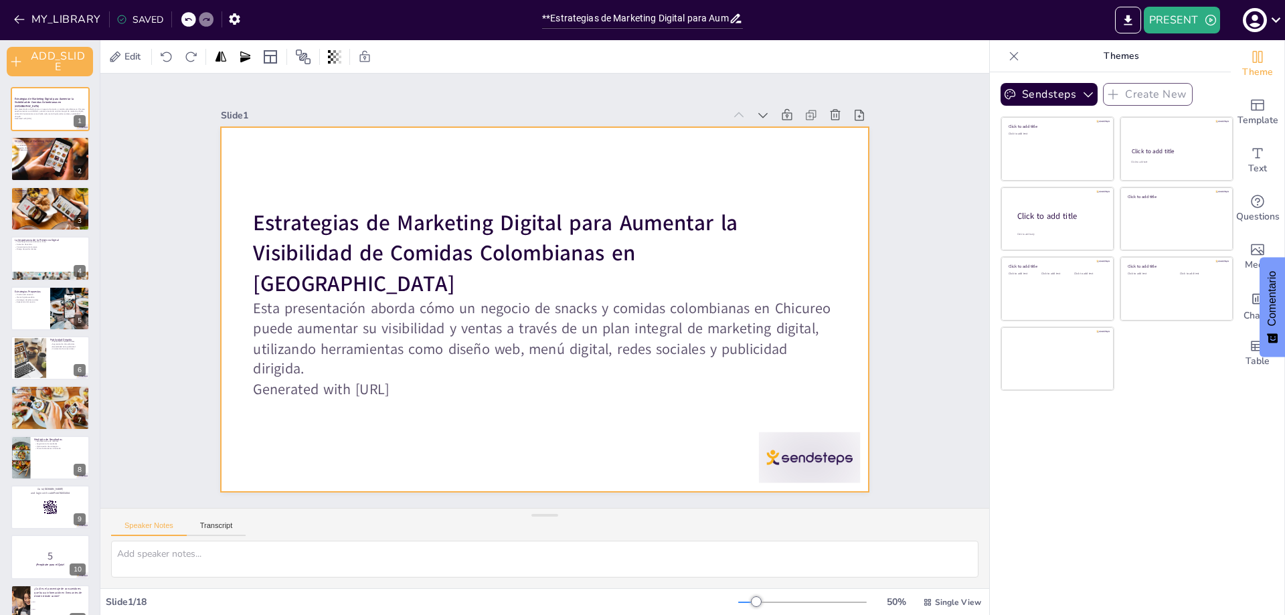
checkbox input "true"
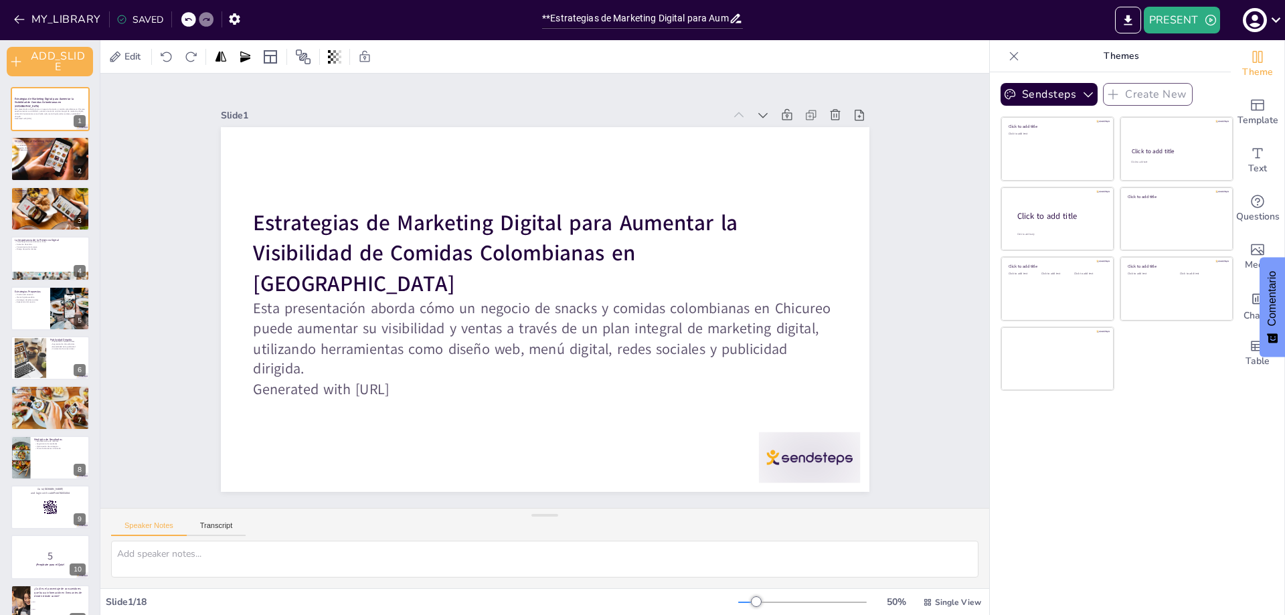
checkbox input "true"
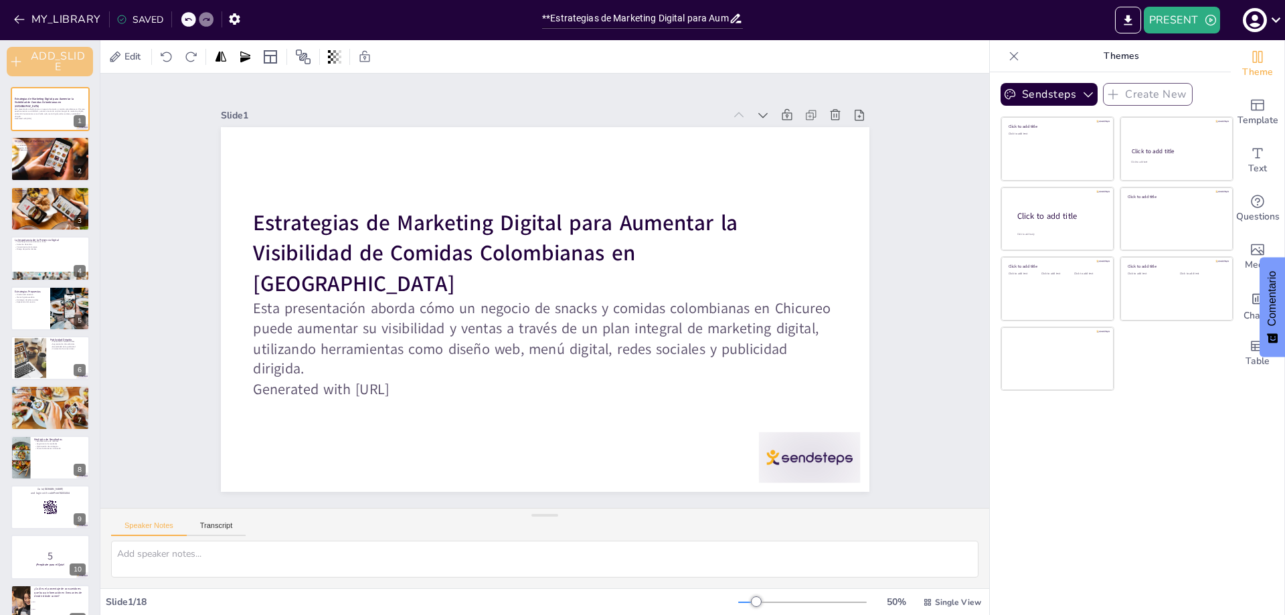
checkbox input "true"
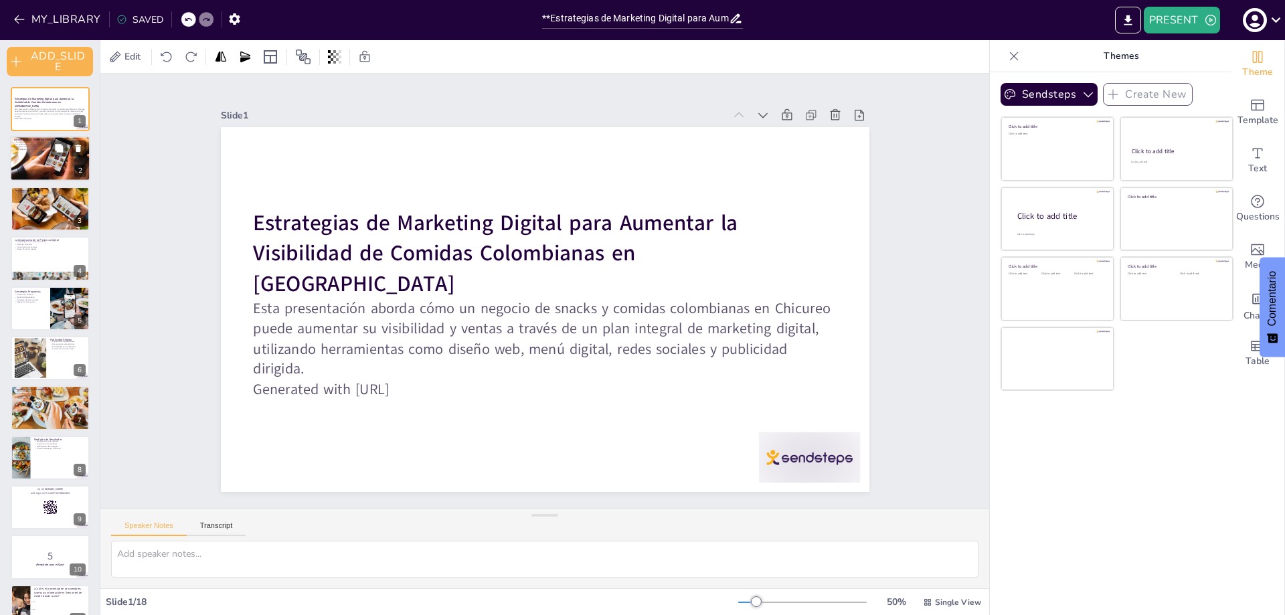
checkbox input "true"
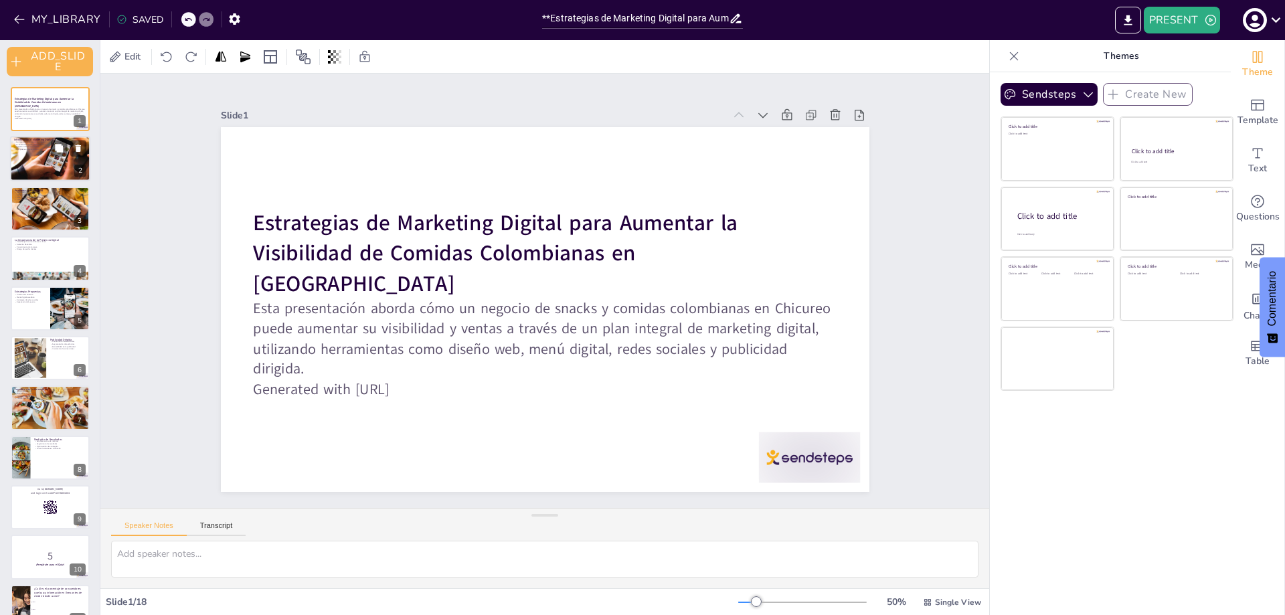
checkbox input "true"
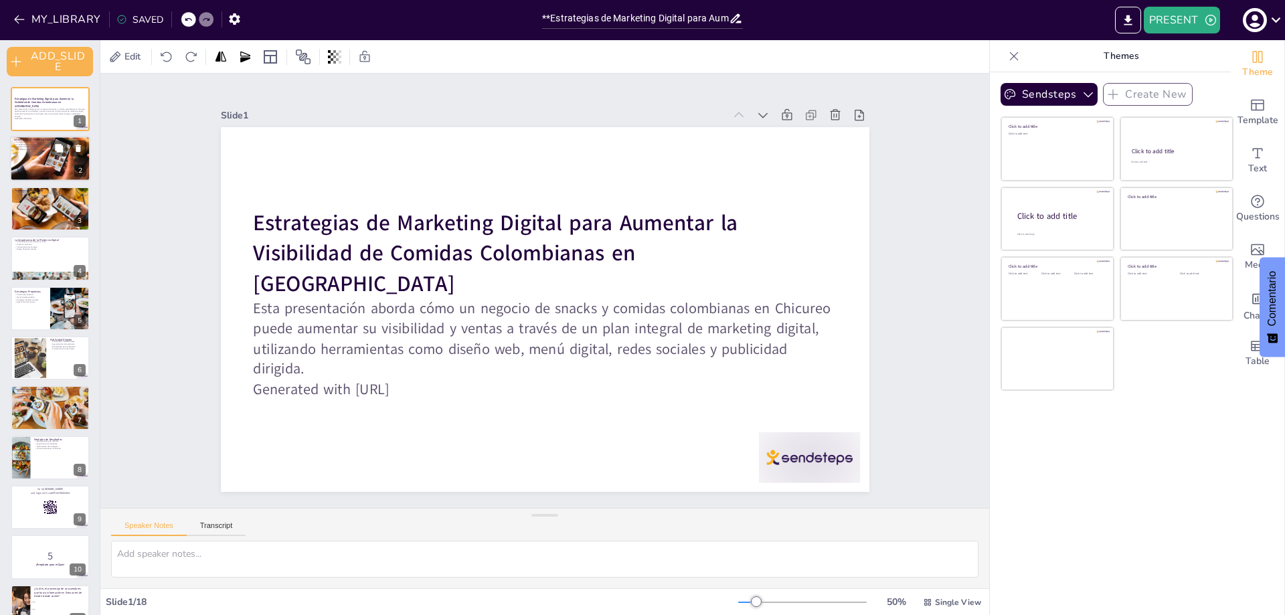
checkbox input "true"
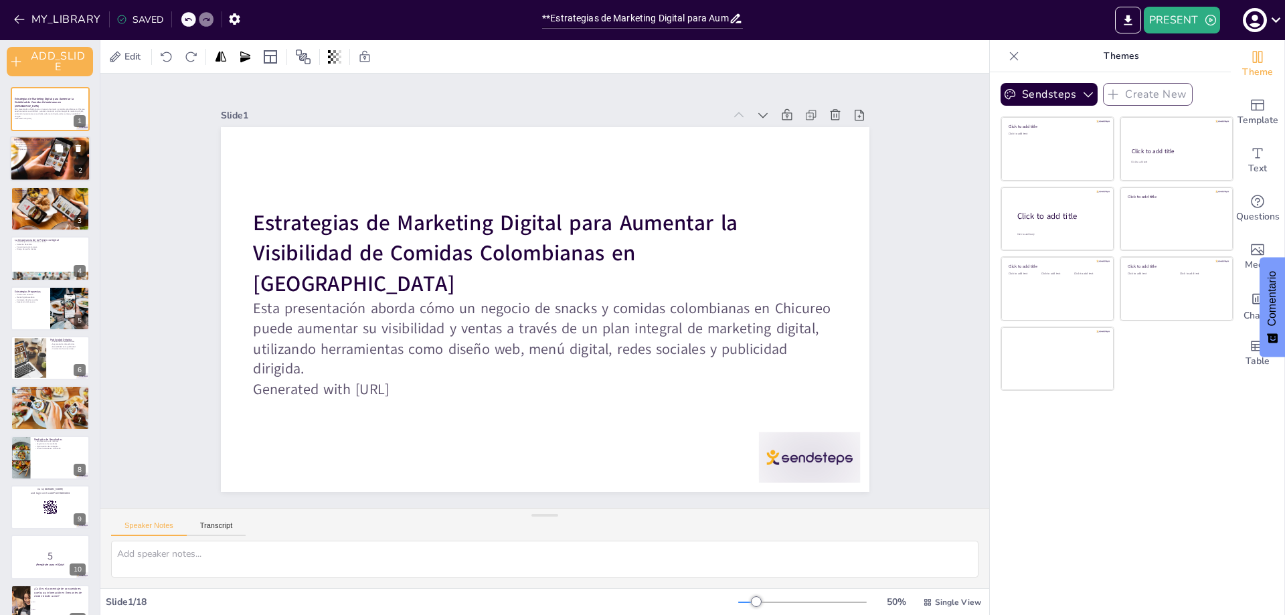
checkbox input "true"
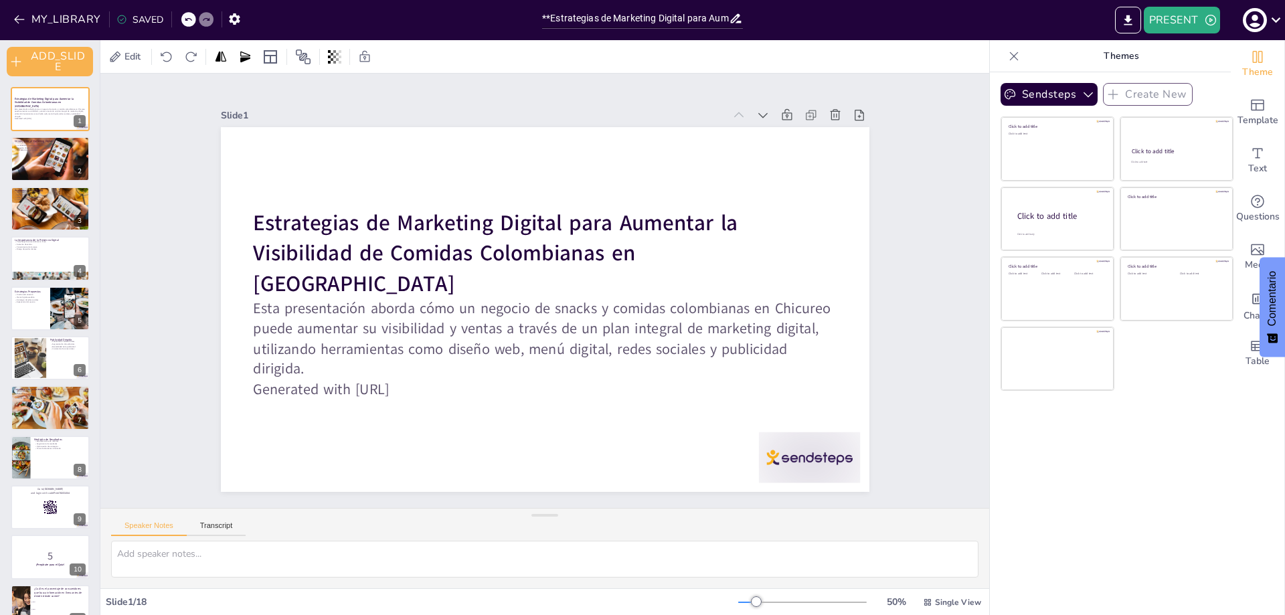
checkbox input "true"
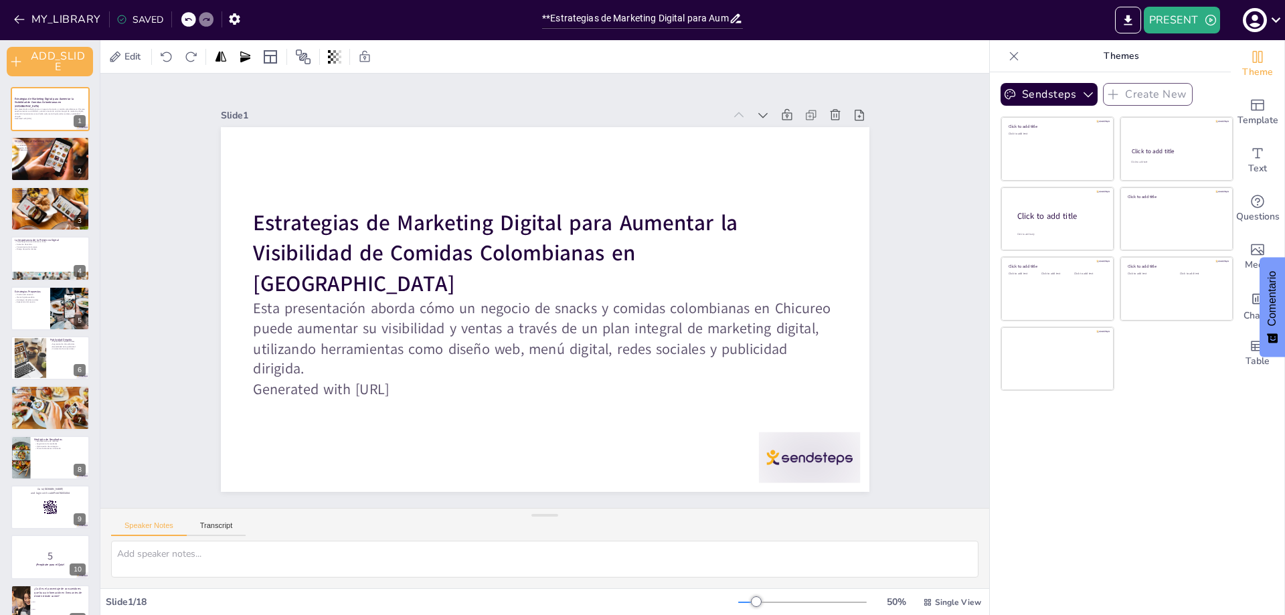
checkbox input "true"
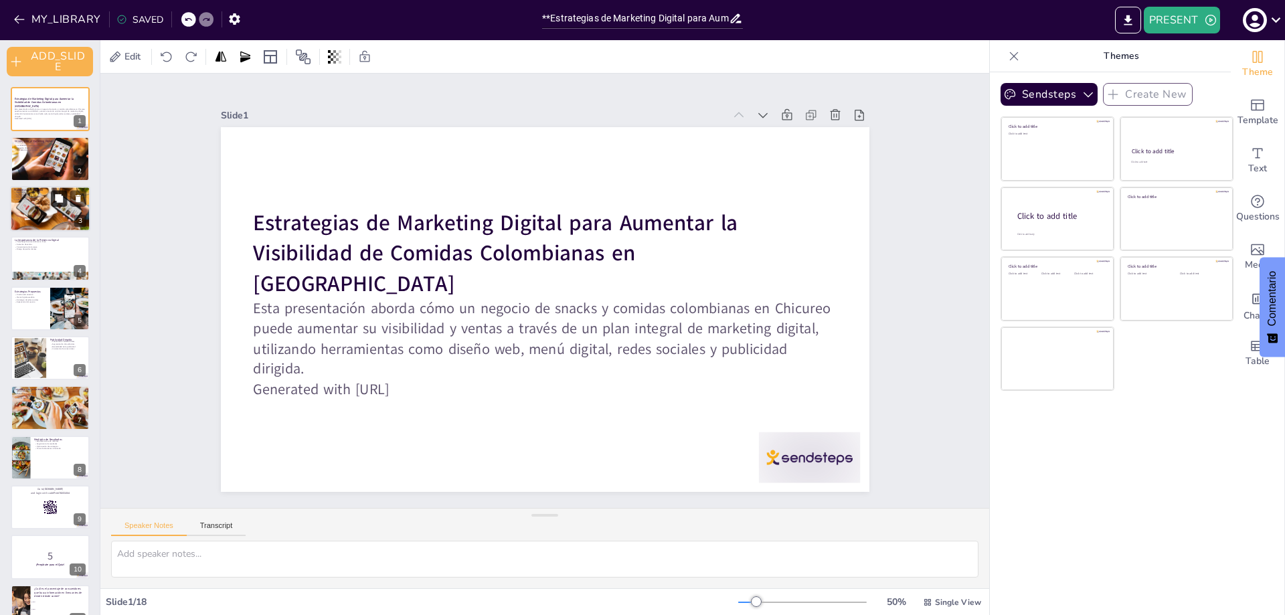
checkbox input "true"
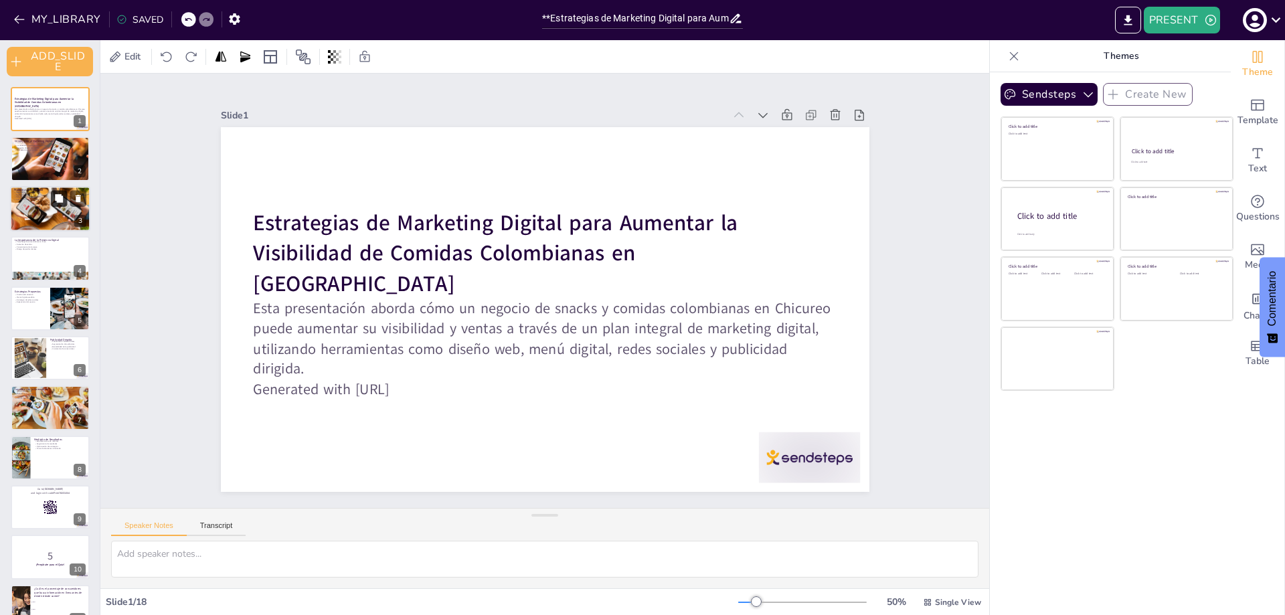
checkbox input "true"
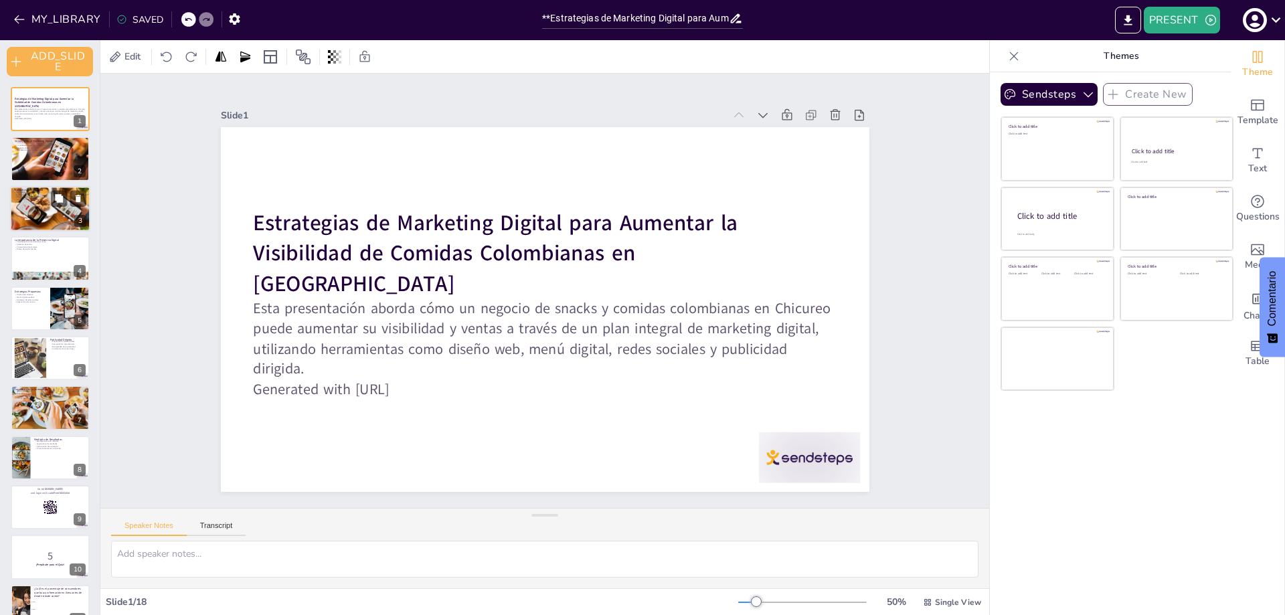
checkbox input "true"
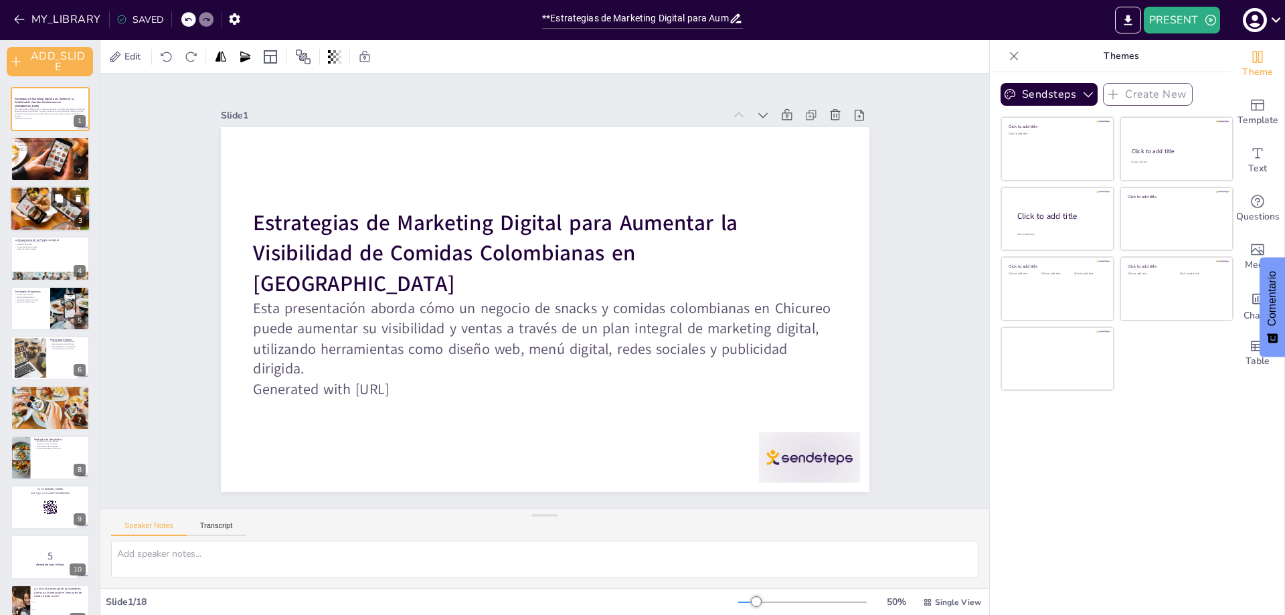
checkbox input "true"
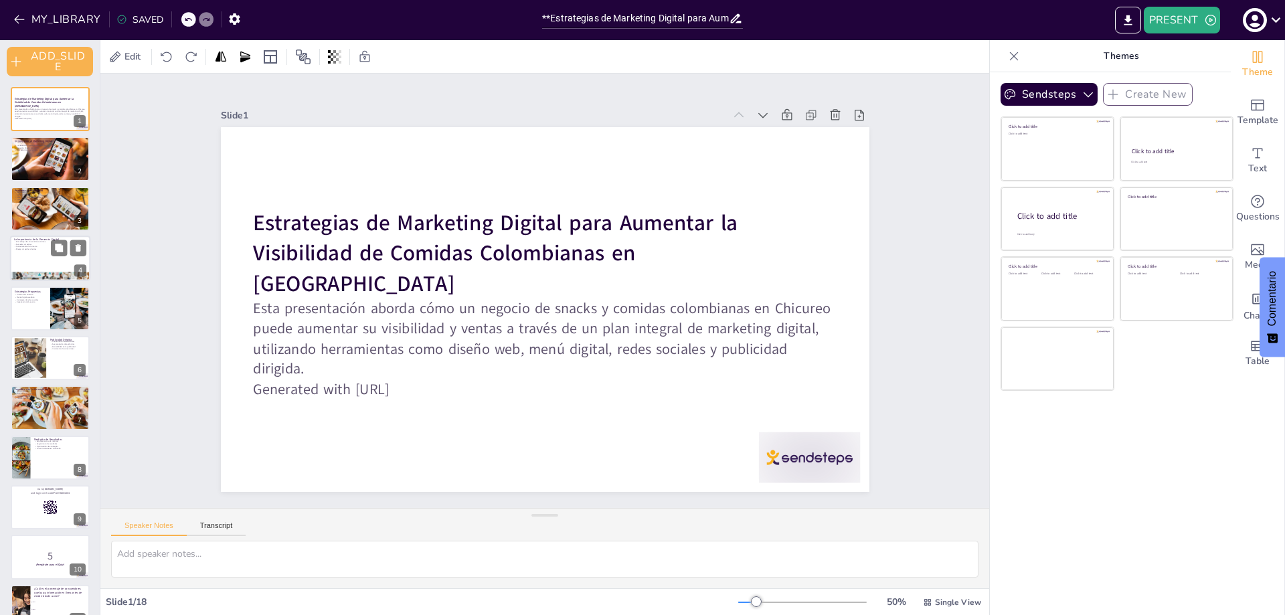
checkbox input "true"
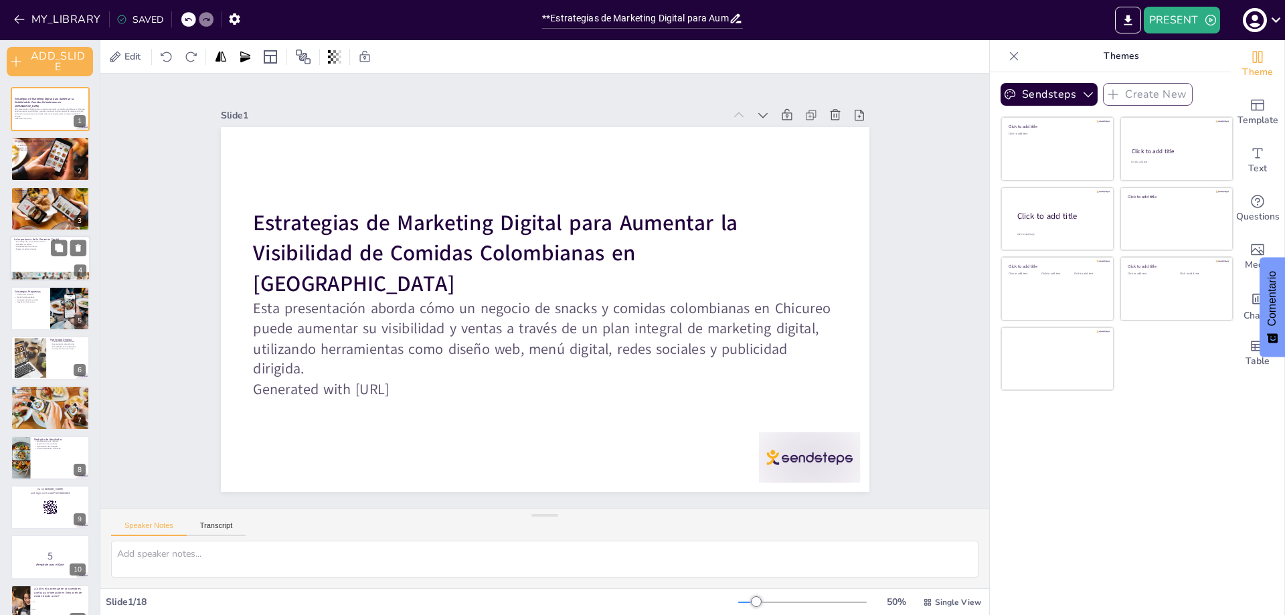
checkbox input "true"
click at [20, 19] on icon "button" at bounding box center [19, 19] width 13 height 13
